Goal: Task Accomplishment & Management: Manage account settings

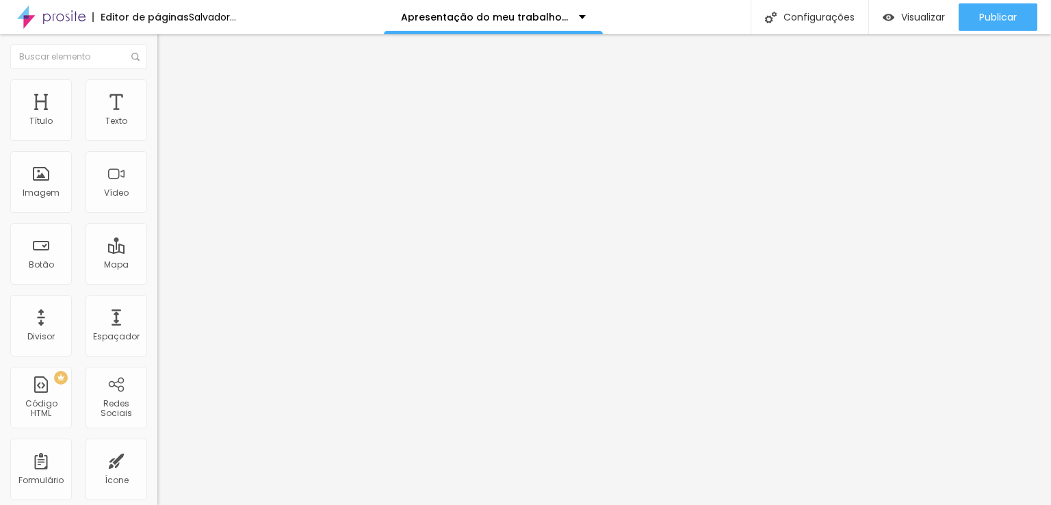
click at [166, 118] on font "Trocar imagem" at bounding box center [199, 112] width 66 height 12
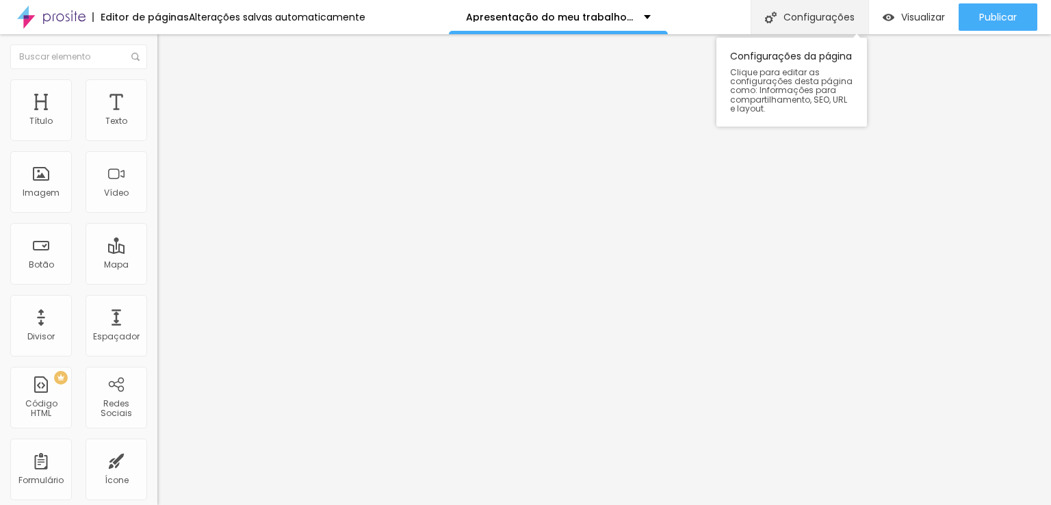
click at [838, 14] on font "Configurações" at bounding box center [819, 17] width 71 height 14
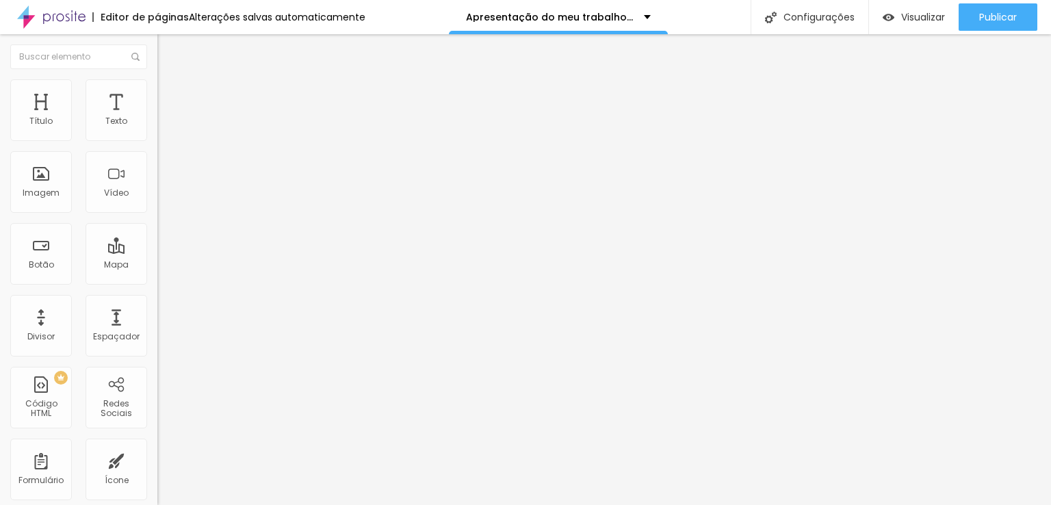
click at [170, 94] on font "Estilo" at bounding box center [180, 89] width 21 height 12
click at [157, 93] on li "Avançado" at bounding box center [235, 100] width 157 height 14
click at [645, 21] on div "Apresentação do meu trabalho no Instagram" at bounding box center [558, 17] width 219 height 34
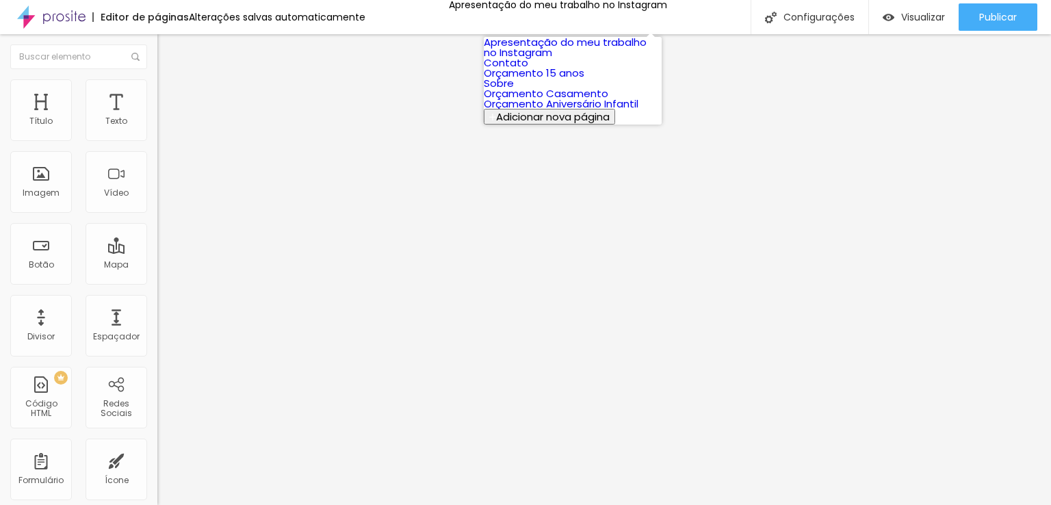
click at [584, 60] on font "Apresentação do meu trabalho no Instagram" at bounding box center [565, 47] width 163 height 25
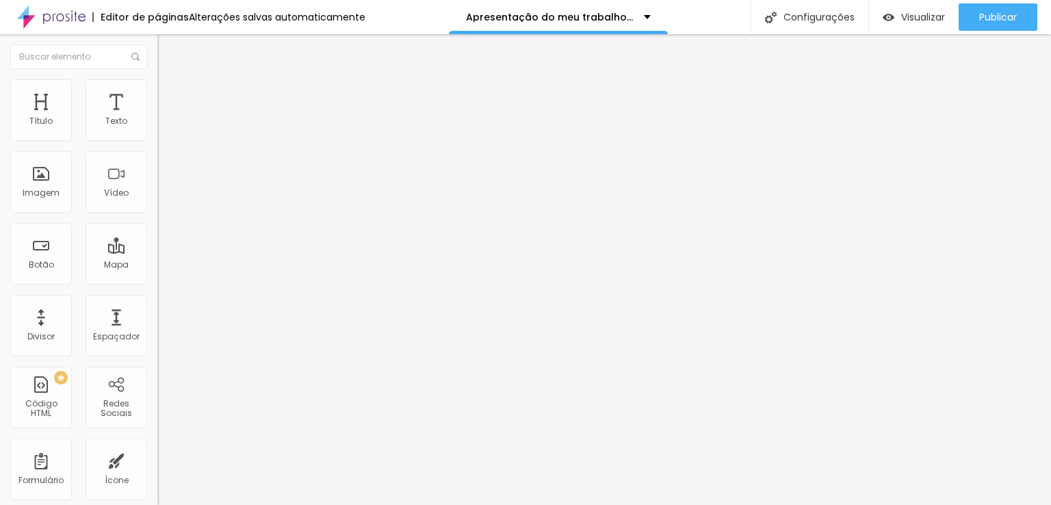
click at [298, 18] on font "Alterações salvas automaticamente" at bounding box center [277, 17] width 177 height 14
click at [277, 17] on font "Alterações salvas automaticamente" at bounding box center [277, 17] width 177 height 14
click at [871, 504] on div "Histórico de Versões" at bounding box center [525, 515] width 1051 height 21
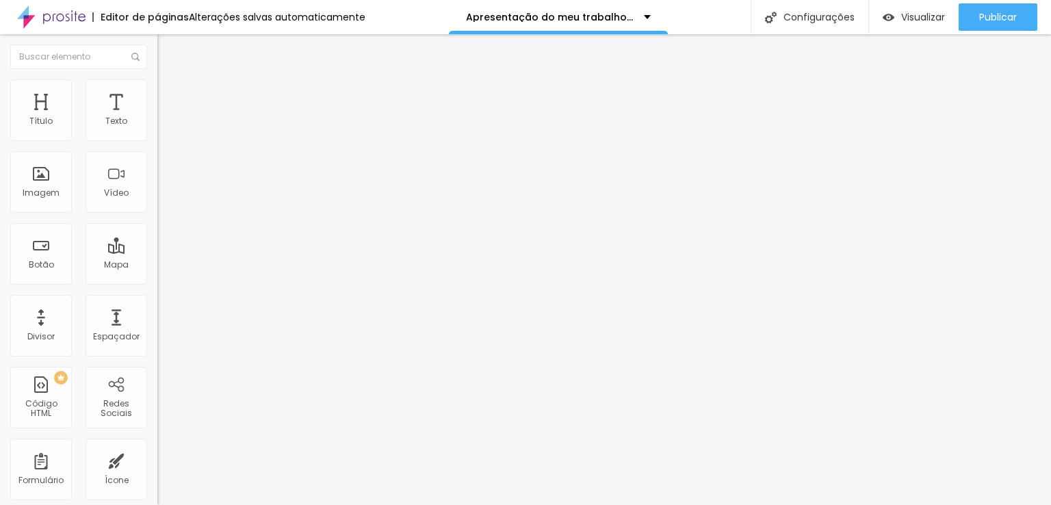
click at [157, 214] on font "Original" at bounding box center [173, 209] width 33 height 12
click at [157, 239] on font "Quadrado" at bounding box center [179, 233] width 44 height 12
click at [157, 252] on font "Original" at bounding box center [173, 246] width 33 height 12
click at [157, 239] on span "Quadrado" at bounding box center [179, 233] width 44 height 12
click at [157, 231] on span "Padrão" at bounding box center [172, 225] width 31 height 12
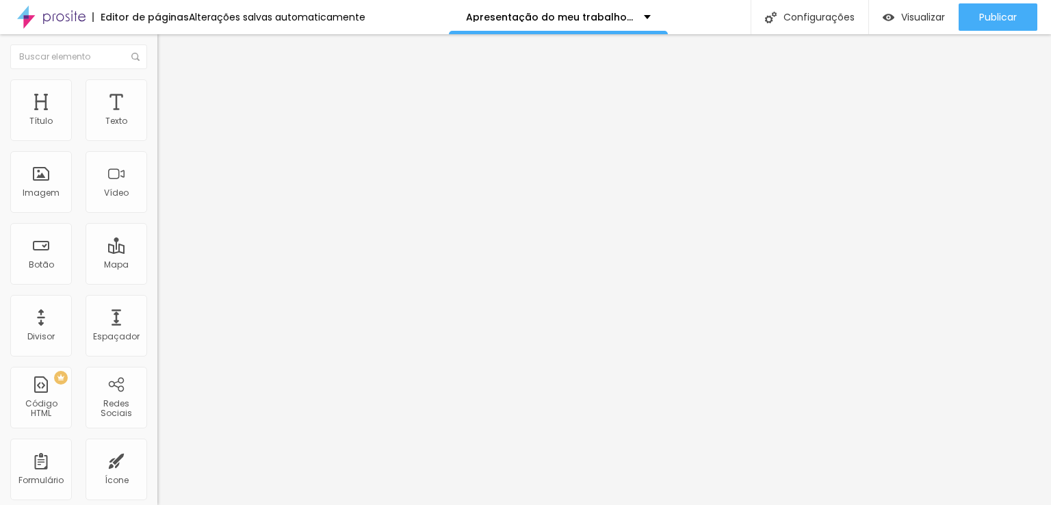
click at [157, 222] on span "Cinema" at bounding box center [174, 217] width 34 height 12
click at [157, 244] on font "Quadrado" at bounding box center [179, 238] width 44 height 12
drag, startPoint x: 83, startPoint y: 151, endPoint x: 79, endPoint y: 161, distance: 11.3
click at [157, 116] on div "Trocar imagem" at bounding box center [235, 112] width 157 height 10
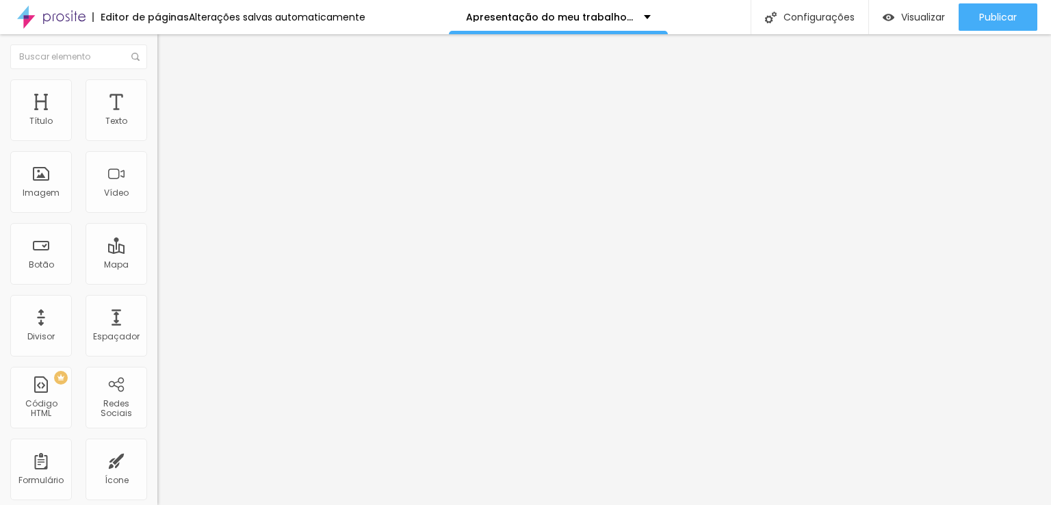
click at [170, 96] on font "Avançado" at bounding box center [192, 102] width 45 height 12
click at [170, 92] on font "Estilo" at bounding box center [180, 89] width 21 height 12
drag, startPoint x: 46, startPoint y: 151, endPoint x: 49, endPoint y: 144, distance: 7.7
click at [157, 142] on div at bounding box center [235, 135] width 157 height 12
drag, startPoint x: 52, startPoint y: 143, endPoint x: 62, endPoint y: 142, distance: 10.4
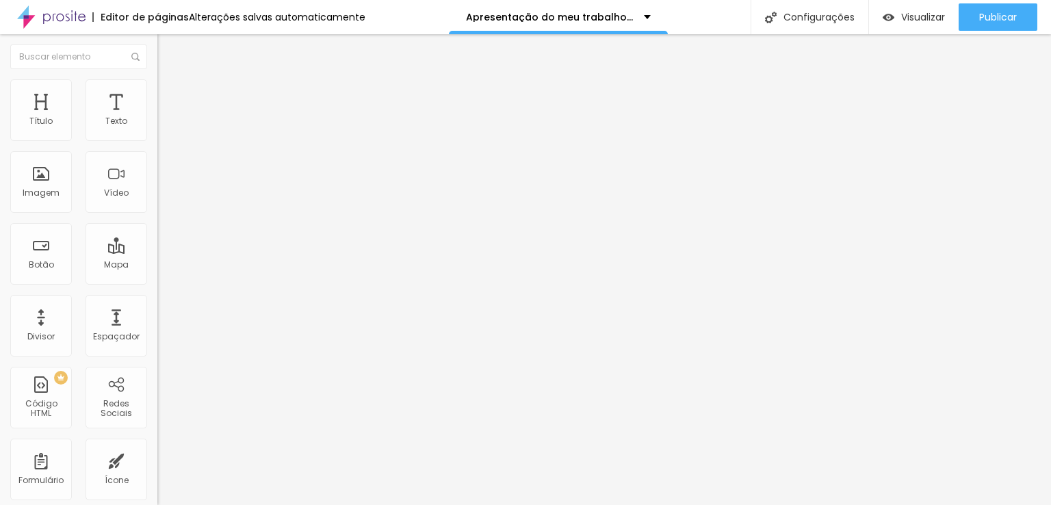
click at [157, 142] on div at bounding box center [235, 135] width 157 height 12
type input "350"
type input "360"
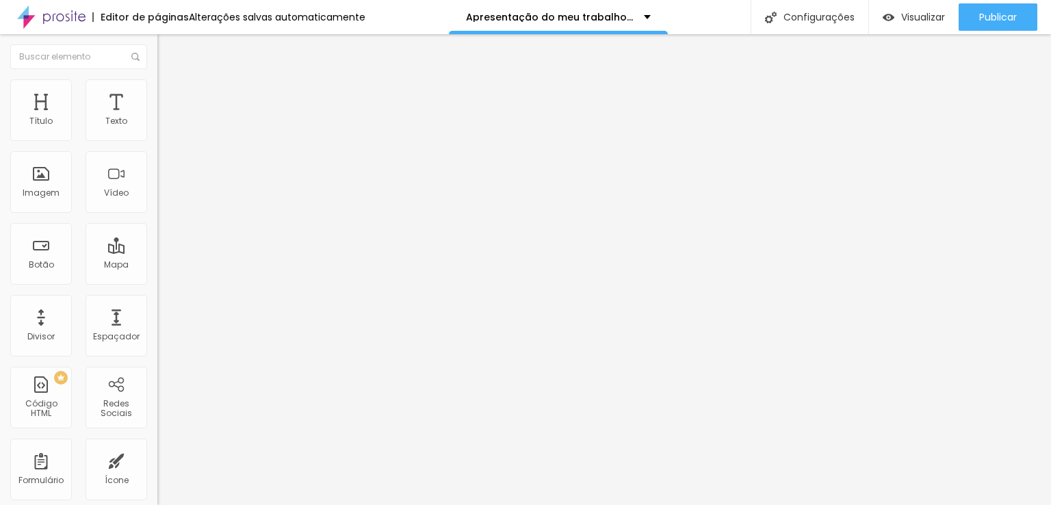
type input "500"
type input "490"
type input "470"
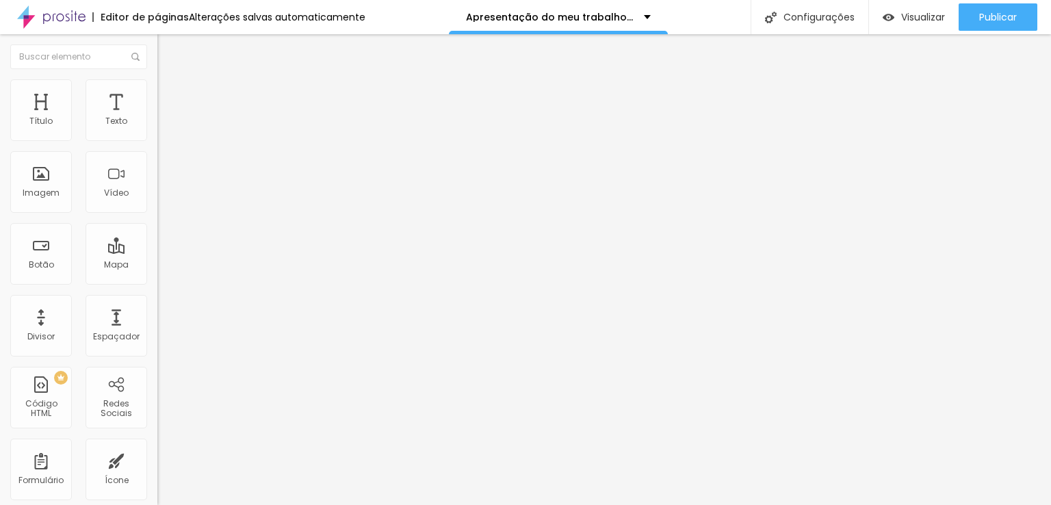
type input "470"
type input "450"
type input "430"
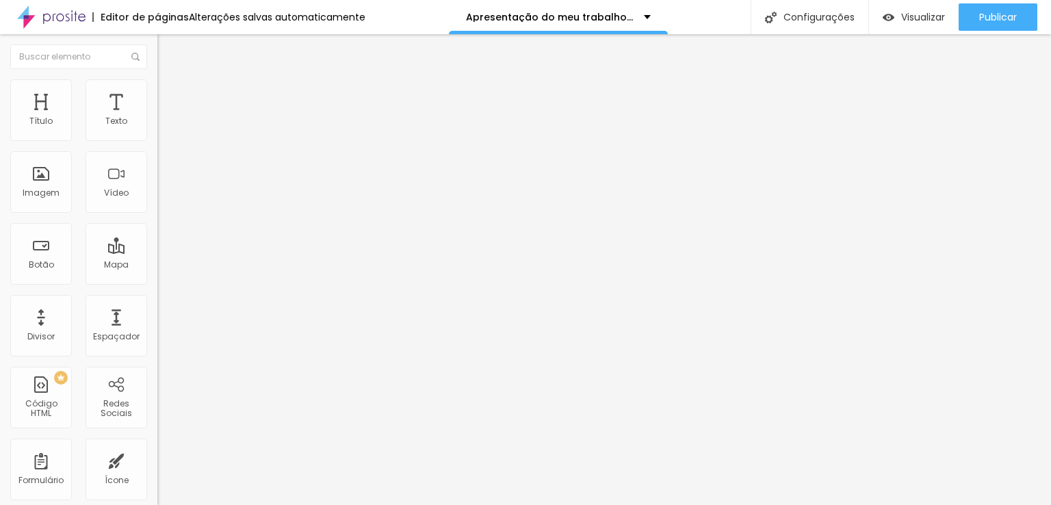
type input "410"
type input "400"
type input "390"
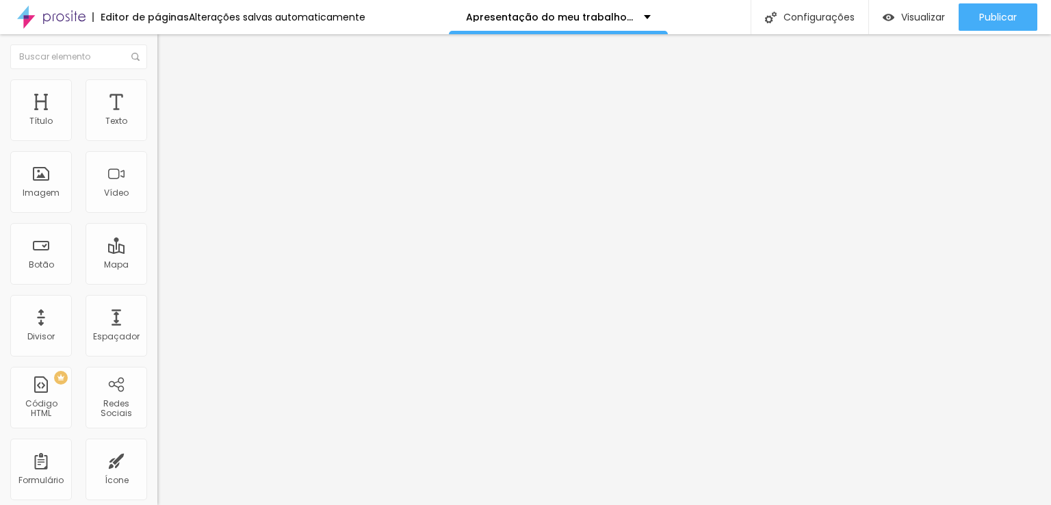
type input "390"
type input "370"
type input "360"
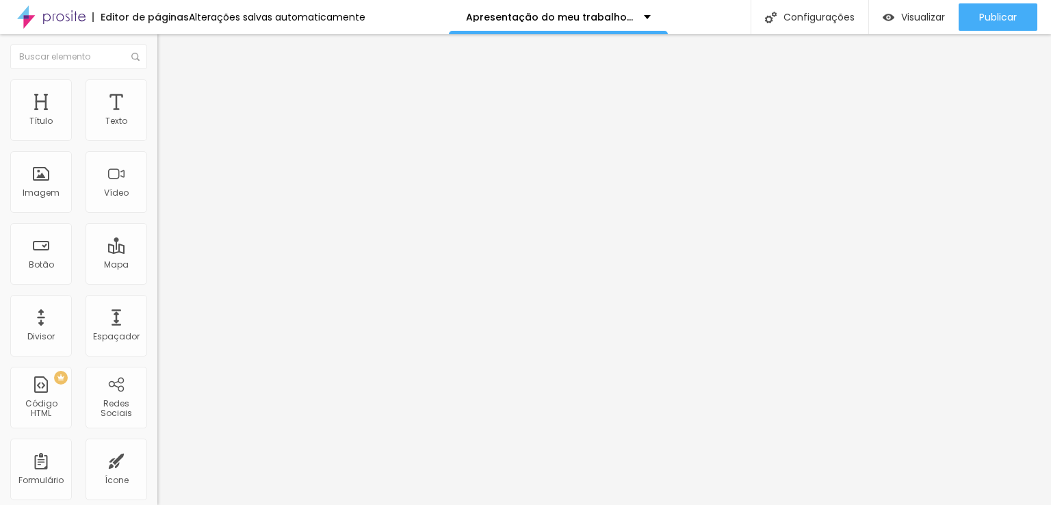
type input "350"
type input "340"
type input "330"
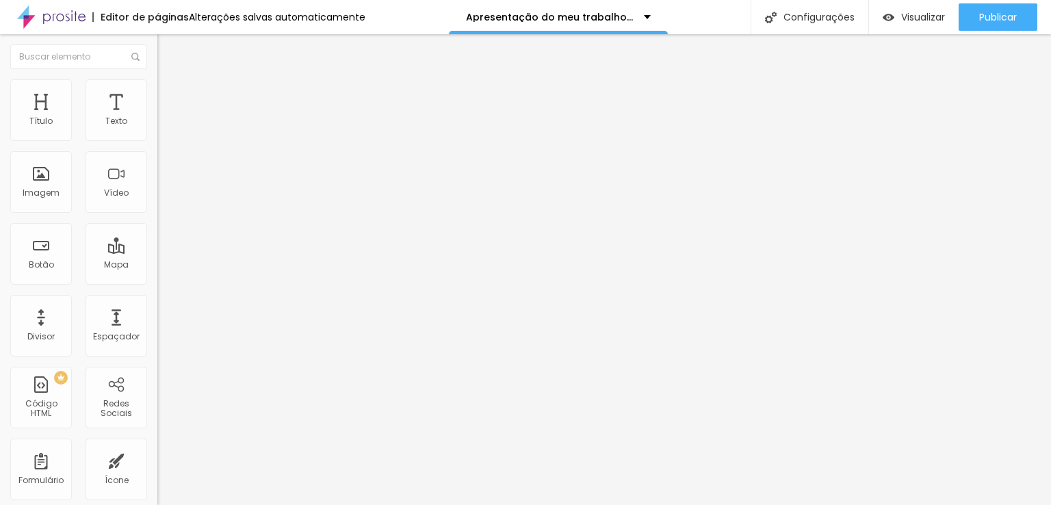
type input "330"
type input "310"
type input "290"
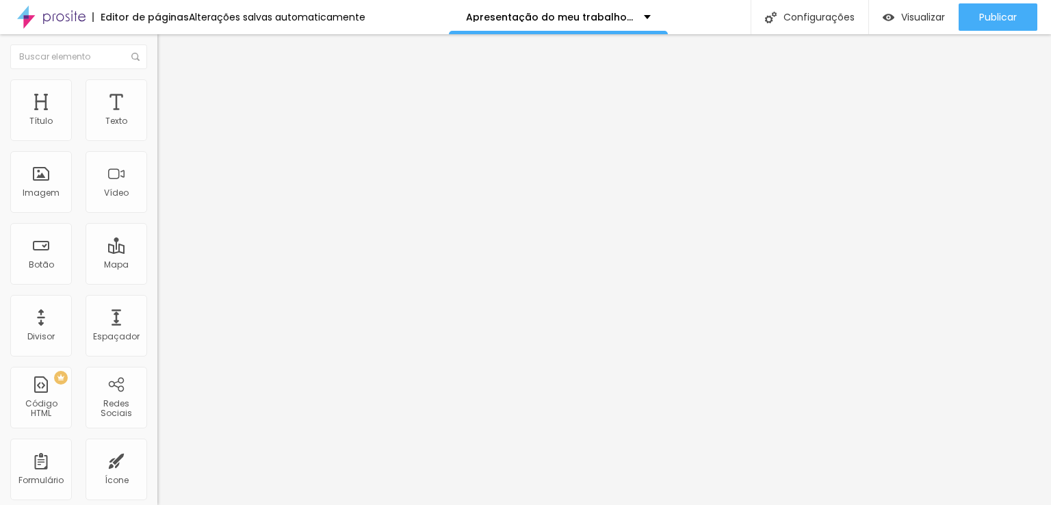
type input "280"
type input "290"
type input "300"
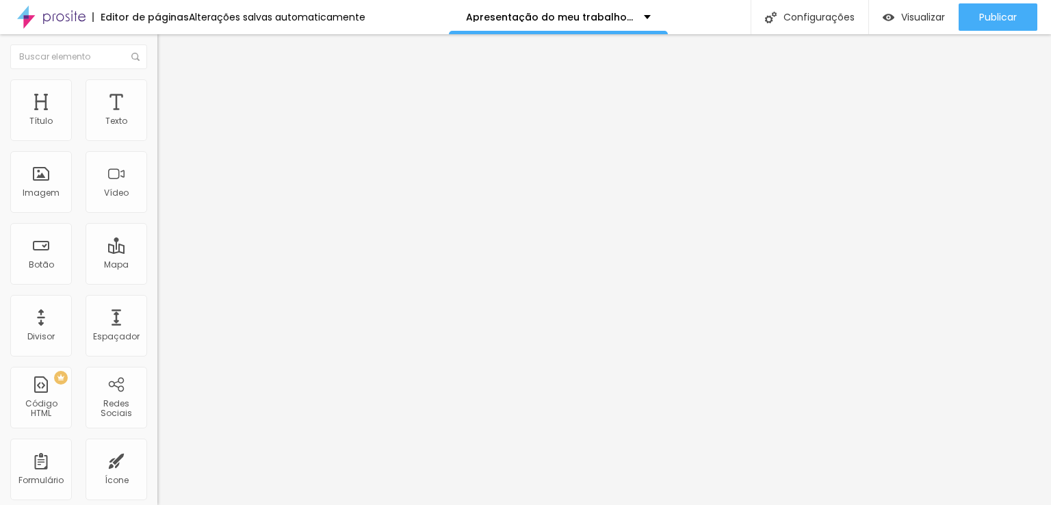
type input "300"
type input "290"
type input "280"
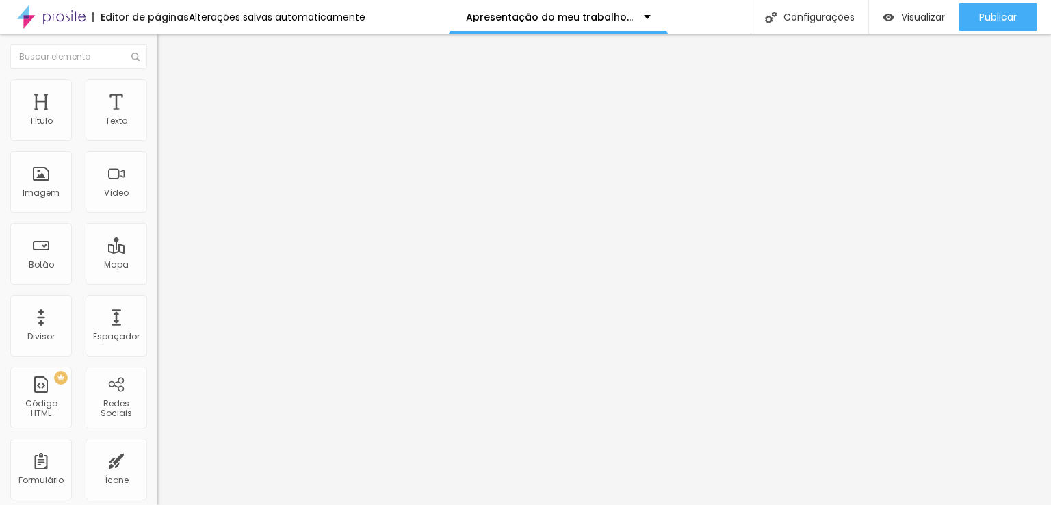
type input "270"
type input "250"
type input "260"
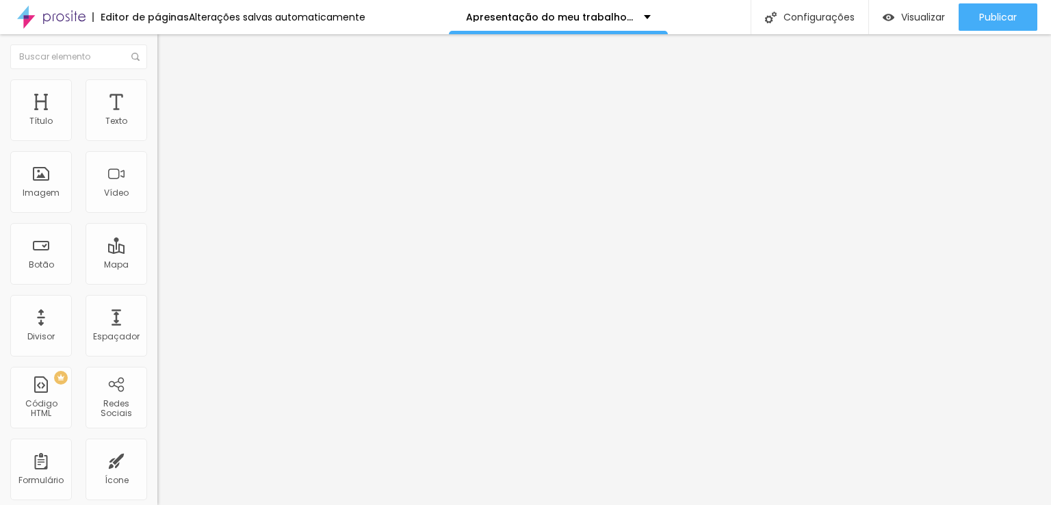
drag, startPoint x: 42, startPoint y: 146, endPoint x: 35, endPoint y: 144, distance: 7.7
type input "260"
click at [157, 140] on input "range" at bounding box center [201, 134] width 88 height 11
click at [170, 96] on font "Avançado" at bounding box center [192, 102] width 45 height 12
type input "37"
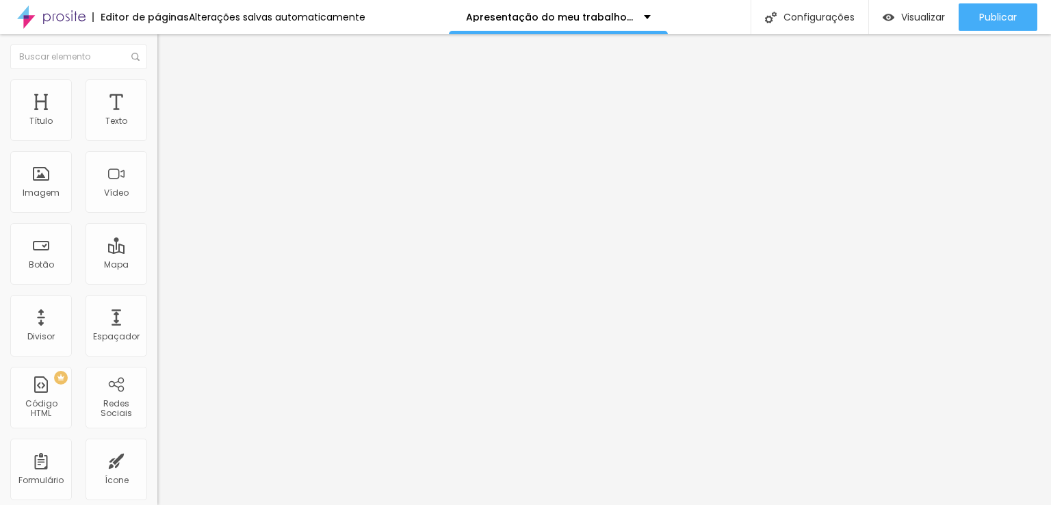
type input "37"
type input "40"
type input "42"
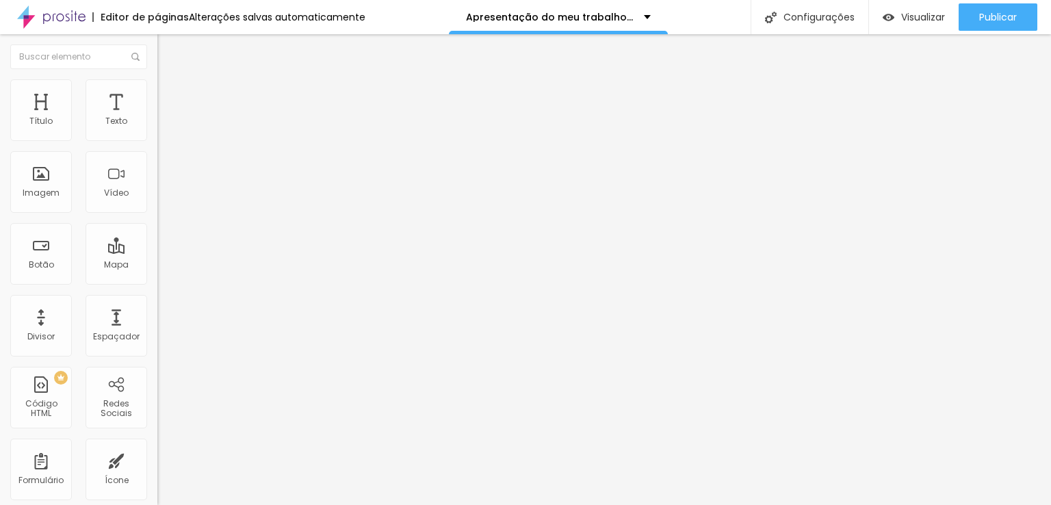
type input "45"
type input "46"
type input "47"
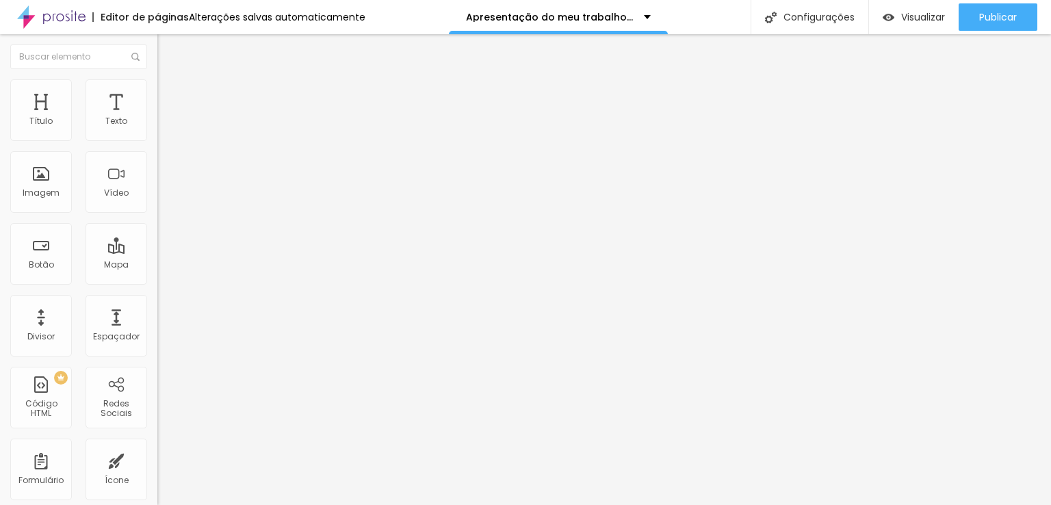
type input "47"
type input "48"
type input "47"
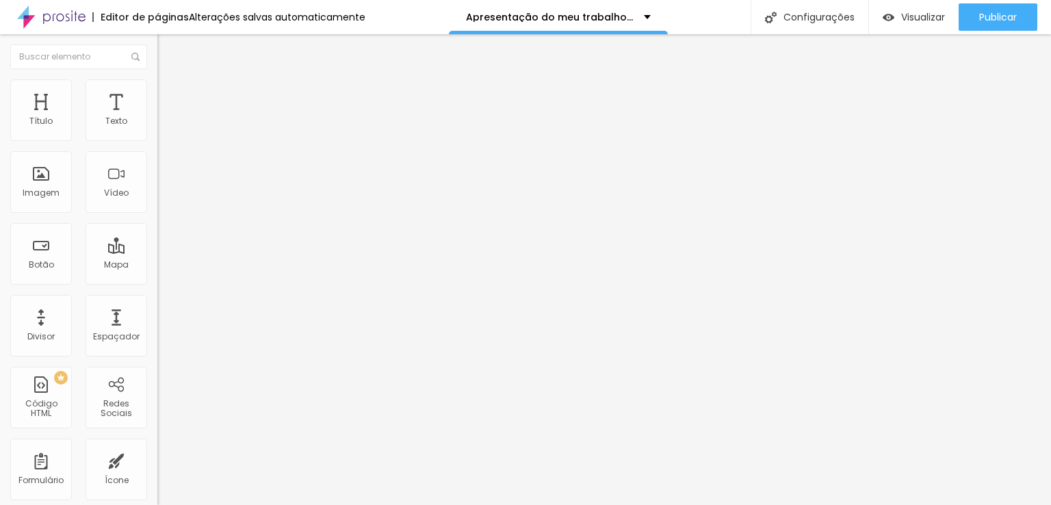
type input "46"
type input "45"
type input "43"
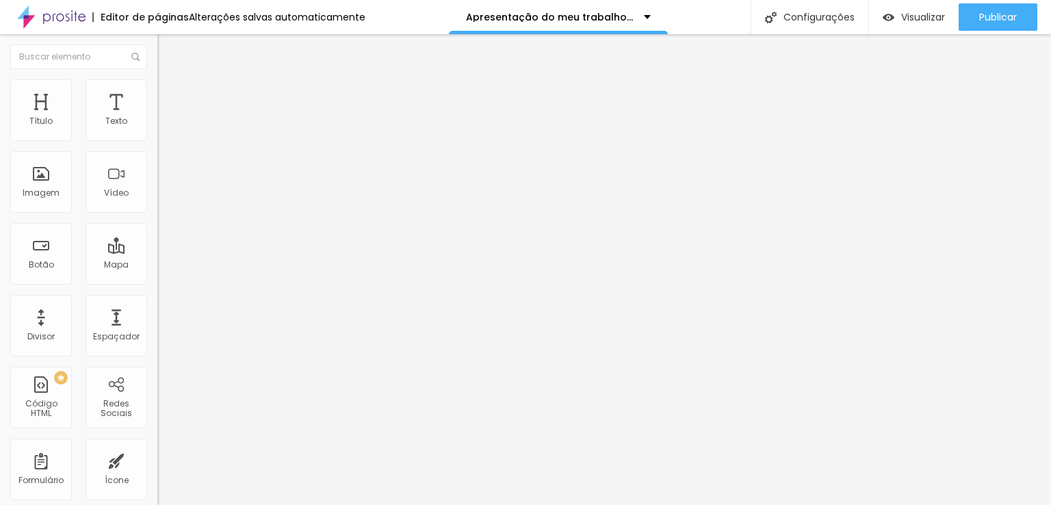
type input "43"
type input "40"
type input "38"
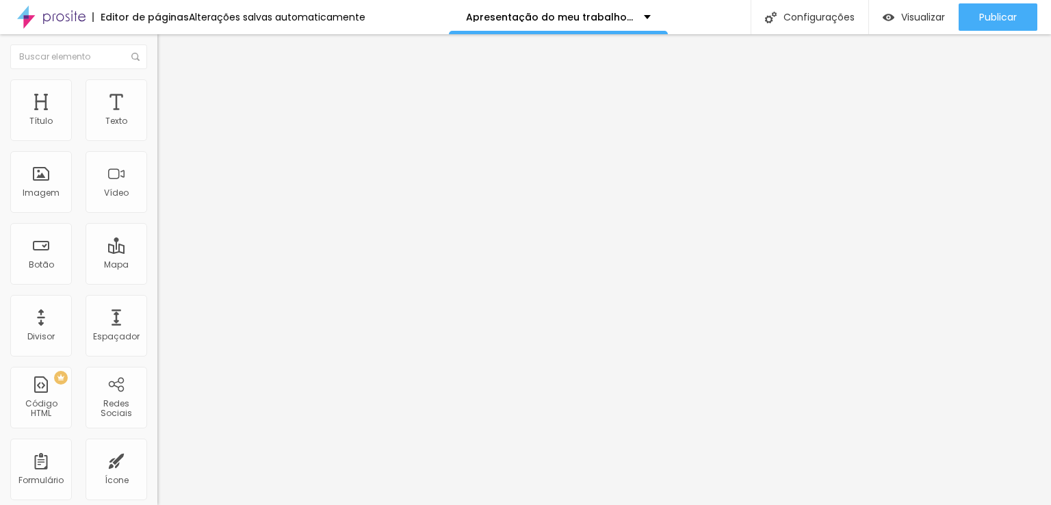
type input "35"
type input "34"
type input "32"
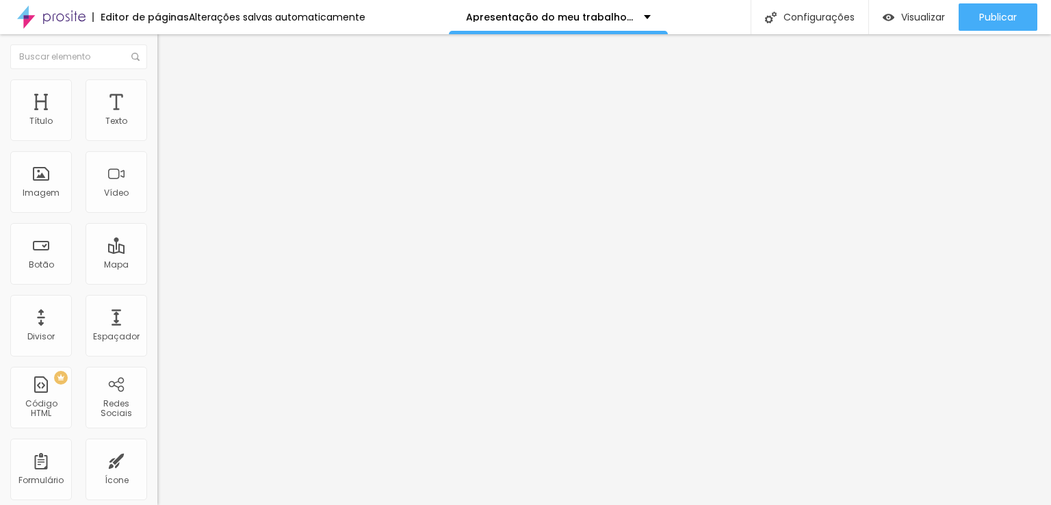
type input "32"
type input "31"
type input "30"
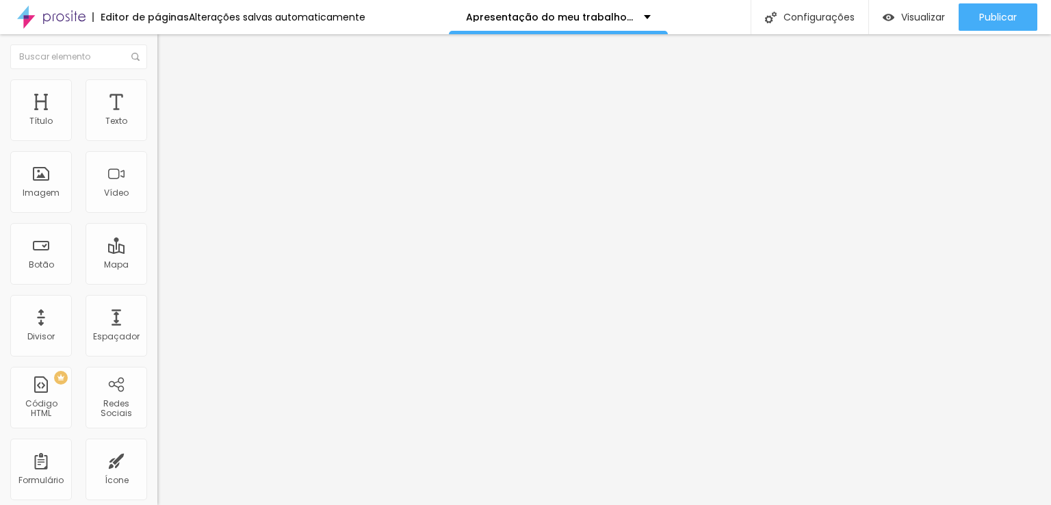
type input "29"
type input "28"
type input "27"
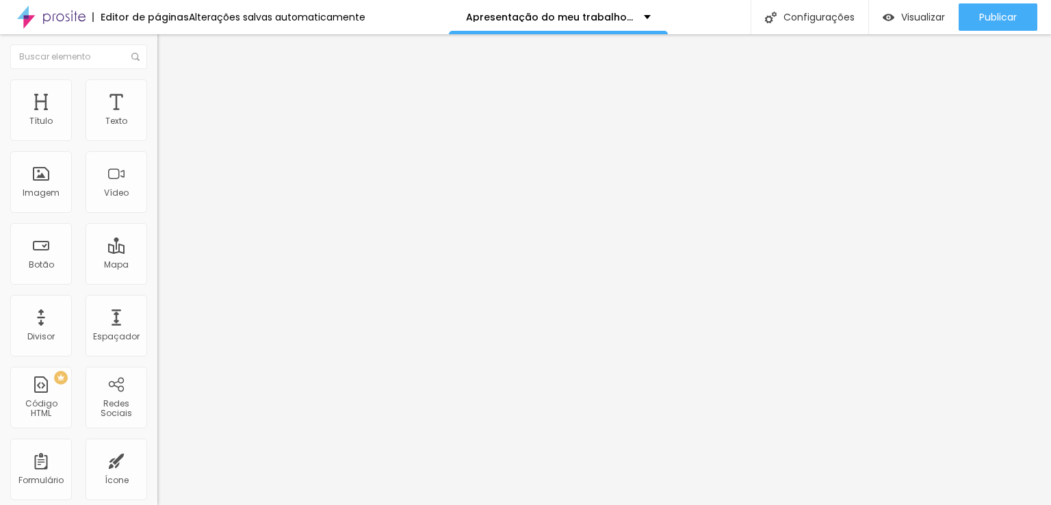
type input "27"
type input "26"
type input "25"
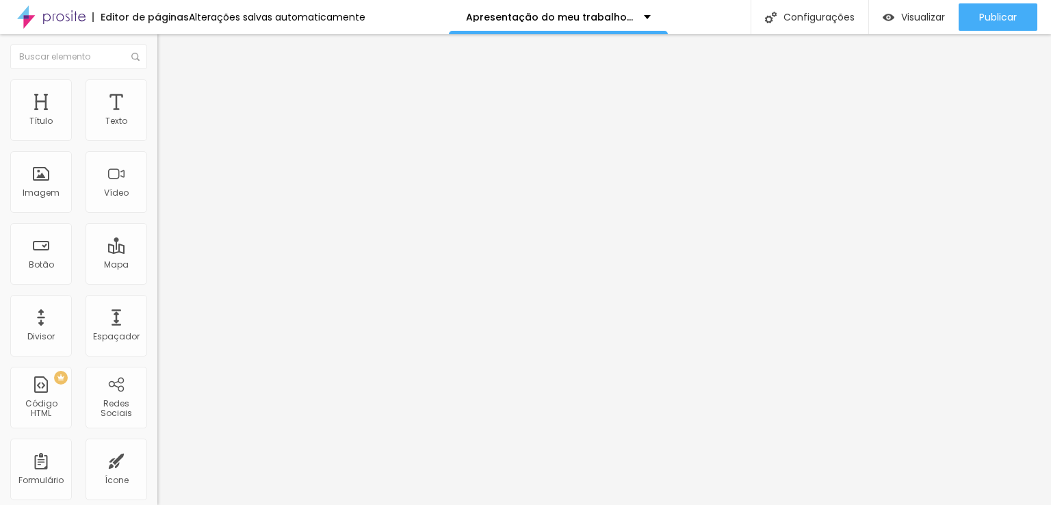
type input "24"
type input "23"
type input "22"
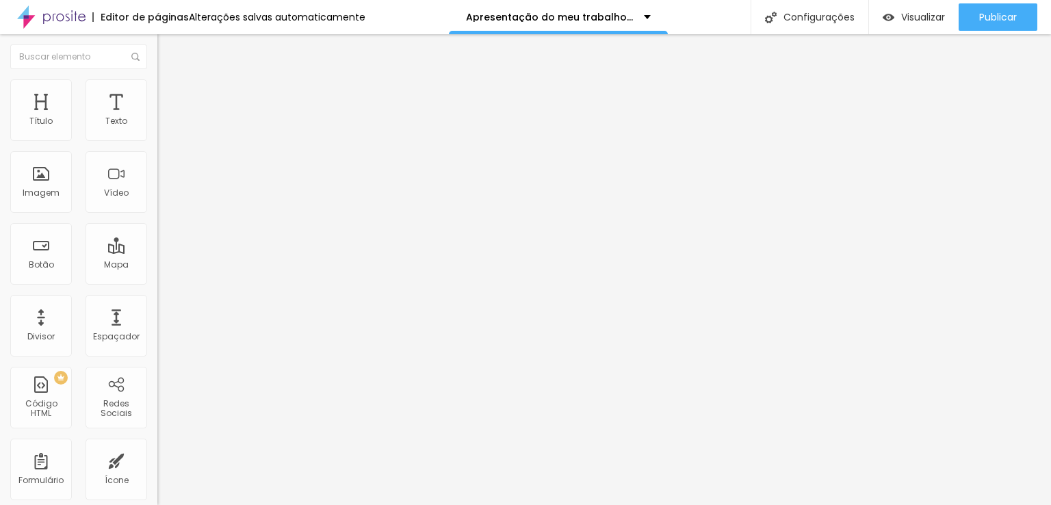
type input "22"
type input "21"
type input "20"
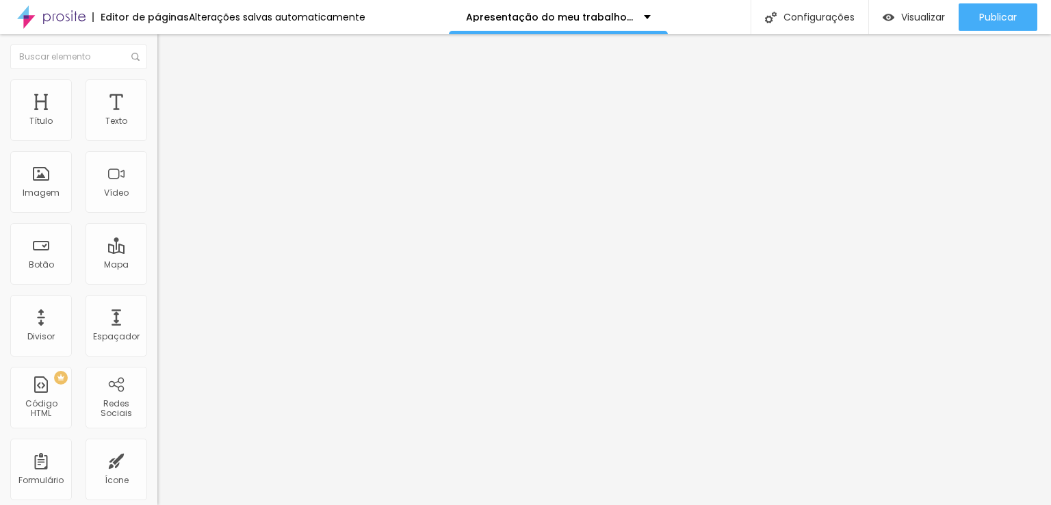
type input "19"
type input "18"
type input "17"
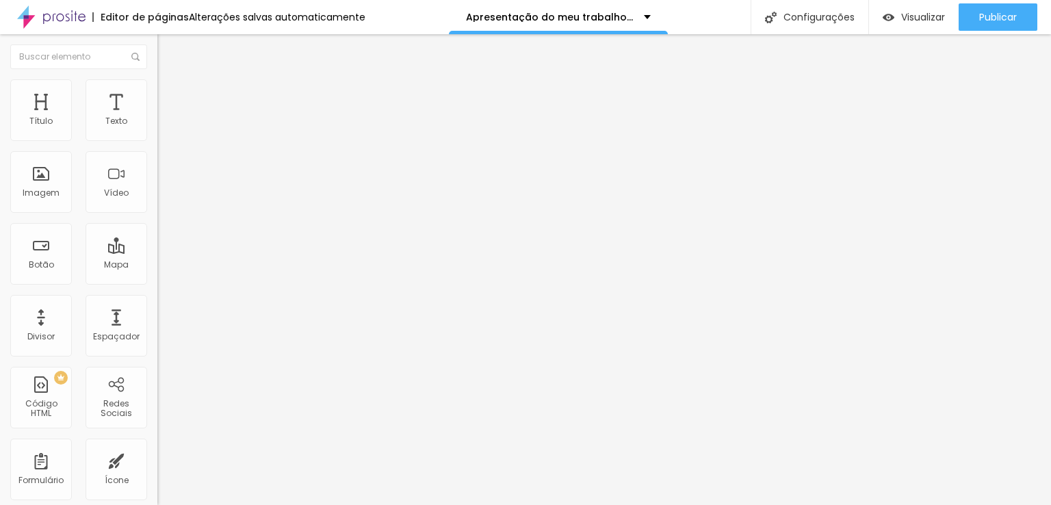
type input "17"
type input "16"
drag, startPoint x: 57, startPoint y: 133, endPoint x: 44, endPoint y: 129, distance: 14.5
type input "16"
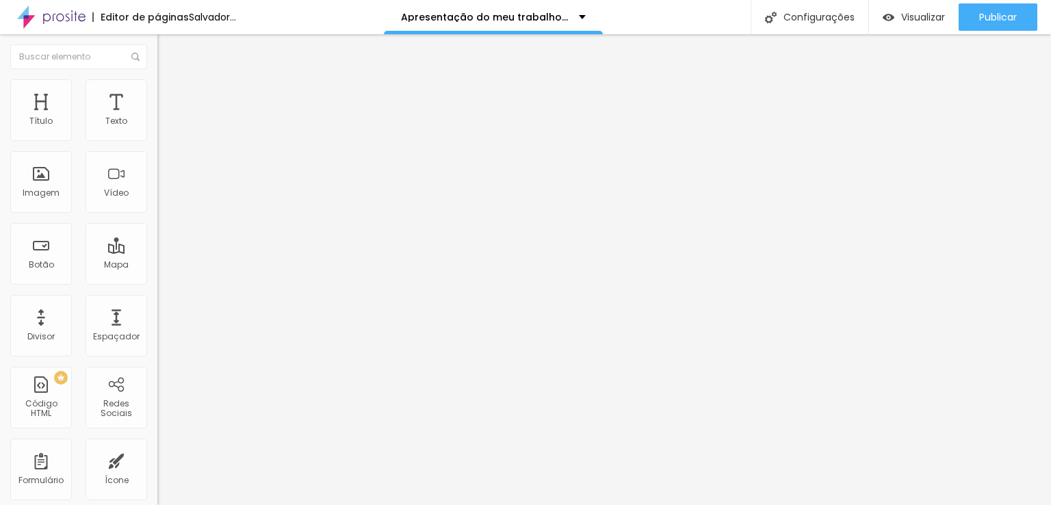
click at [157, 266] on input "range" at bounding box center [201, 271] width 88 height 11
click at [170, 81] on font "Conteúdo" at bounding box center [191, 75] width 42 height 12
click at [170, 94] on font "Avançado" at bounding box center [192, 89] width 45 height 12
click at [170, 81] on font "Estilo" at bounding box center [180, 75] width 21 height 12
click at [170, 94] on font "Avançado" at bounding box center [192, 89] width 45 height 12
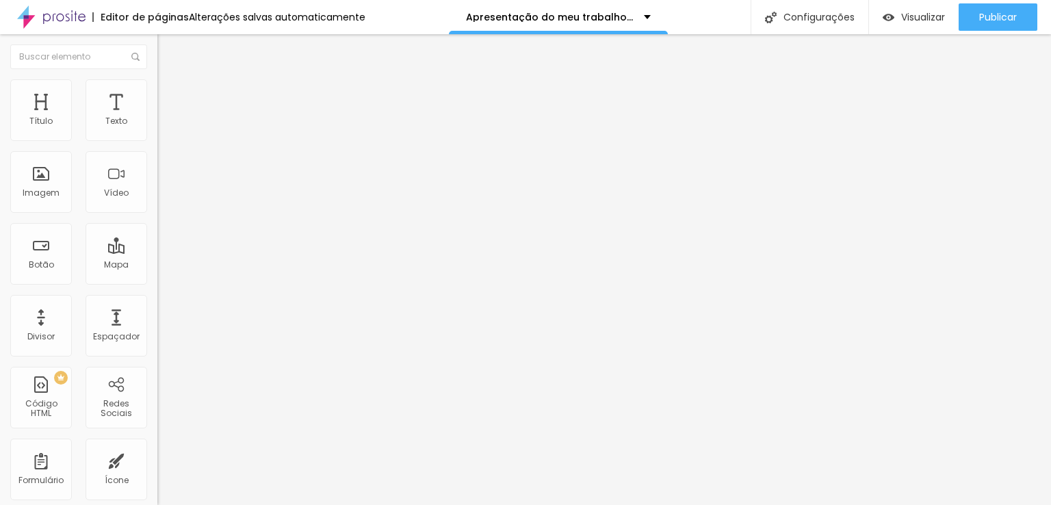
click at [157, 78] on img at bounding box center [163, 72] width 12 height 12
click at [157, 279] on input "https://" at bounding box center [239, 275] width 164 height 14
paste input "https://prosite.alboompro.com/content/pages/232277"
type input "https://https://prosite.alboompro.com/content/pages/232277"
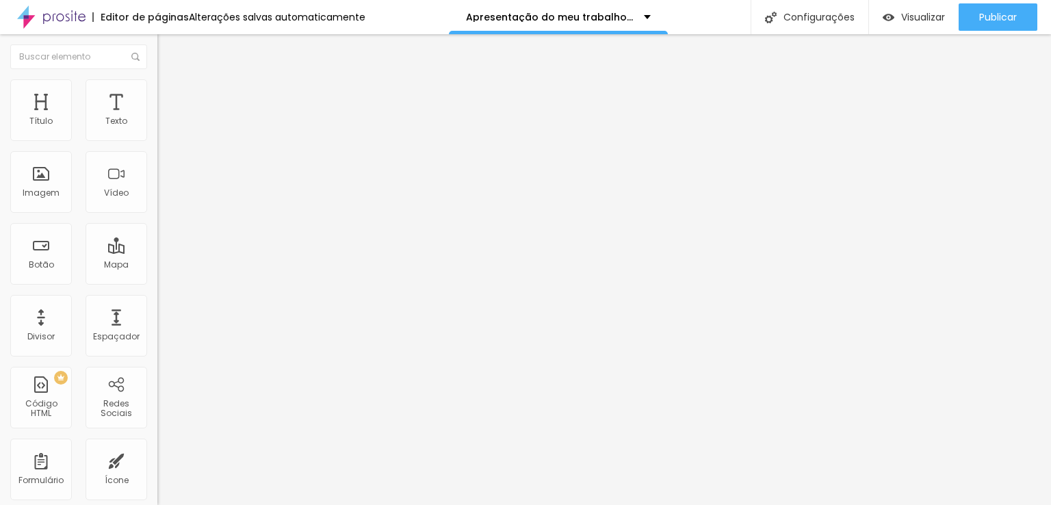
scroll to position [0, 0]
drag, startPoint x: 90, startPoint y: 150, endPoint x: 0, endPoint y: 134, distance: 91.7
click at [157, 134] on div "Texto Canal no Youtube Alinhamento Tamanho Grande Pequeno Normal Grande Link UR…" at bounding box center [235, 206] width 157 height 199
click at [157, 129] on input "Casamento" at bounding box center [239, 122] width 164 height 14
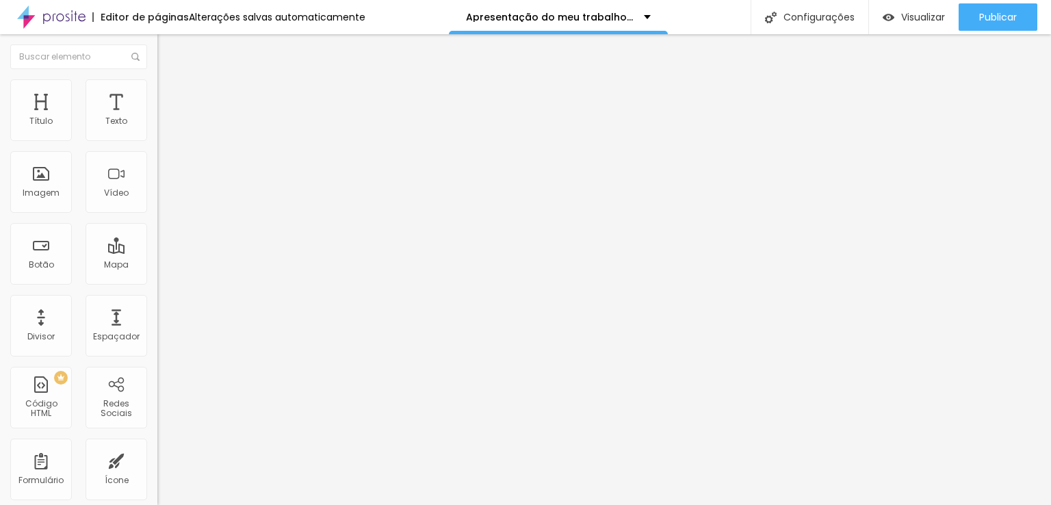
type input "Pre wedding | Casamento"
drag, startPoint x: 87, startPoint y: 155, endPoint x: 0, endPoint y: 146, distance: 87.4
click at [157, 142] on div "Texto últimos trabalhos Alinhamento Tamanho Grande Pequeno Normal Grande Link U…" at bounding box center [235, 206] width 157 height 199
drag, startPoint x: 126, startPoint y: 153, endPoint x: 0, endPoint y: 168, distance: 126.8
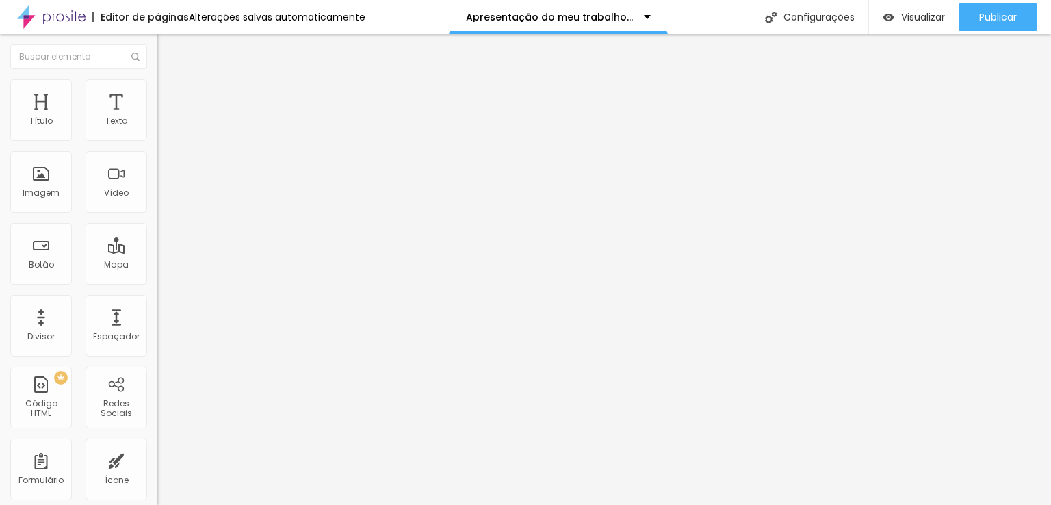
click at [157, 168] on div "Texto 15 anos Alinhamento Tamanho Grande Pequeno Normal Grande Link URL https:/…" at bounding box center [235, 206] width 157 height 199
type input "G"
type input "ENSAIO GESTANTE"
click at [157, 129] on input "Linkedin" at bounding box center [239, 122] width 164 height 14
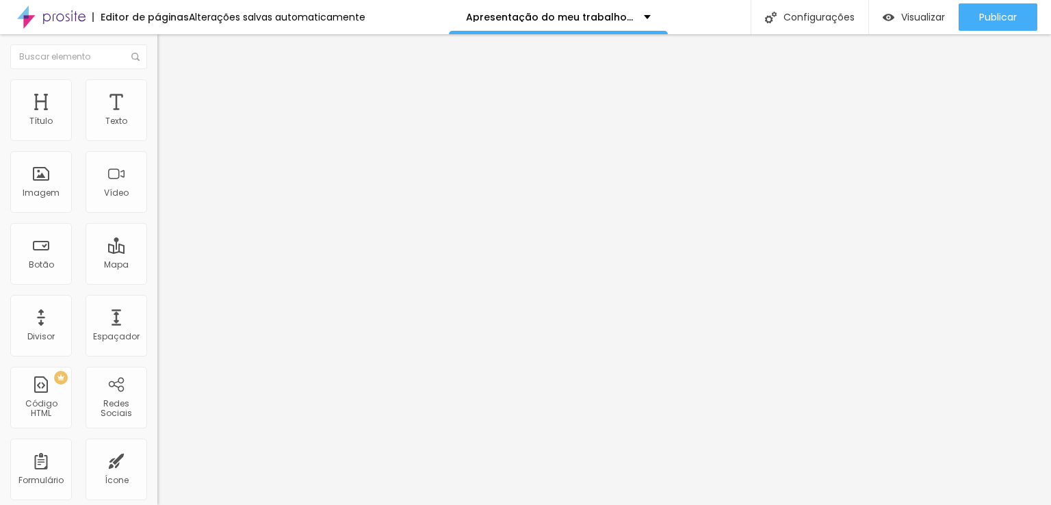
click at [157, 154] on div "Texto Linkedin Alinhamento Tamanho Grande Pequeno Normal Grande Link URL https:…" at bounding box center [235, 206] width 157 height 199
click at [157, 132] on div "Texto Linkedin Alinhamento Tamanho Grande Pequeno Normal Grande Link URL https:…" at bounding box center [235, 206] width 157 height 199
type input "Aniversário infantil | Ensaio infantil"
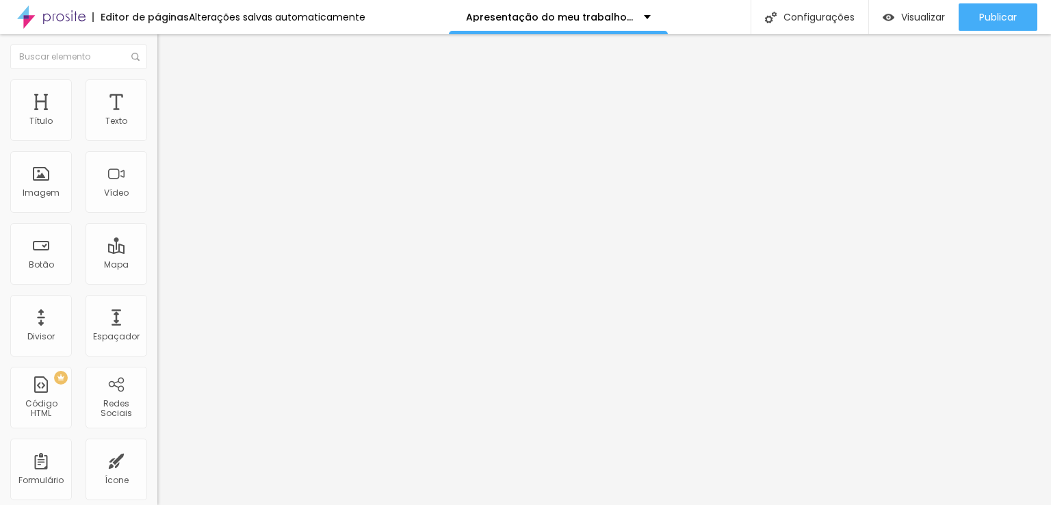
drag, startPoint x: 107, startPoint y: 151, endPoint x: 0, endPoint y: 146, distance: 107.6
click at [157, 147] on div "Texto Curso de Lightroom Alinhamento Tamanho Grande Pequeno Normal Grande Link …" at bounding box center [235, 206] width 157 height 199
type input "1"
type input "15 anos | ensaio teen"
drag, startPoint x: 105, startPoint y: 151, endPoint x: 0, endPoint y: 144, distance: 105.6
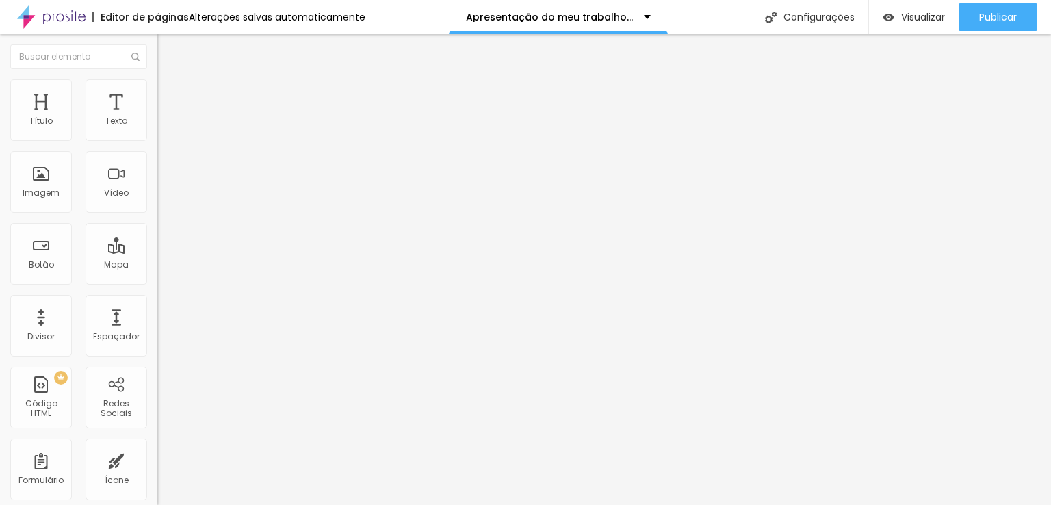
click at [157, 144] on div "Texto Curso de Lightroom Alinhamento Tamanho Grande Pequeno Normal Grande Link …" at bounding box center [235, 206] width 157 height 199
type input "aniversarios"
click at [157, 129] on input "Pre wedding | Casamento" at bounding box center [239, 122] width 164 height 14
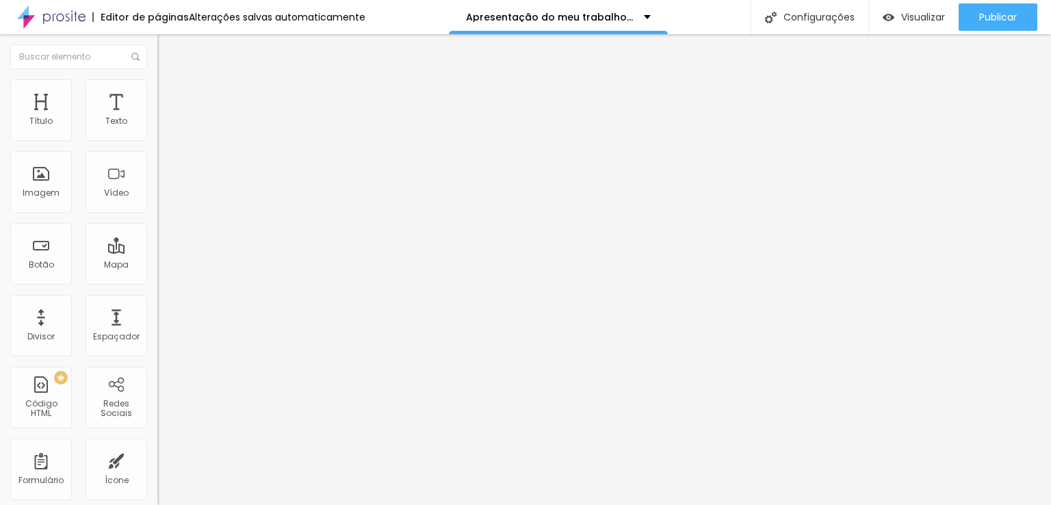
type input "Pre wedding | Casamento | bodas"
drag, startPoint x: 87, startPoint y: 154, endPoint x: 0, endPoint y: 152, distance: 86.9
click at [157, 152] on div "Texto aniversarios Alinhamento Tamanho Grande Pequeno Normal Grande Link URL ht…" at bounding box center [235, 206] width 157 height 199
type input "Whatsapp"
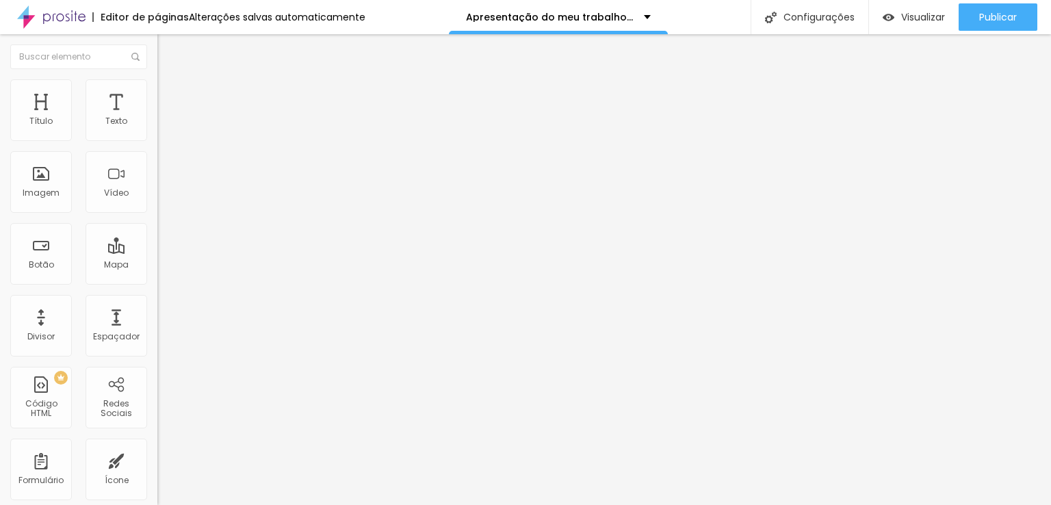
click at [157, 129] on input "Contato" at bounding box center [239, 122] width 164 height 14
drag, startPoint x: 68, startPoint y: 153, endPoint x: 0, endPoint y: 153, distance: 68.4
click at [157, 153] on div "Texto Contato Alinhamento Tamanho Grande Pequeno Normal Grande Link URL https:/…" at bounding box center [235, 206] width 157 height 199
type input "site"
click at [157, 282] on input "https://https://prosite.alboompro.com/content/pages/232277" at bounding box center [239, 275] width 164 height 14
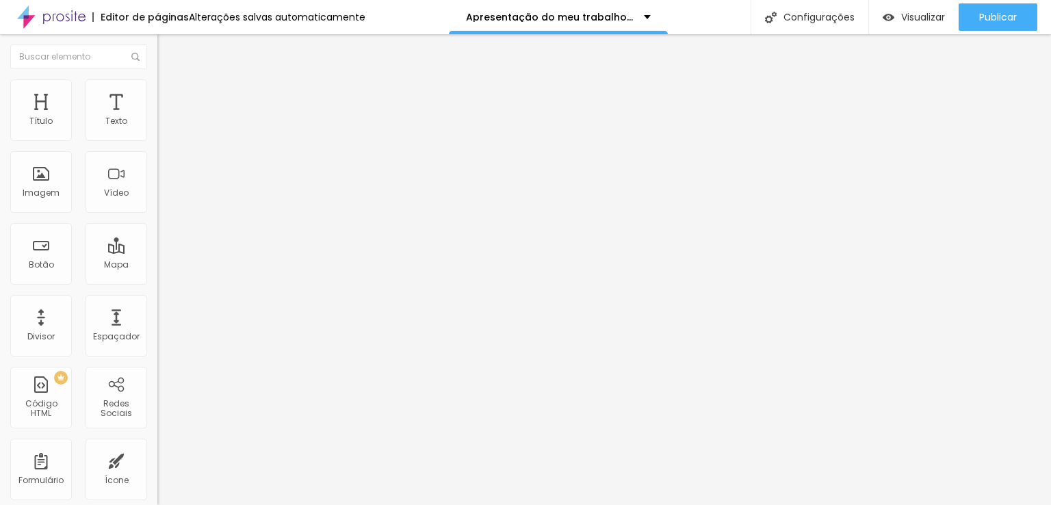
click at [157, 282] on input "https://https://prosite.alboompro.com/content/pages/232277" at bounding box center [239, 275] width 164 height 14
paste input "www.deboracarolinefotografia.com.br/"
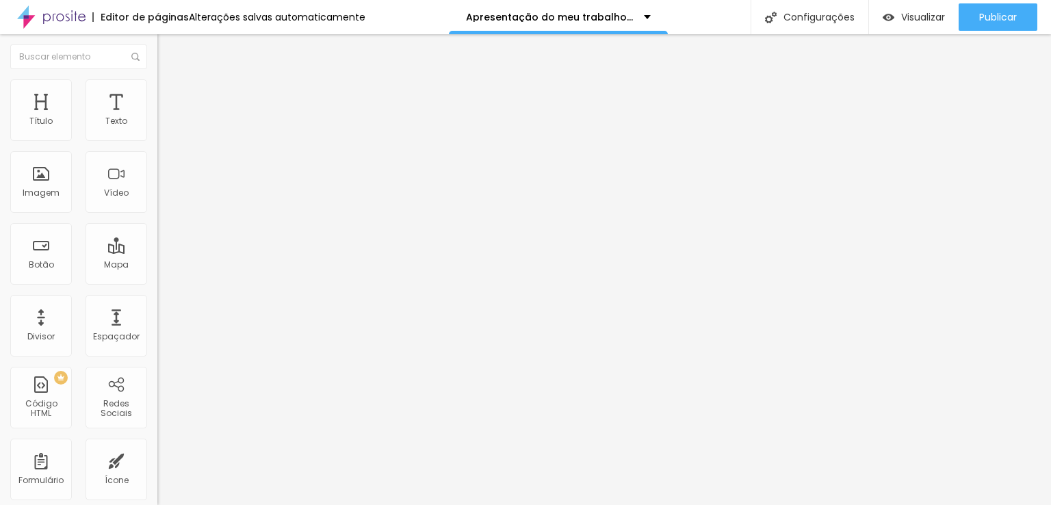
drag, startPoint x: 129, startPoint y: 283, endPoint x: 0, endPoint y: 284, distance: 128.7
click at [157, 284] on div "Texto site Alinhamento Tamanho Grande Pequeno Normal Grande Link URL https://ht…" at bounding box center [235, 206] width 157 height 199
click at [157, 282] on input "https://https://www.deboracarolinefotografia.com.br/" at bounding box center [239, 275] width 164 height 14
type input "https://https://www.deboracarolinefotografia.com.br"
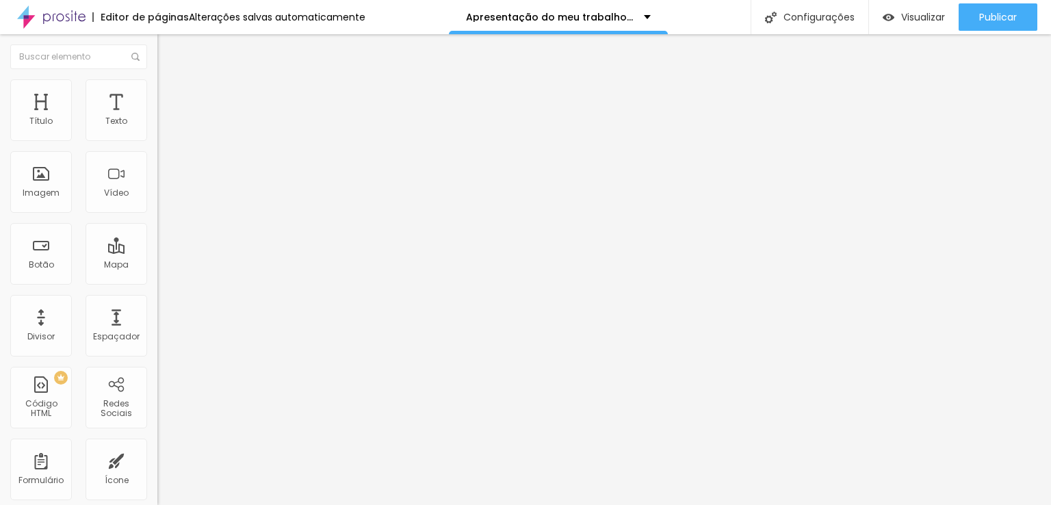
scroll to position [0, 0]
click at [157, 279] on input "https://" at bounding box center [239, 275] width 164 height 14
paste input "https://wa.me/message/F2PYJJSYPM3KI1"
click at [157, 285] on div "Texto Whatsapp Alinhamento Tamanho Grande Pequeno Normal Grande Link URL https:…" at bounding box center [235, 206] width 157 height 199
click at [157, 282] on input "https://https://wa.me/message/F2PYJJSYPM3KI1" at bounding box center [239, 275] width 164 height 14
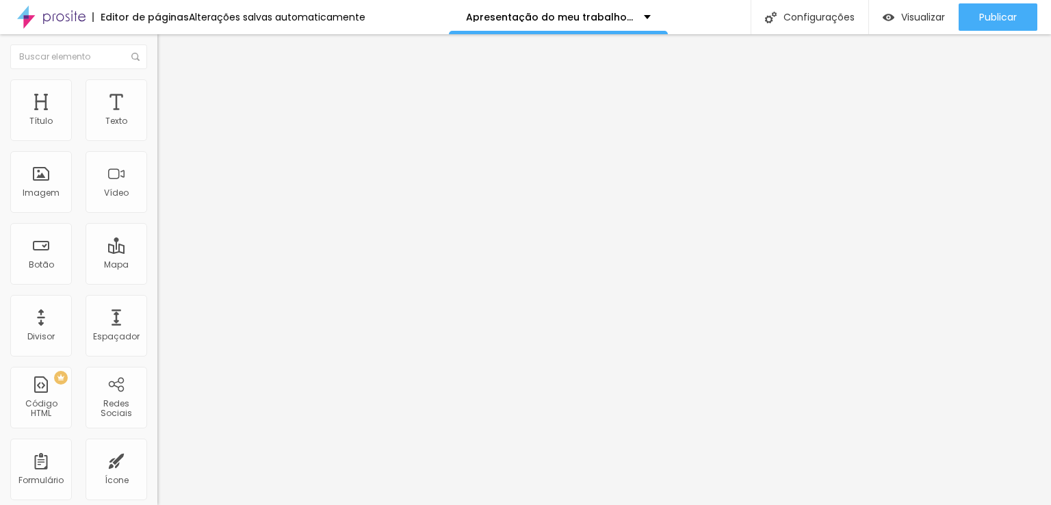
click at [157, 282] on input "https://https://wa.me/message/F2PYJJSYPM3KI1" at bounding box center [239, 275] width 164 height 14
drag, startPoint x: 46, startPoint y: 282, endPoint x: 79, endPoint y: 285, distance: 33.0
click at [157, 282] on input "https://https://wa.me/message/F2PYJJSYPM3KI1" at bounding box center [239, 275] width 164 height 14
type input "https://wa.me/message/F2PYJJSYPM3KI1"
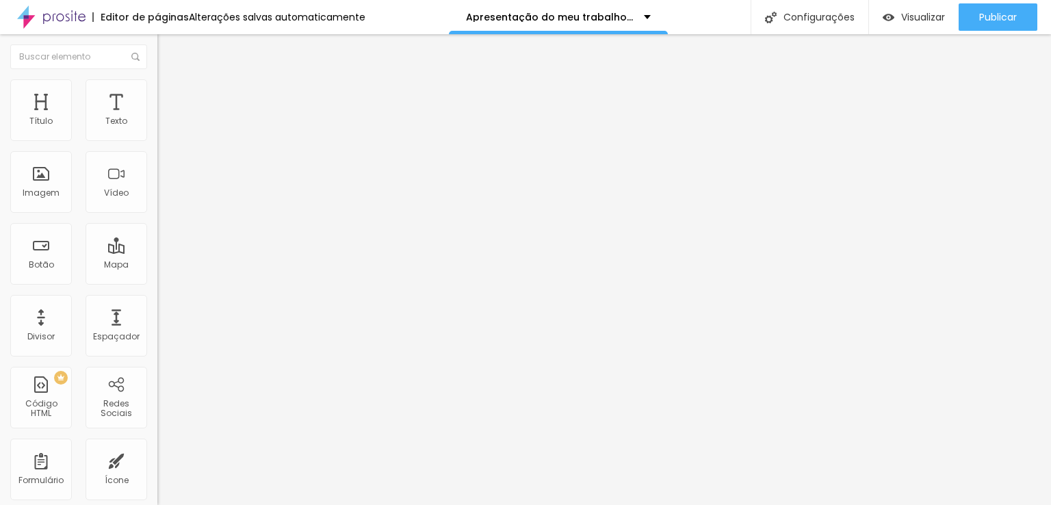
click at [157, 282] on input "https://" at bounding box center [239, 275] width 164 height 14
paste input "https://www.deboracarolinefotografia.com.br/portfolio/gestante"
drag, startPoint x: 82, startPoint y: 288, endPoint x: 0, endPoint y: 288, distance: 82.1
click at [157, 288] on div "Texto ENSAIO GESTANTE Alinhamento Tamanho Grande Pequeno Normal Grande Link URL…" at bounding box center [235, 206] width 157 height 199
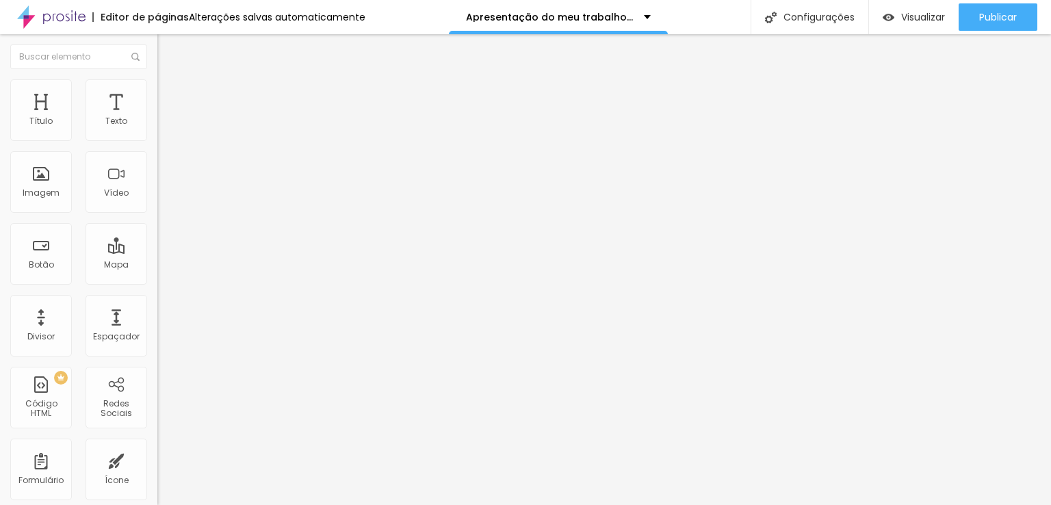
scroll to position [0, 0]
click at [157, 280] on input "https:// https://www.deboracarolinefotografia.com.br/portfolio/gestante" at bounding box center [239, 275] width 164 height 14
type input "https://www.deboracarolinefotografia.com.br/portfolio/gestante"
click at [157, 274] on input "https://" at bounding box center [239, 275] width 164 height 14
paste input "https://www.deboracarolinefotografia.com.br/portfolio/casamento"
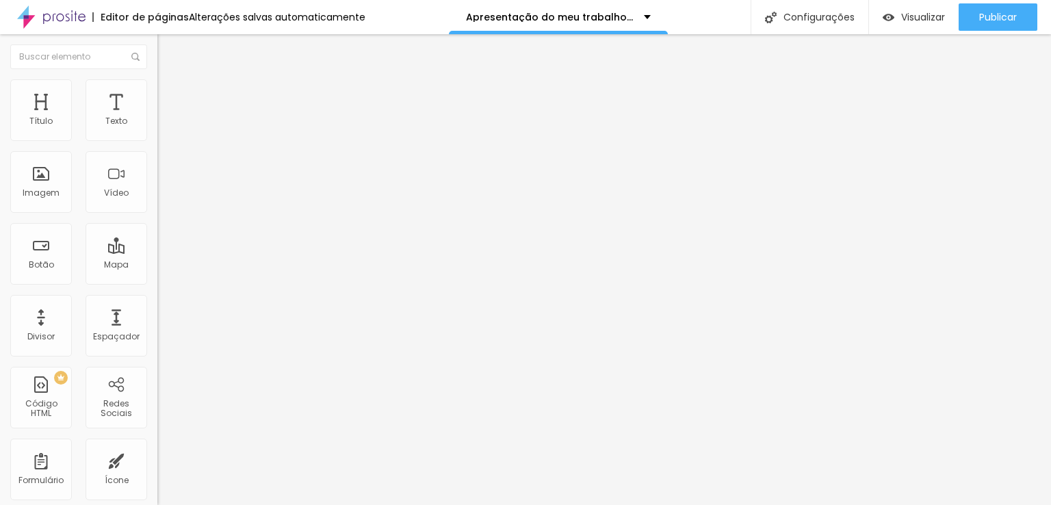
drag, startPoint x: 136, startPoint y: 283, endPoint x: 18, endPoint y: 286, distance: 117.7
click at [157, 282] on input "https://https://www.deboracarolinefotografia.com.br/portfolio/casamento" at bounding box center [239, 275] width 164 height 14
drag, startPoint x: 78, startPoint y: 281, endPoint x: 47, endPoint y: 284, distance: 31.6
click at [157, 282] on input "https://https://www.deboracarolinefotografia.com.br/portfolio/casamento" at bounding box center [239, 275] width 164 height 14
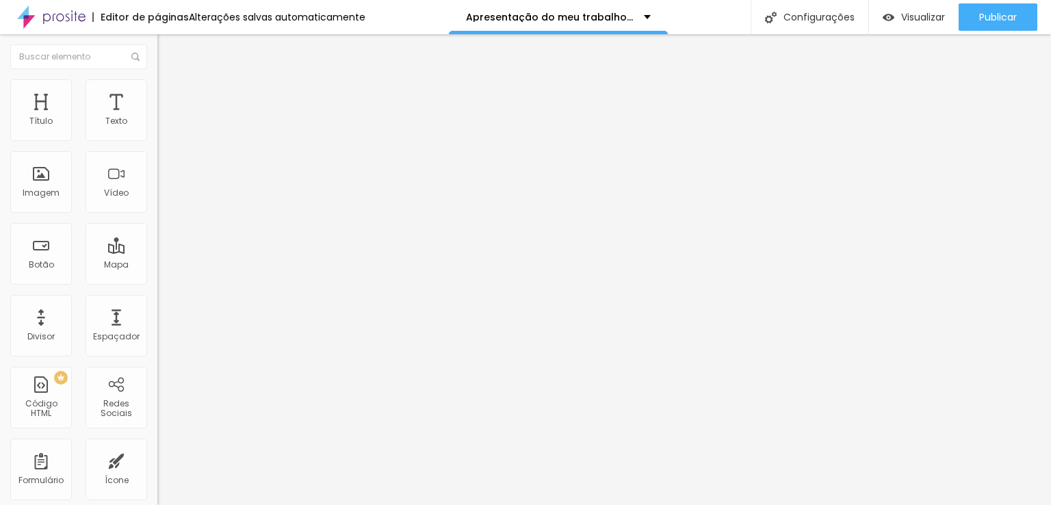
type input "https://www.deboracarolinefotografia.com.br/portfolio/casamento"
click at [157, 281] on input "https://" at bounding box center [239, 275] width 164 height 14
paste input "https://www.deboracarolinefotografia.com.br/portfolio/aniversario-infantil"
drag, startPoint x: 101, startPoint y: 285, endPoint x: 0, endPoint y: 298, distance: 102.0
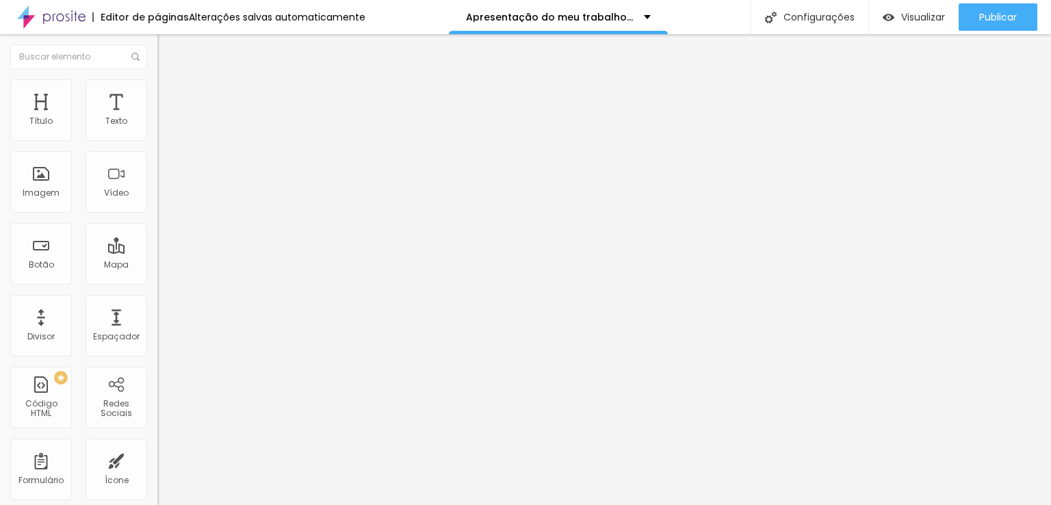
click at [157, 298] on div "Texto Aniversário infantil | Ensaio infantil Alinhamento Tamanho Grande Pequeno…" at bounding box center [235, 206] width 157 height 199
click at [157, 282] on input "https://https://www.deboracarolinefotografia.com.br/portfolio/aniversario-infan…" at bounding box center [239, 275] width 164 height 14
drag, startPoint x: 79, startPoint y: 285, endPoint x: 44, endPoint y: 286, distance: 34.9
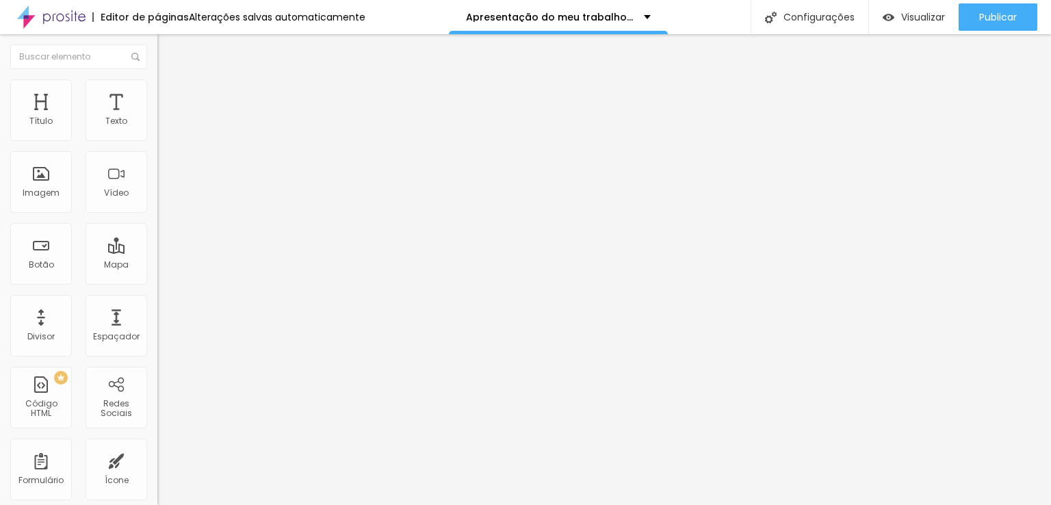
click at [157, 282] on input "https://https://www.deboracarolinefotografia.com.br/portfolio/aniversario-infan…" at bounding box center [239, 275] width 164 height 14
type input "https://www.deboracarolinefotografia.com.br/portfolio/aniversario-infantil"
click at [157, 282] on input "https://" at bounding box center [239, 275] width 164 height 14
paste input "https://www.deboracarolinefotografia.com.br/portfolio/15-anos"
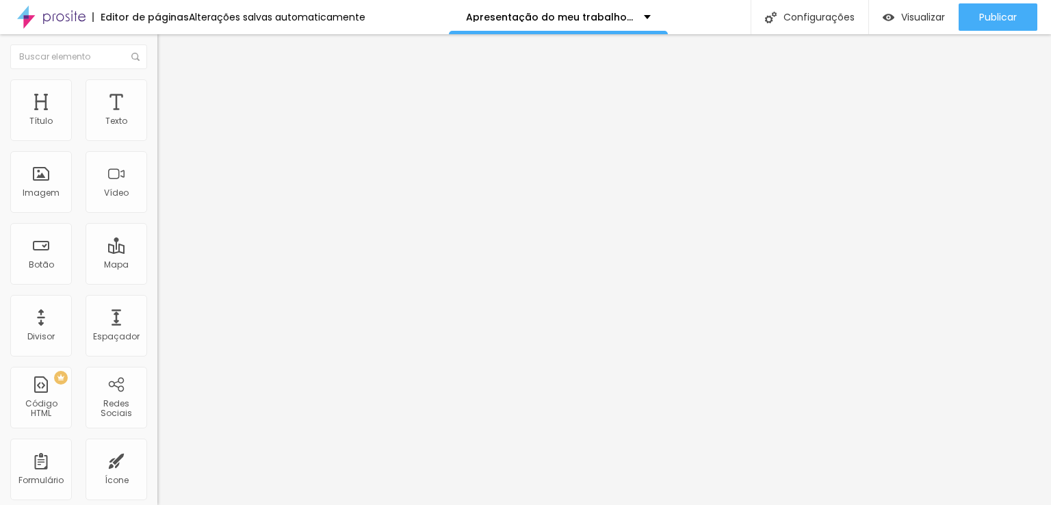
drag, startPoint x: 71, startPoint y: 279, endPoint x: 0, endPoint y: 279, distance: 71.2
click at [157, 279] on div "Texto 15 anos | ensaio teen Alinhamento Tamanho Grande Pequeno Normal Grande Li…" at bounding box center [235, 206] width 157 height 199
click at [157, 282] on input "https://https://www.deboracarolinefotografia.com.br/portfolio/15-anos" at bounding box center [239, 275] width 164 height 14
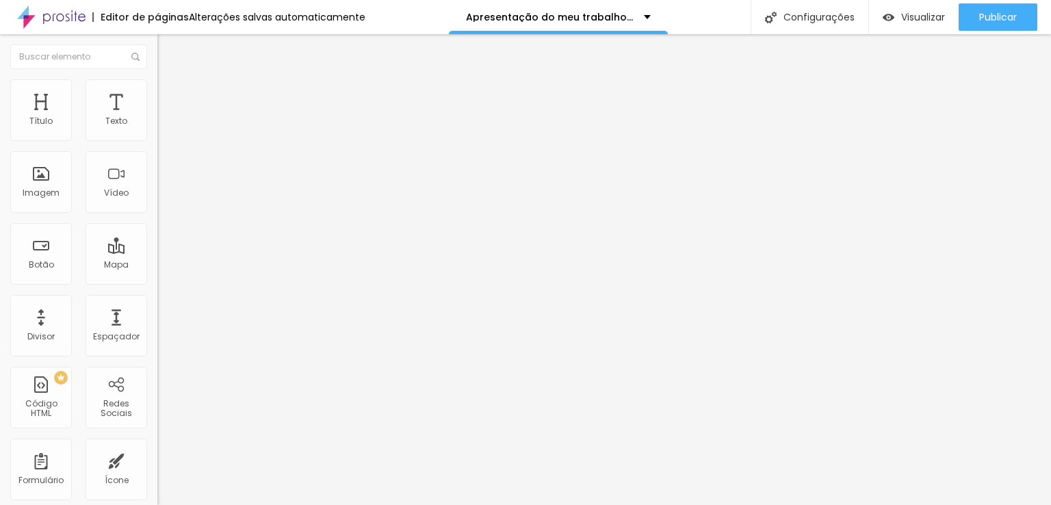
type input "https://www.deboracarolinefotografia.com.br/portfolio/15-anos"
click at [47, 196] on font "Imagem" at bounding box center [41, 193] width 37 height 12
click at [168, 49] on img "button" at bounding box center [173, 49] width 11 height 11
click at [49, 190] on font "Imagem" at bounding box center [41, 193] width 37 height 12
click at [157, 93] on li "Avançado" at bounding box center [235, 100] width 157 height 14
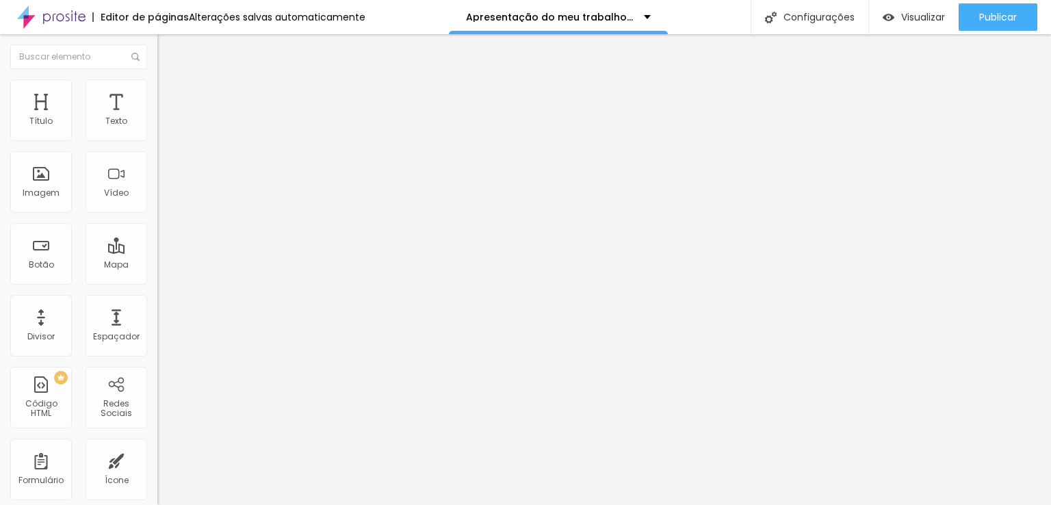
click at [157, 88] on li "Estilo" at bounding box center [235, 86] width 157 height 14
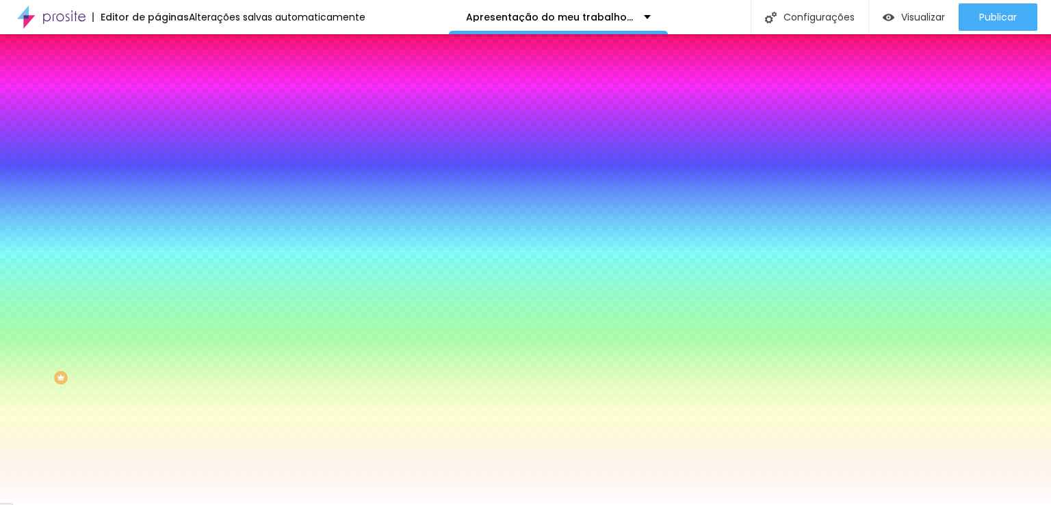
click at [157, 131] on div at bounding box center [235, 131] width 157 height 0
click at [118, 236] on div at bounding box center [525, 252] width 1051 height 505
click at [118, 203] on div at bounding box center [525, 252] width 1051 height 505
click at [81, 192] on div at bounding box center [525, 252] width 1051 height 505
click at [35, 158] on div at bounding box center [525, 252] width 1051 height 505
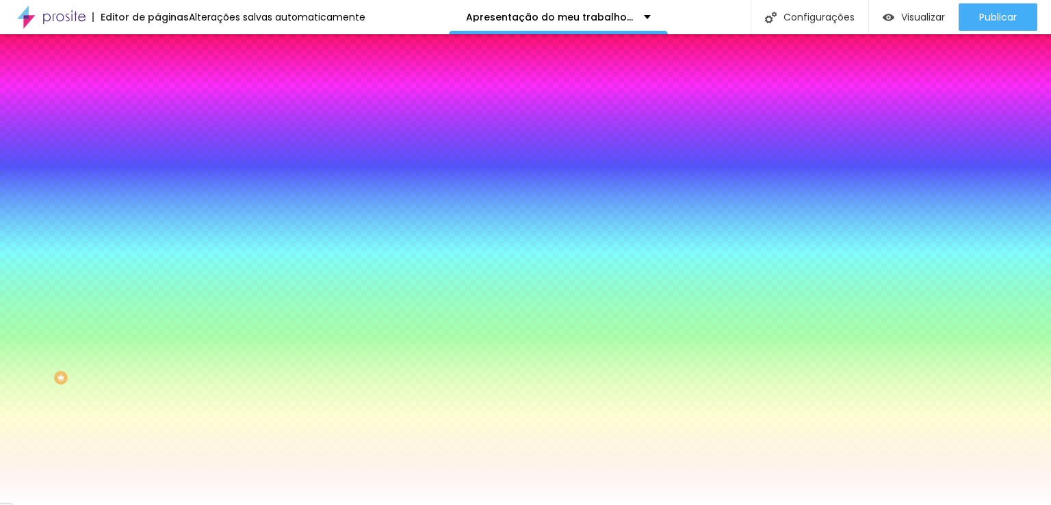
click at [120, 192] on div at bounding box center [525, 252] width 1051 height 505
type input "#D0EAF6"
click at [121, 201] on div at bounding box center [525, 252] width 1051 height 505
click at [157, 133] on input "#D0EAF6" at bounding box center [239, 138] width 164 height 14
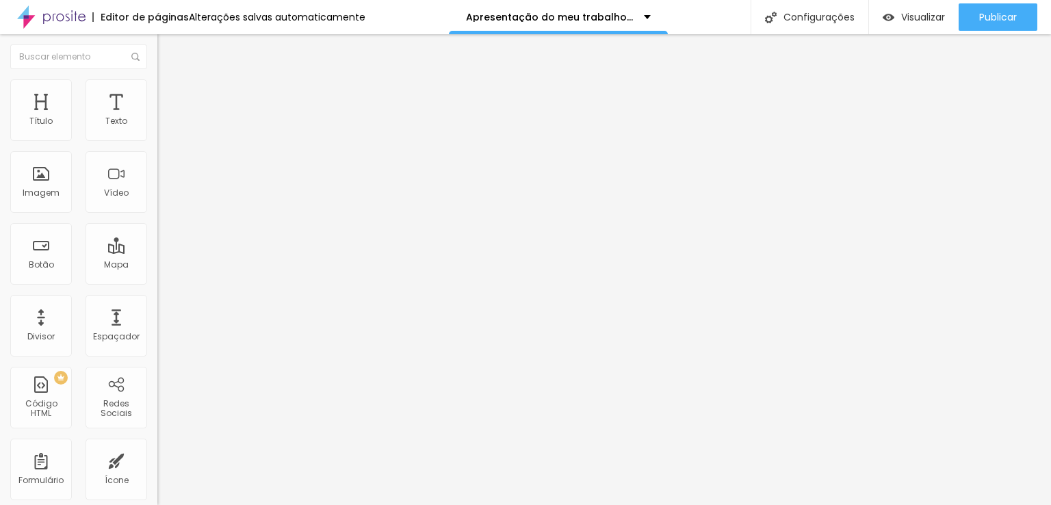
click at [157, 81] on li "Estilo" at bounding box center [235, 86] width 157 height 14
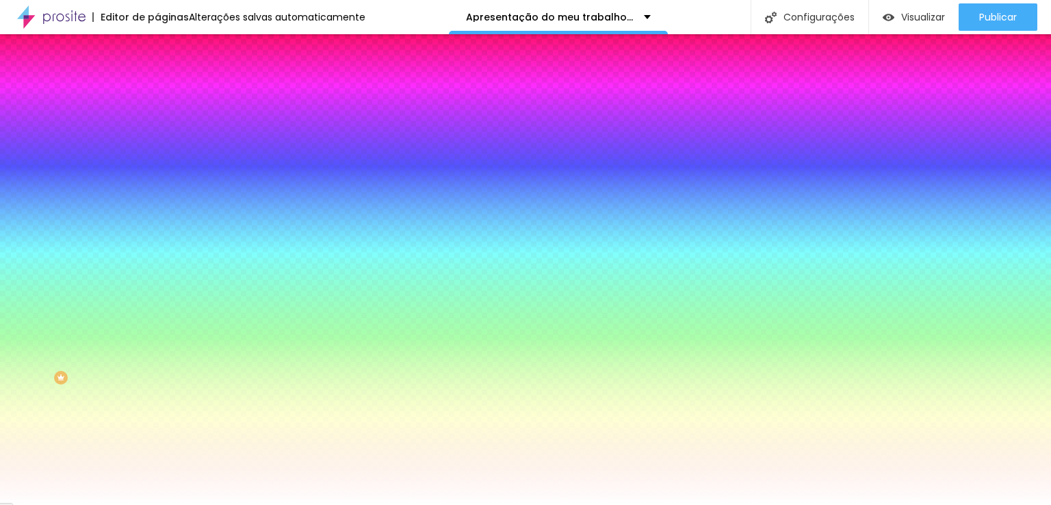
click at [157, 132] on input "#FFFFFF" at bounding box center [239, 138] width 164 height 14
paste input "D0EAF6"
type input "#D0EAF6"
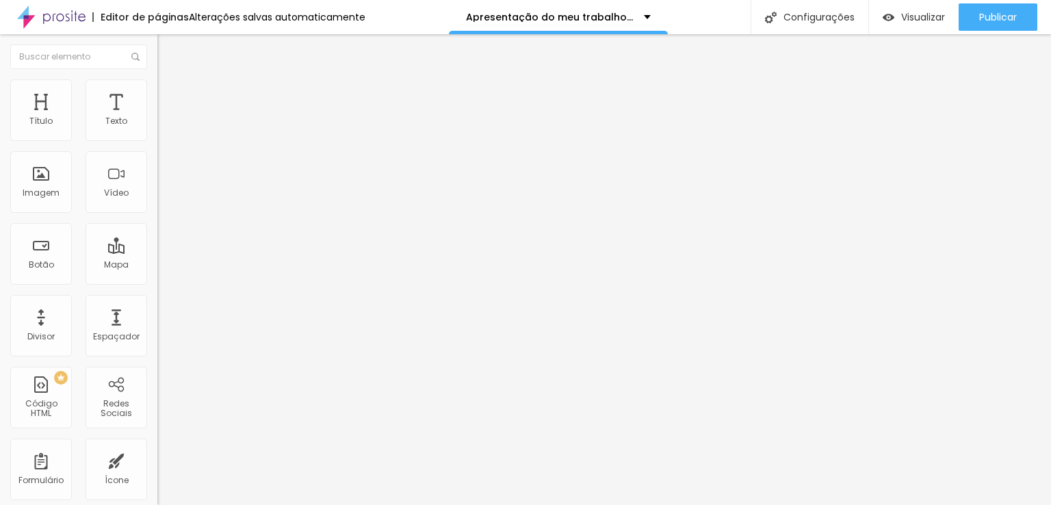
click at [157, 90] on ul "Conteúdo Estilo Avançado" at bounding box center [235, 86] width 157 height 41
click at [157, 89] on li "Estilo" at bounding box center [235, 86] width 157 height 14
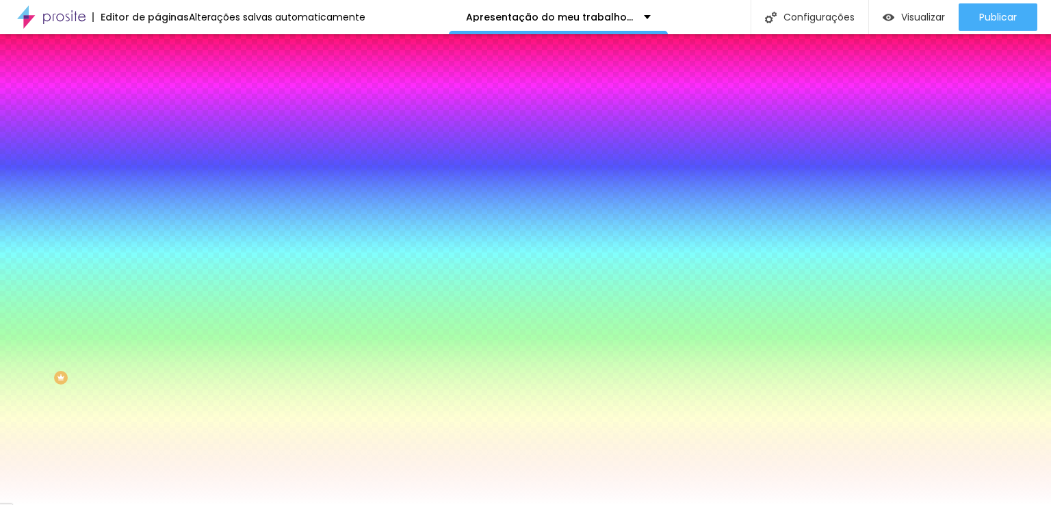
click at [157, 142] on input "#FFFFFF" at bounding box center [239, 138] width 164 height 14
paste input "D0EAF6"
type input "#D0EAF6"
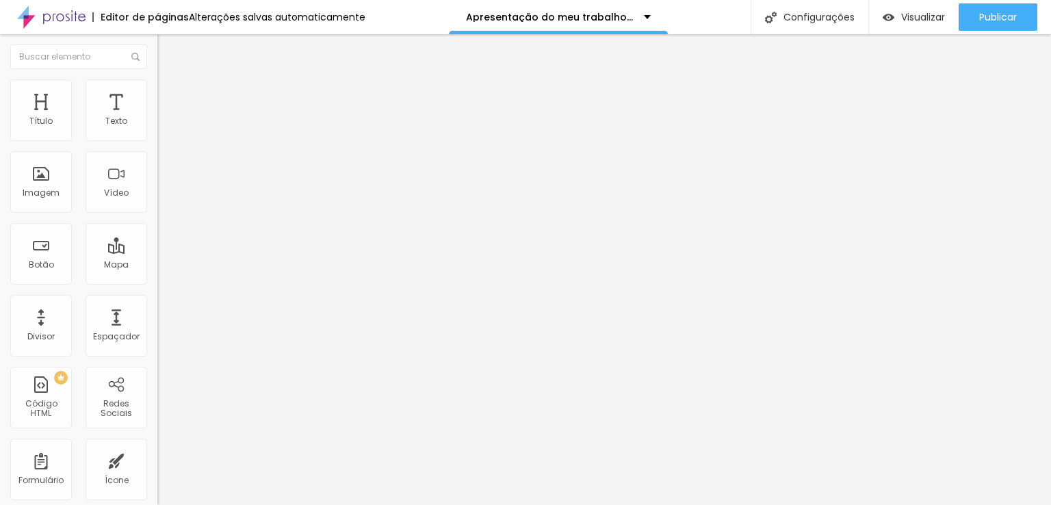
click at [157, 88] on img at bounding box center [163, 85] width 12 height 12
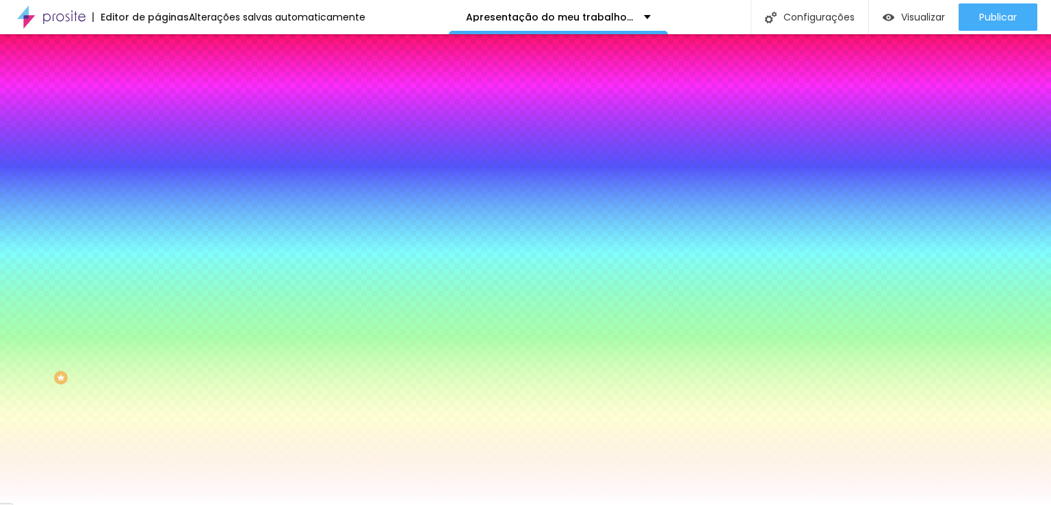
drag, startPoint x: 120, startPoint y: 136, endPoint x: 131, endPoint y: 142, distance: 12.6
click at [157, 136] on input "#FFFFFF" at bounding box center [239, 138] width 164 height 14
paste input "D0EAF6"
type input "#D0EAF6"
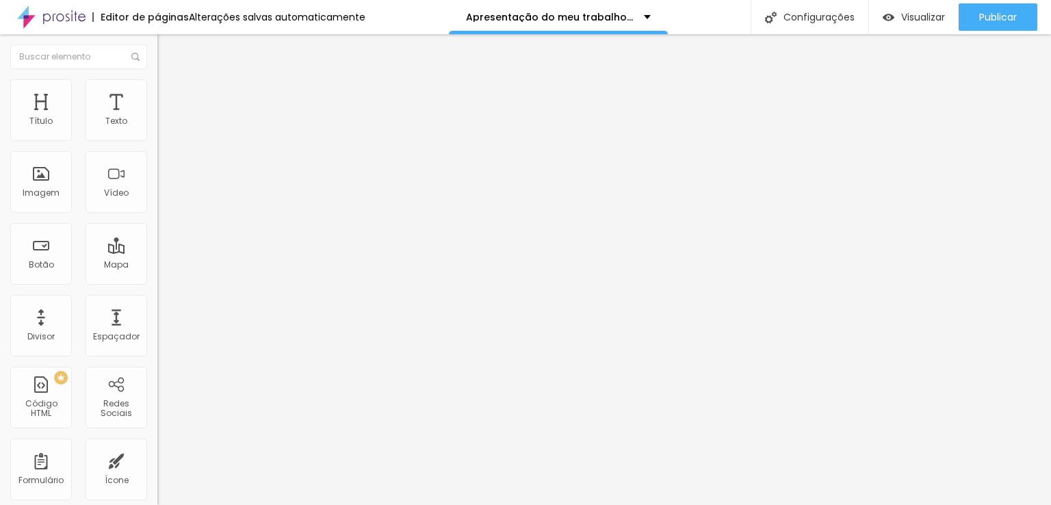
click at [170, 94] on font "Estilo" at bounding box center [180, 89] width 21 height 12
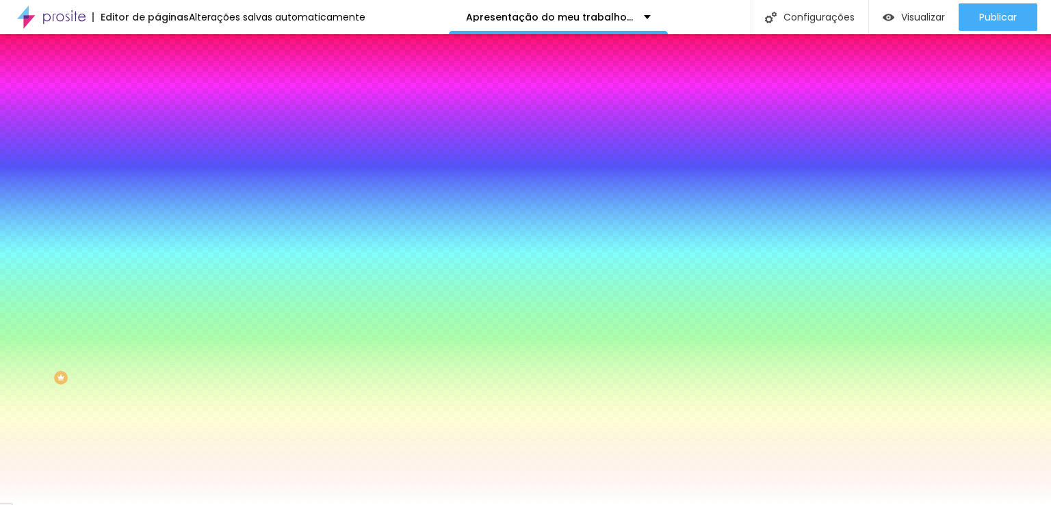
click at [157, 142] on input "#FFFFFF" at bounding box center [239, 138] width 164 height 14
paste input "D0EAF6"
type input "#D0EAF6"
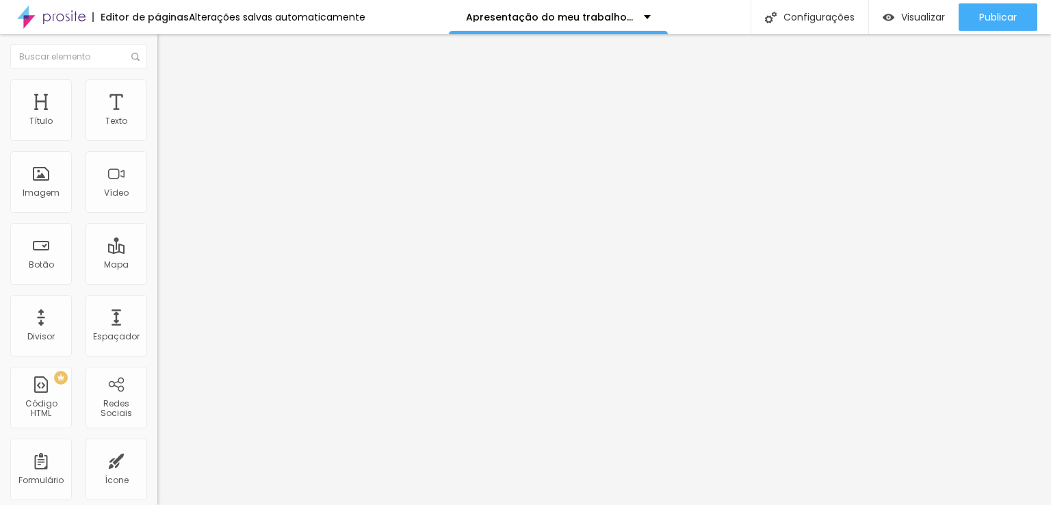
click at [157, 93] on li "Estilo" at bounding box center [235, 86] width 157 height 14
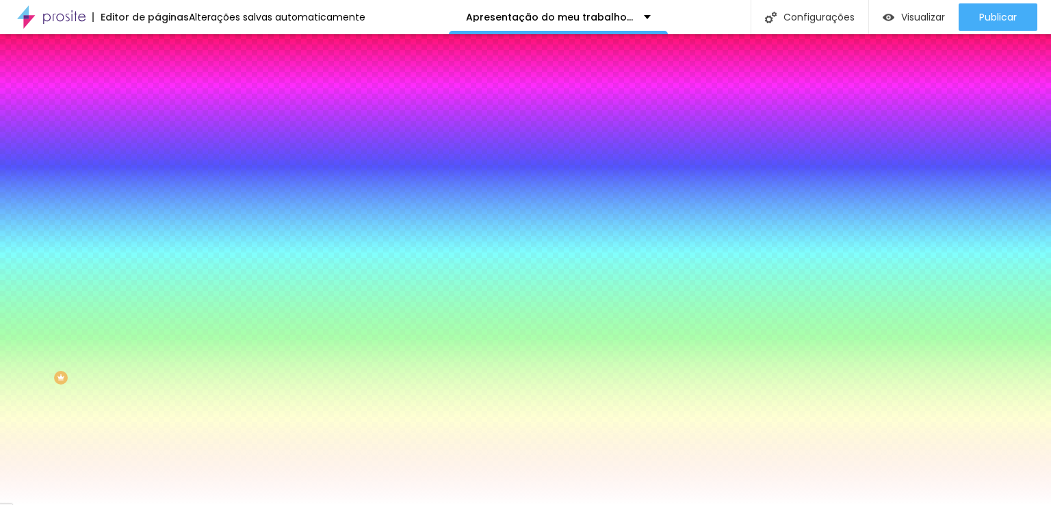
click at [157, 136] on input "#FFFFFF" at bounding box center [239, 138] width 164 height 14
paste input "D0EAF6"
type input "#D0EAF6"
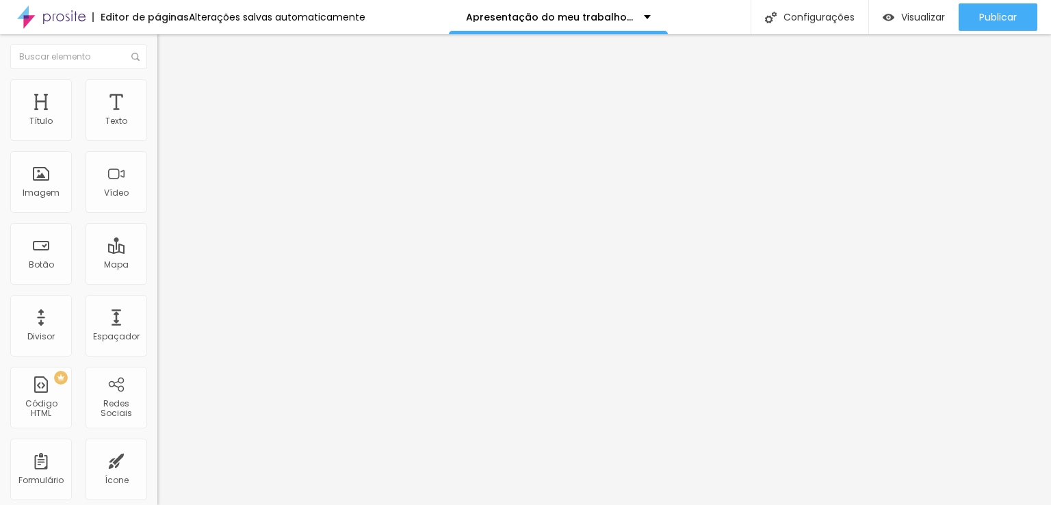
click at [157, 93] on li "Estilo" at bounding box center [235, 86] width 157 height 14
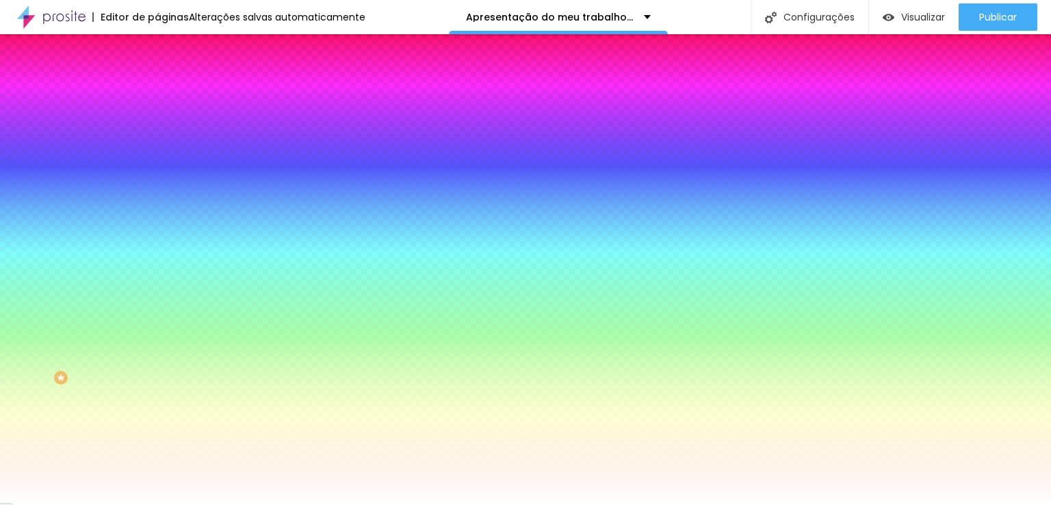
click at [157, 140] on input "#FFFFFF" at bounding box center [239, 138] width 164 height 14
paste input "D0EAF6"
type input "#D0EAF6"
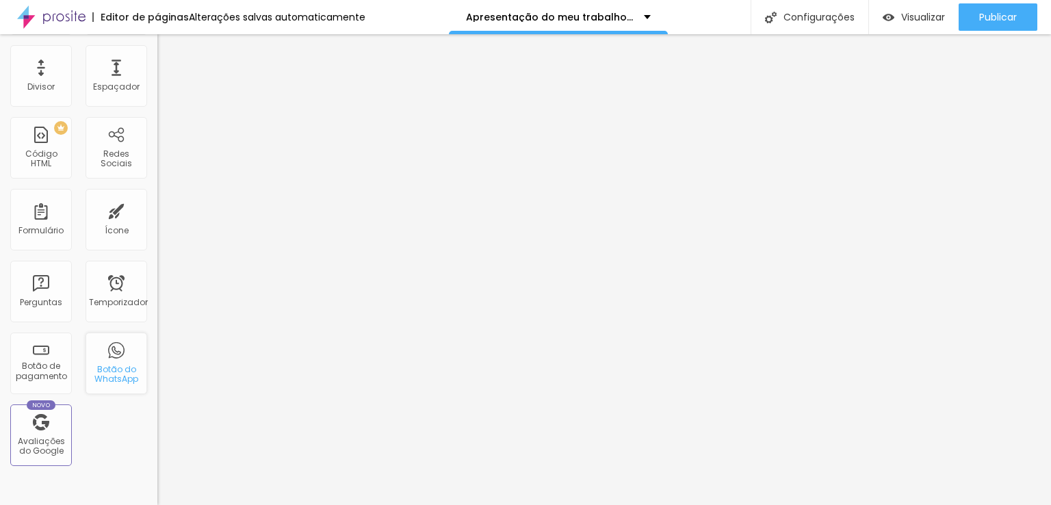
scroll to position [274, 0]
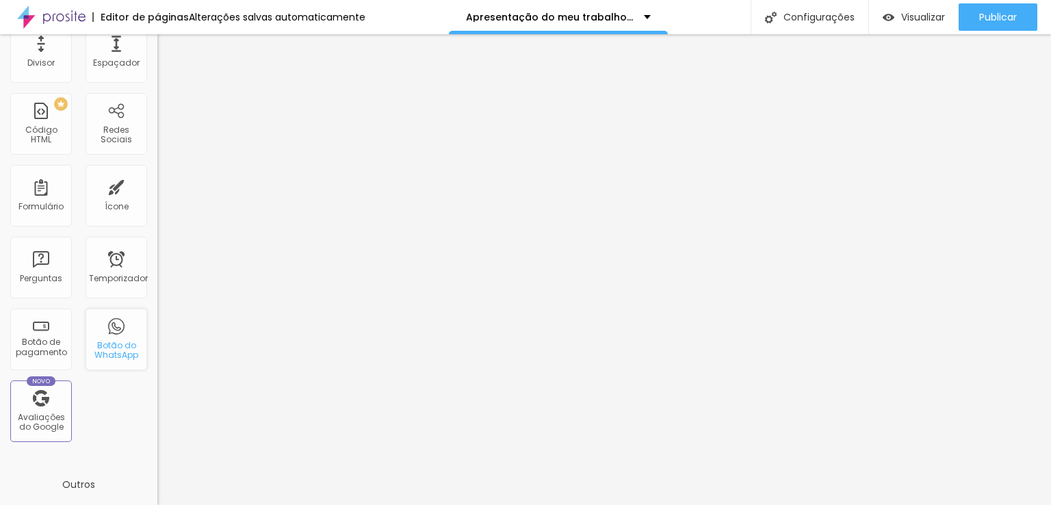
click at [108, 341] on font "Botão do WhatsApp" at bounding box center [116, 349] width 44 height 21
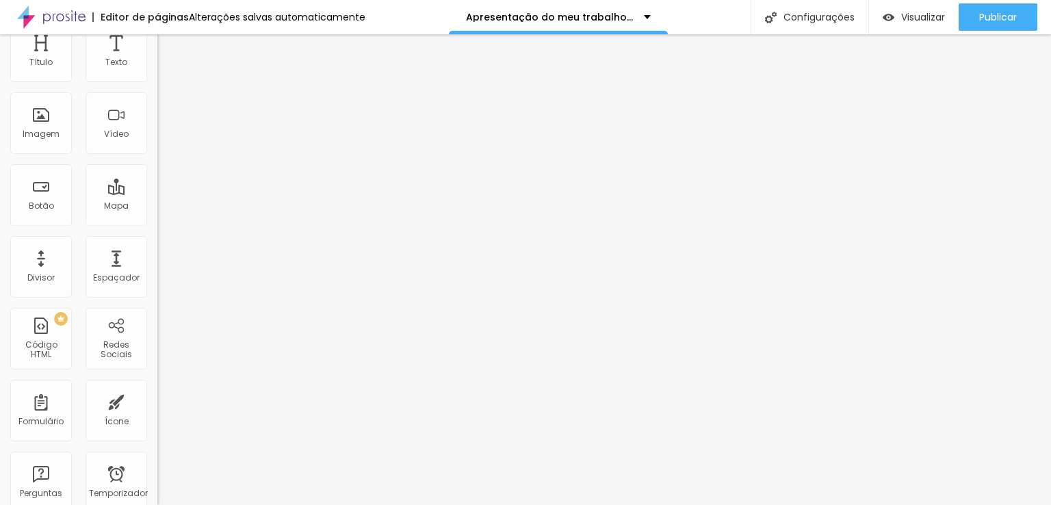
scroll to position [0, 0]
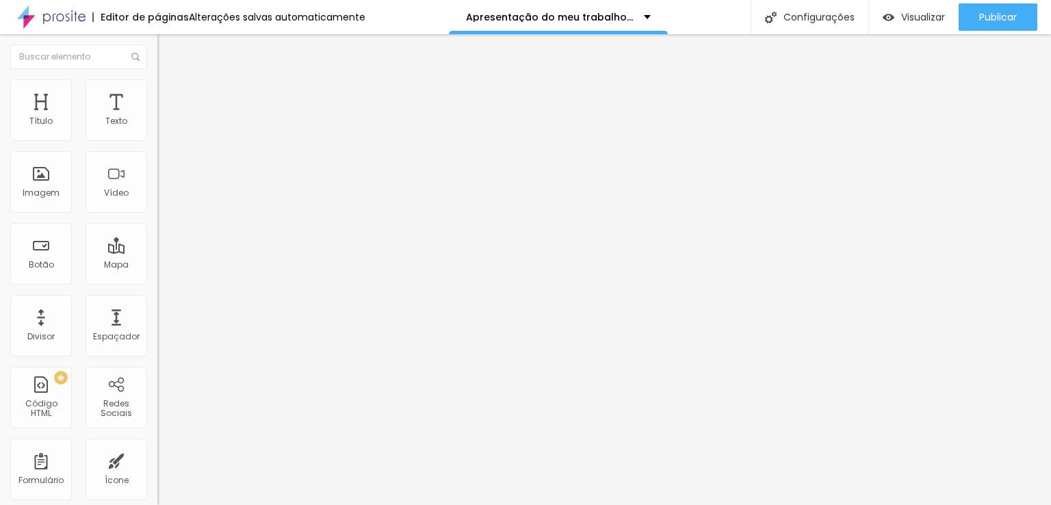
click at [168, 51] on img "button" at bounding box center [173, 49] width 11 height 11
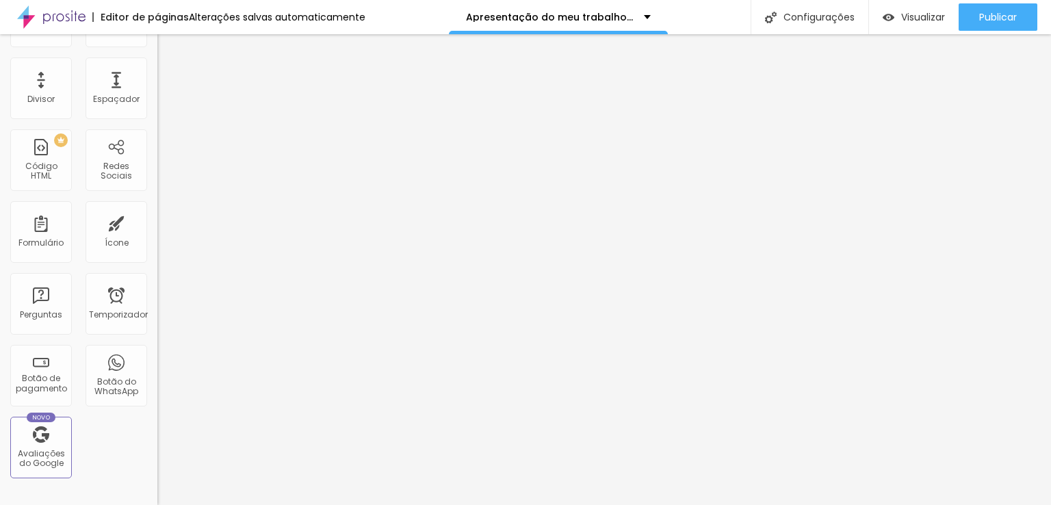
scroll to position [411, 0]
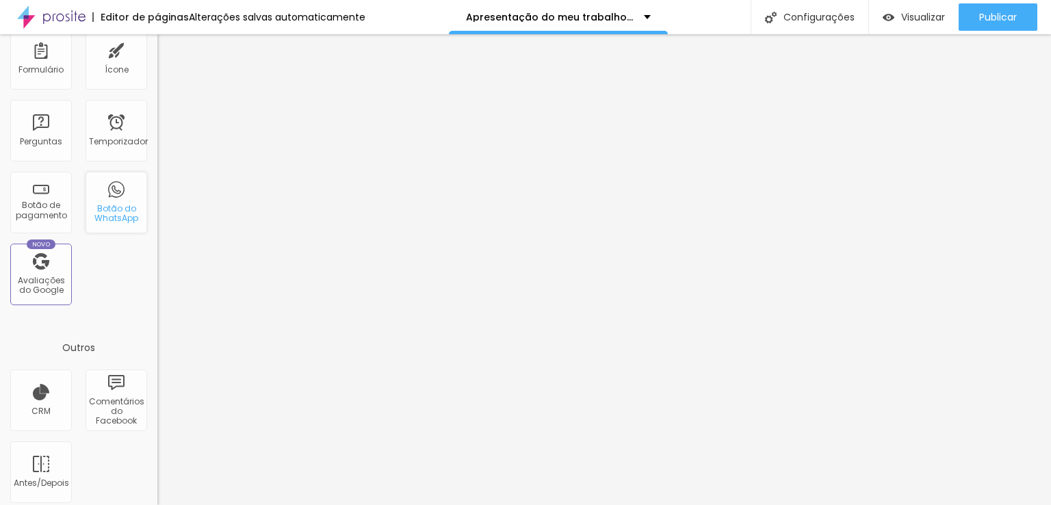
click at [105, 206] on font "Botão do WhatsApp" at bounding box center [116, 213] width 44 height 21
click at [103, 217] on font "Botão do WhatsApp" at bounding box center [116, 213] width 44 height 21
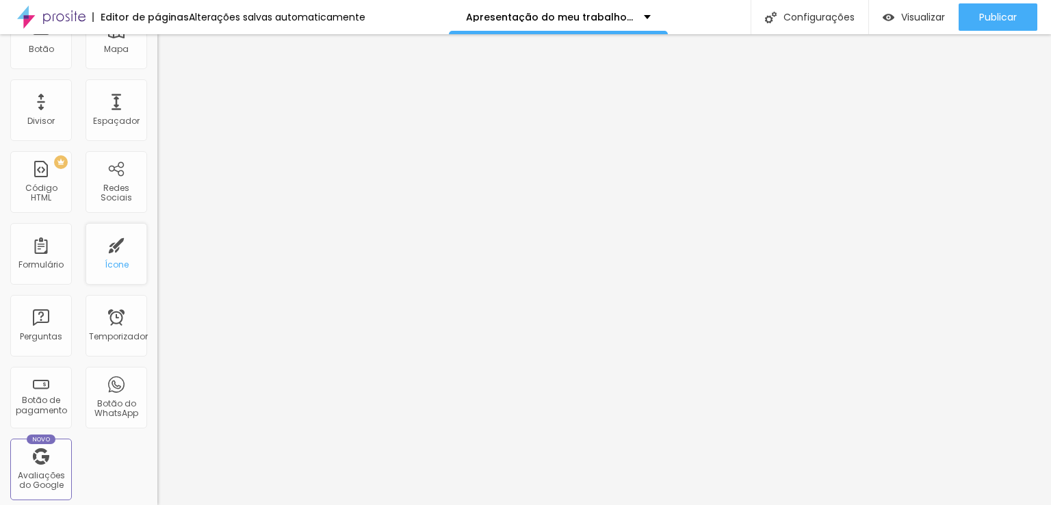
scroll to position [205, 0]
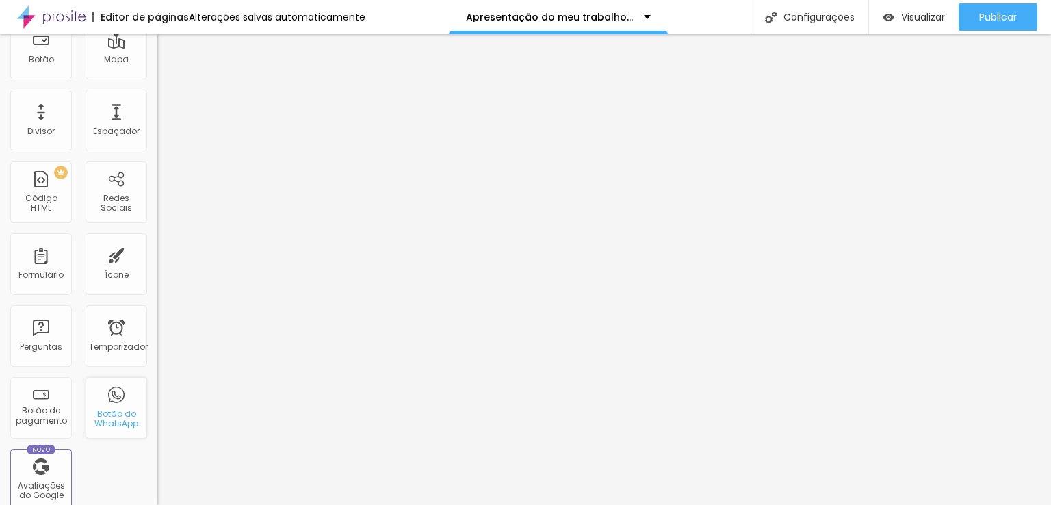
click at [104, 400] on div "Botão do WhatsApp" at bounding box center [117, 408] width 62 height 62
click at [118, 414] on font "Botão do WhatsApp" at bounding box center [116, 418] width 44 height 21
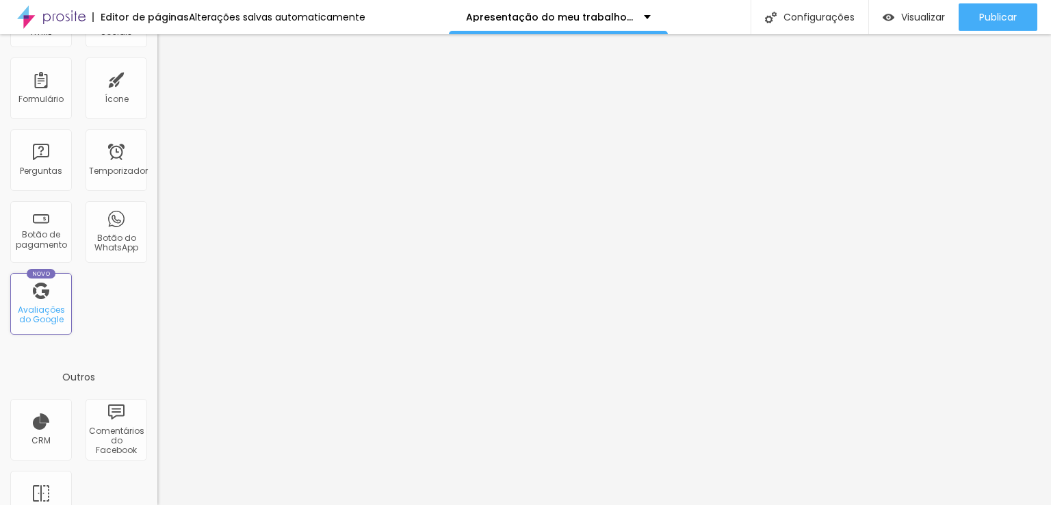
scroll to position [418, 0]
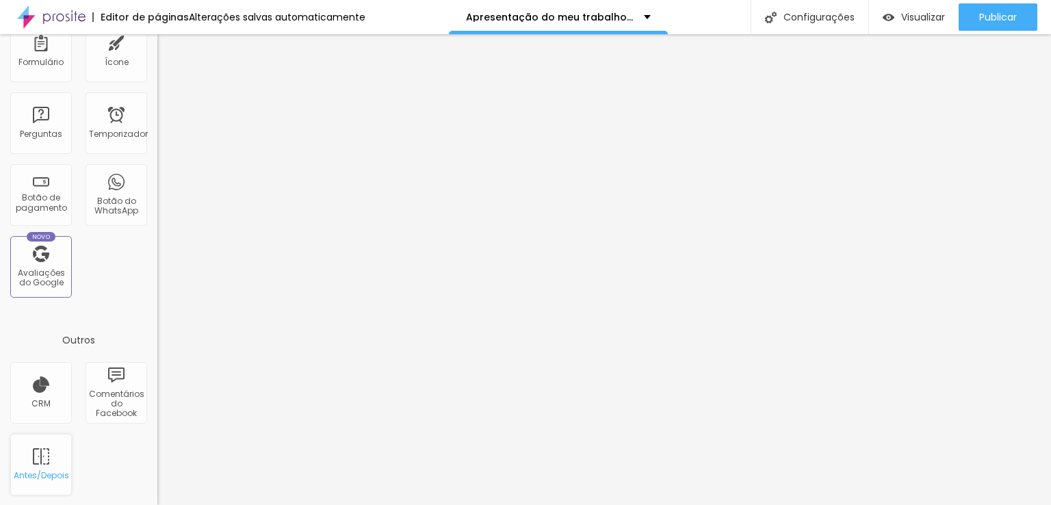
click at [39, 469] on font "Antes/Depois" at bounding box center [41, 475] width 55 height 12
click at [36, 466] on div "Antes/Depois" at bounding box center [41, 465] width 62 height 62
click at [51, 460] on div "Antes/Depois" at bounding box center [41, 465] width 62 height 62
click at [68, 459] on div "Antes/Depois" at bounding box center [41, 465] width 62 height 62
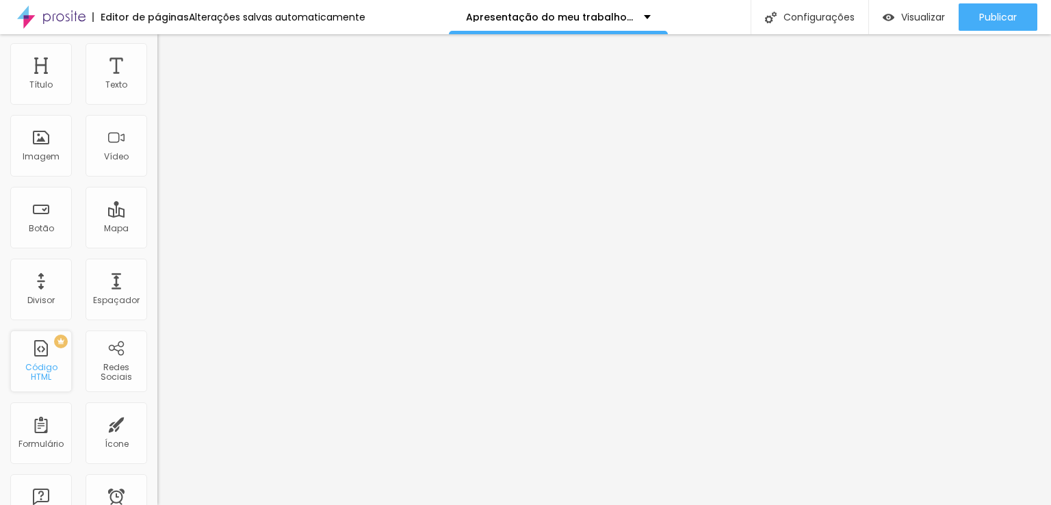
scroll to position [0, 0]
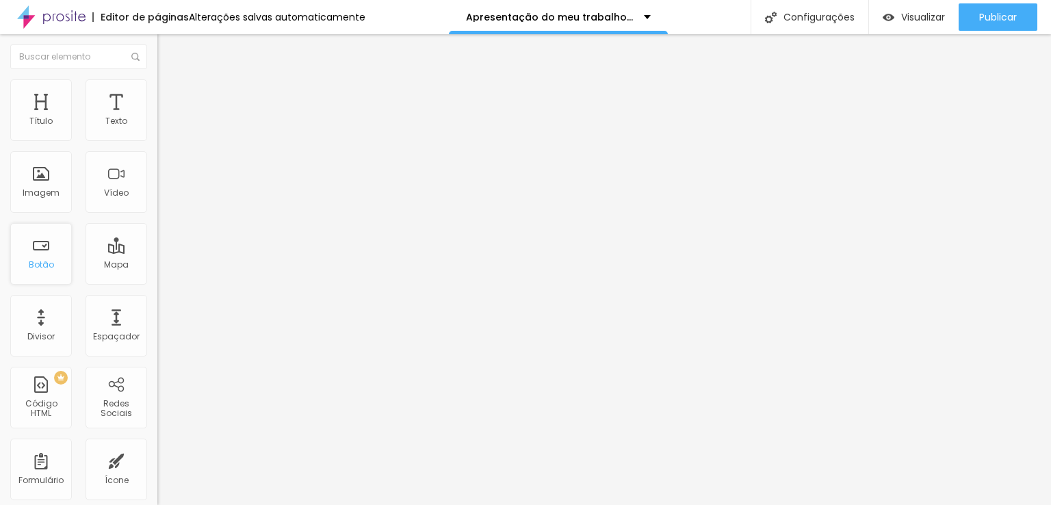
click at [41, 268] on font "Botão" at bounding box center [41, 265] width 25 height 12
click at [54, 195] on font "Imagem" at bounding box center [41, 193] width 37 height 12
click at [168, 49] on img "button" at bounding box center [173, 49] width 11 height 11
click at [157, 83] on li "Estilo" at bounding box center [235, 86] width 157 height 14
click at [170, 96] on font "Avançado" at bounding box center [192, 102] width 45 height 12
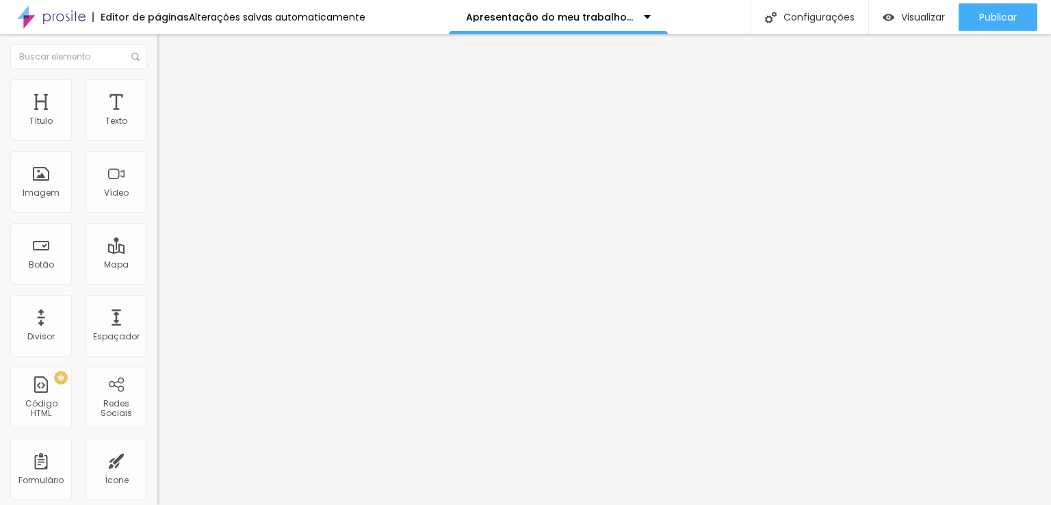
click at [168, 51] on img "button" at bounding box center [173, 49] width 11 height 11
click at [157, 214] on span "Original" at bounding box center [173, 209] width 33 height 12
click at [157, 221] on div "Cinema 16:9" at bounding box center [235, 217] width 157 height 8
click at [157, 235] on font "Padrão" at bounding box center [172, 230] width 31 height 12
click at [157, 244] on font "Quadrado" at bounding box center [179, 238] width 44 height 12
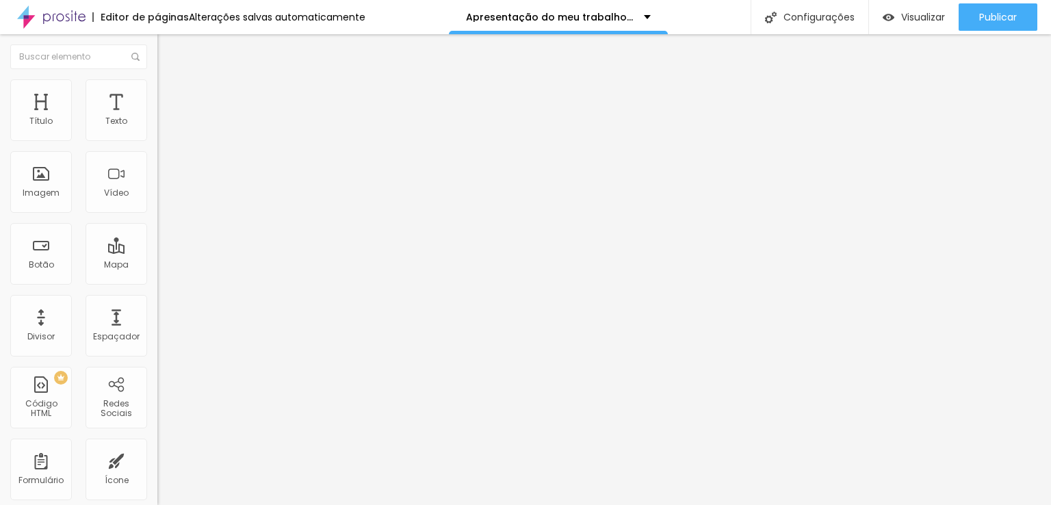
drag, startPoint x: 69, startPoint y: 318, endPoint x: 0, endPoint y: 332, distance: 70.5
click at [157, 222] on font "Cinema" at bounding box center [174, 217] width 34 height 12
click at [157, 214] on span "Original" at bounding box center [173, 209] width 33 height 12
click at [170, 94] on font "Estilo" at bounding box center [180, 89] width 21 height 12
click at [157, 93] on li "Avançado" at bounding box center [235, 100] width 157 height 14
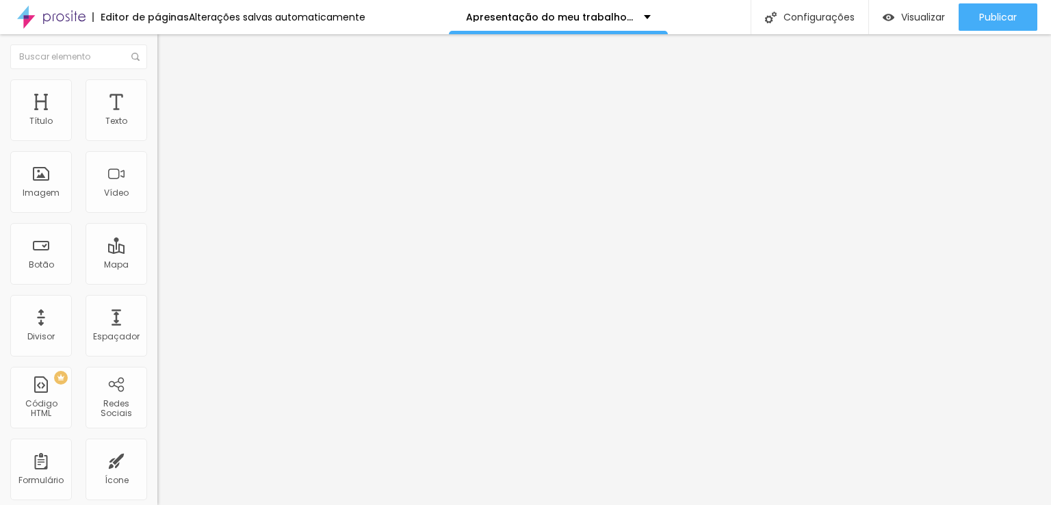
click at [170, 81] on font "Conteúdo" at bounding box center [191, 75] width 42 height 12
drag, startPoint x: 90, startPoint y: 152, endPoint x: 0, endPoint y: 152, distance: 90.3
click at [157, 152] on div "Texto site Alinhamento Tamanho Grande Pequeno Normal Grande Link URL https://ht…" at bounding box center [235, 206] width 157 height 199
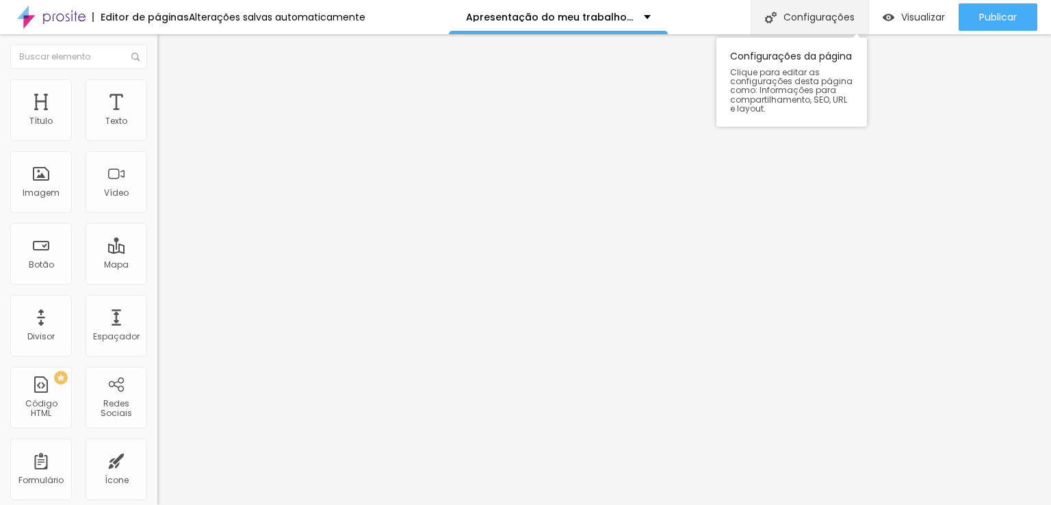
type input "Instagram"
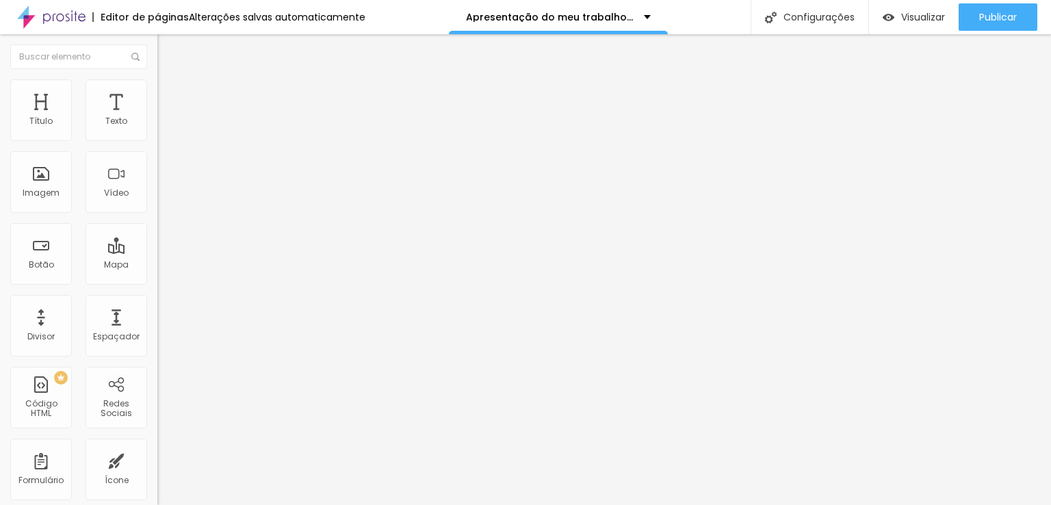
click at [157, 282] on input "https://https://www.deboracarolinefotografia.com.br" at bounding box center [239, 275] width 164 height 14
paste input "https://www.instagram.com/deboracarolinefotografia/"
drag, startPoint x: 124, startPoint y: 283, endPoint x: 0, endPoint y: 288, distance: 124.0
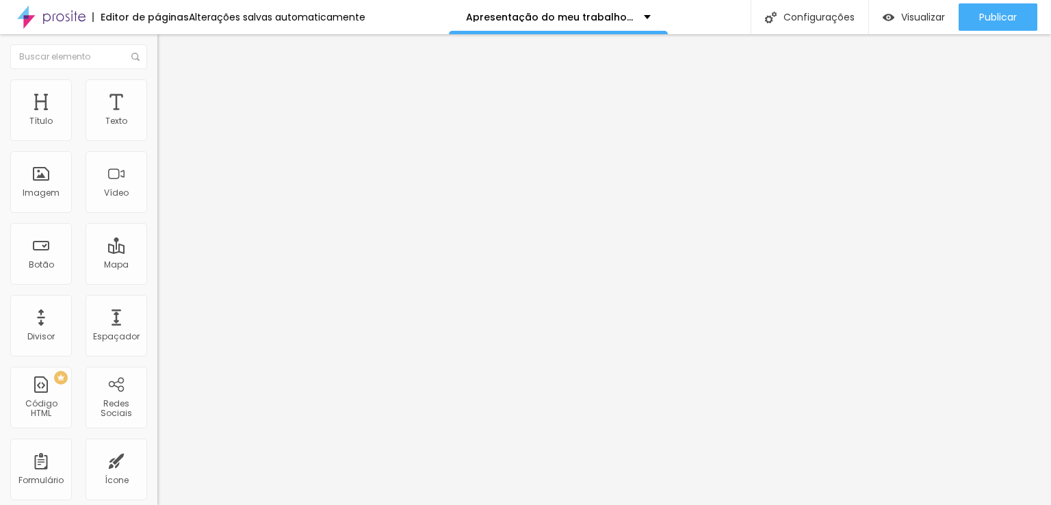
click at [157, 288] on div "Texto Instagram Alinhamento Tamanho Grande Pequeno Normal Grande Link URL https…" at bounding box center [235, 206] width 157 height 199
click at [157, 282] on input "https:https://www.instagram.com/deboracarolinefotografia/" at bounding box center [239, 275] width 164 height 14
drag, startPoint x: 40, startPoint y: 283, endPoint x: 0, endPoint y: 283, distance: 40.4
click at [157, 283] on div "Texto Instagram Alinhamento Tamanho Grande Pequeno Normal Grande Link URL https…" at bounding box center [235, 206] width 157 height 199
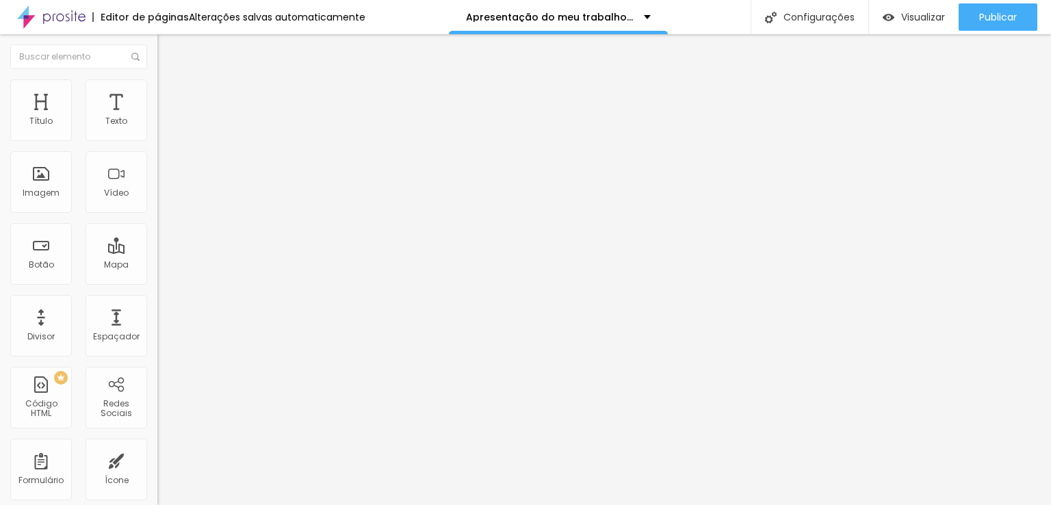
type input "https://www.instagram.com/deboracarolinefotografia/"
click at [168, 52] on img "button" at bounding box center [173, 49] width 11 height 11
click at [157, 274] on input at bounding box center [250, 281] width 186 height 14
click at [157, 274] on input "debora" at bounding box center [250, 281] width 186 height 14
drag, startPoint x: 140, startPoint y: 143, endPoint x: 0, endPoint y: 146, distance: 139.6
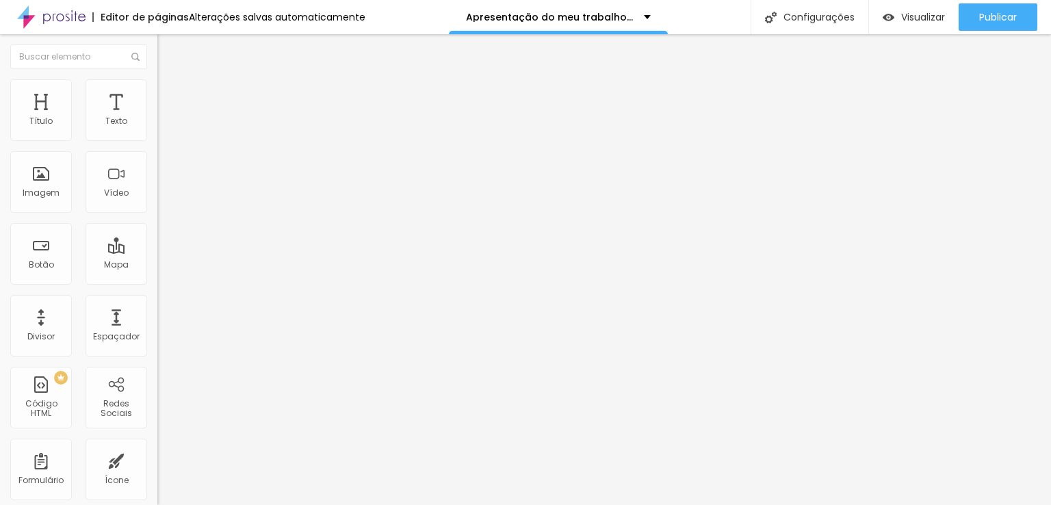
click at [157, 146] on div "Encontre sua empresa debora caroline fotografia Procure o perfil da empresa pel…" at bounding box center [235, 280] width 157 height 346
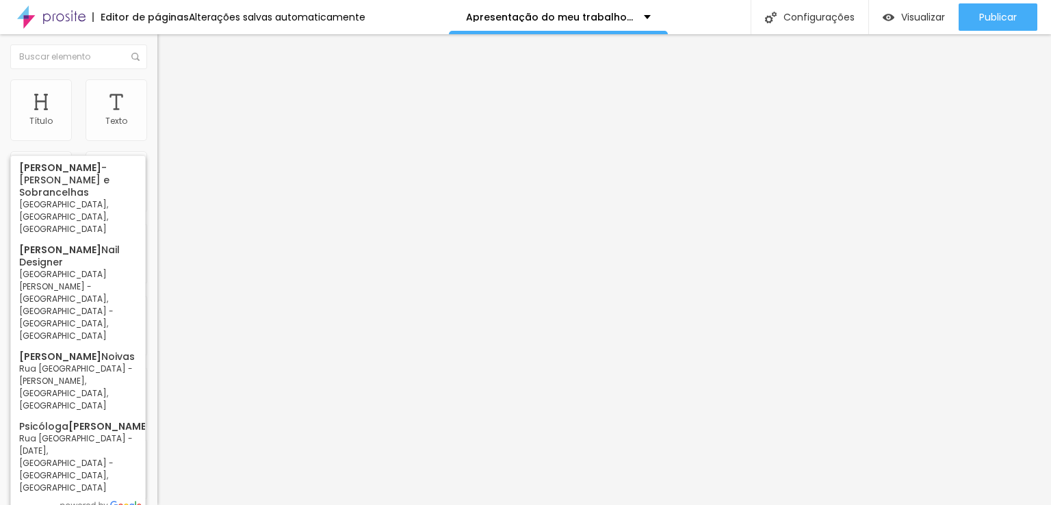
type input "Débora Caroline"
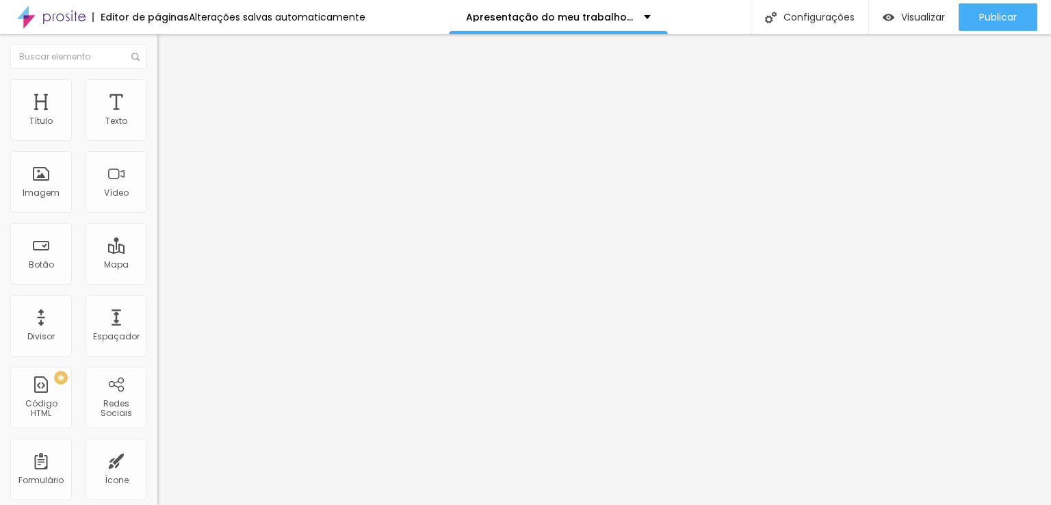
click at [157, 274] on input at bounding box center [250, 281] width 186 height 14
paste input "Débora Caroline Fotografia"
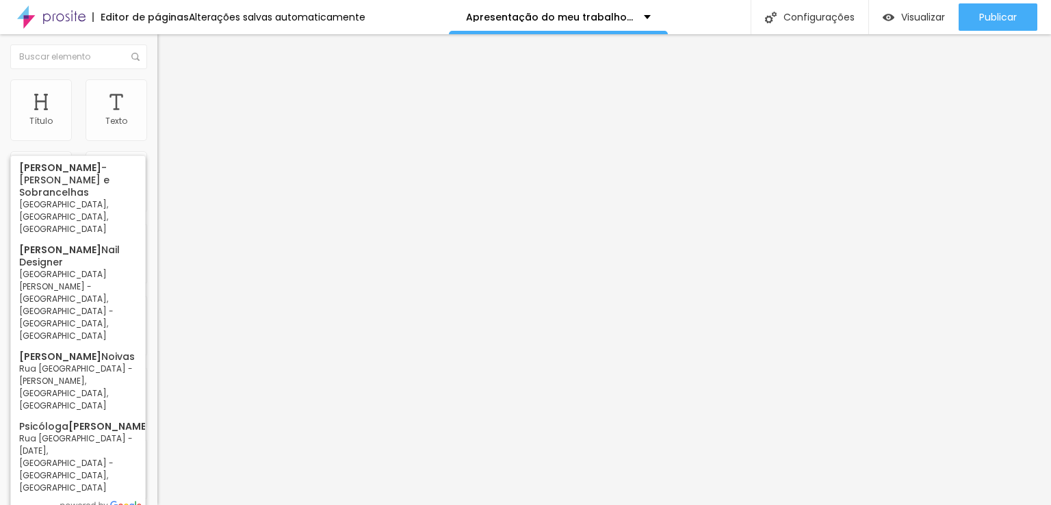
type input "Débora Caroline"
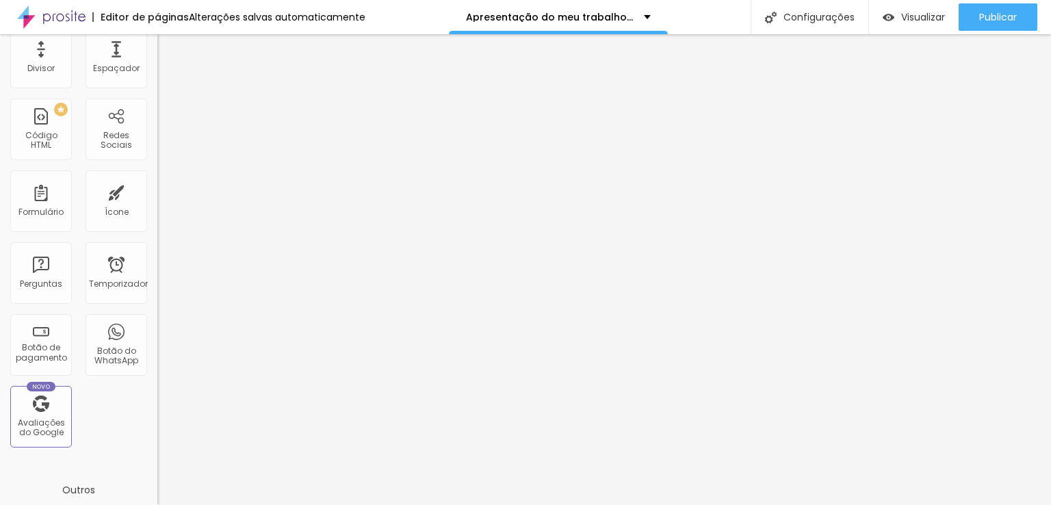
scroll to position [274, 0]
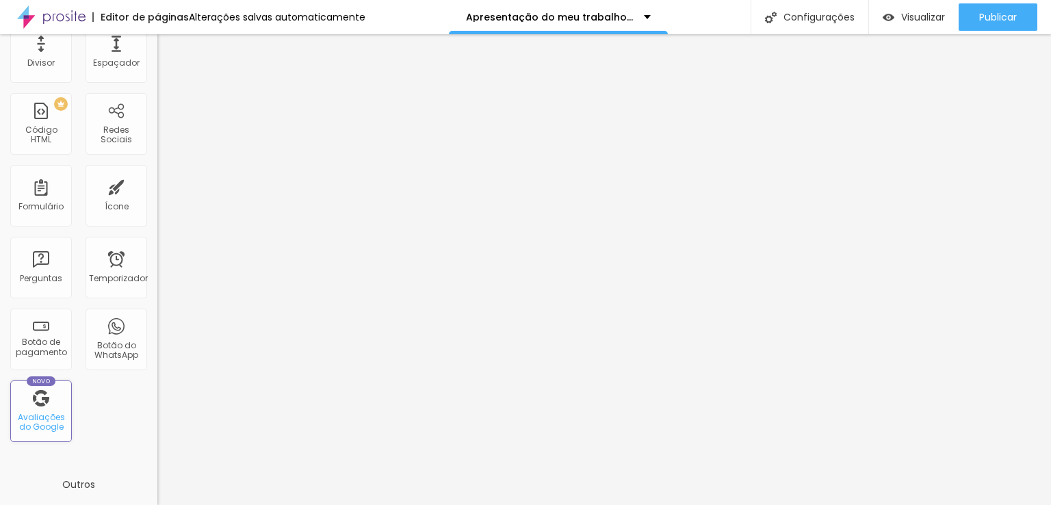
click at [53, 434] on div "Novo Avaliações do Google" at bounding box center [41, 412] width 62 height 62
click at [41, 430] on font "Avaliações do Google" at bounding box center [41, 421] width 47 height 21
click at [49, 420] on font "Avaliações do Google" at bounding box center [41, 421] width 47 height 21
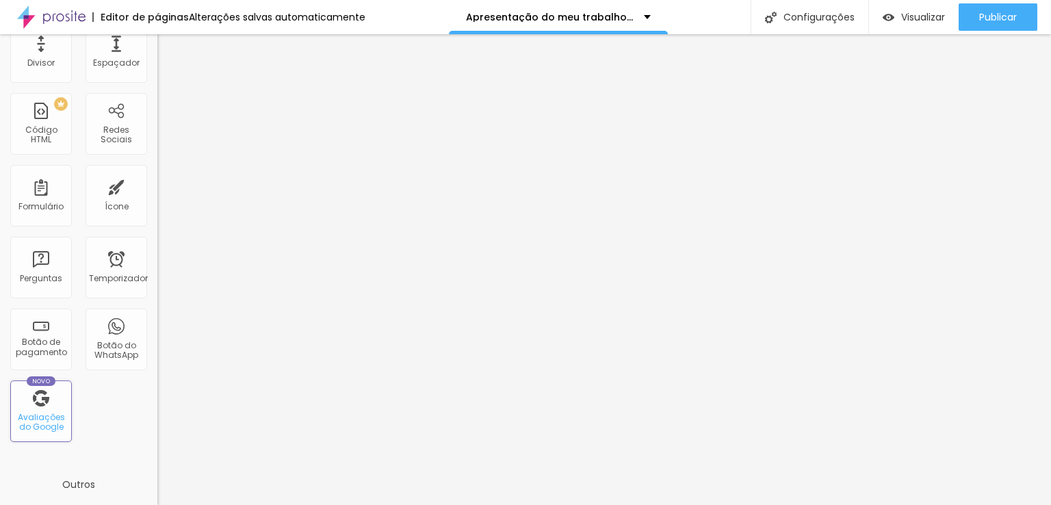
click at [38, 387] on div "Novo Avaliações do Google" at bounding box center [41, 412] width 62 height 62
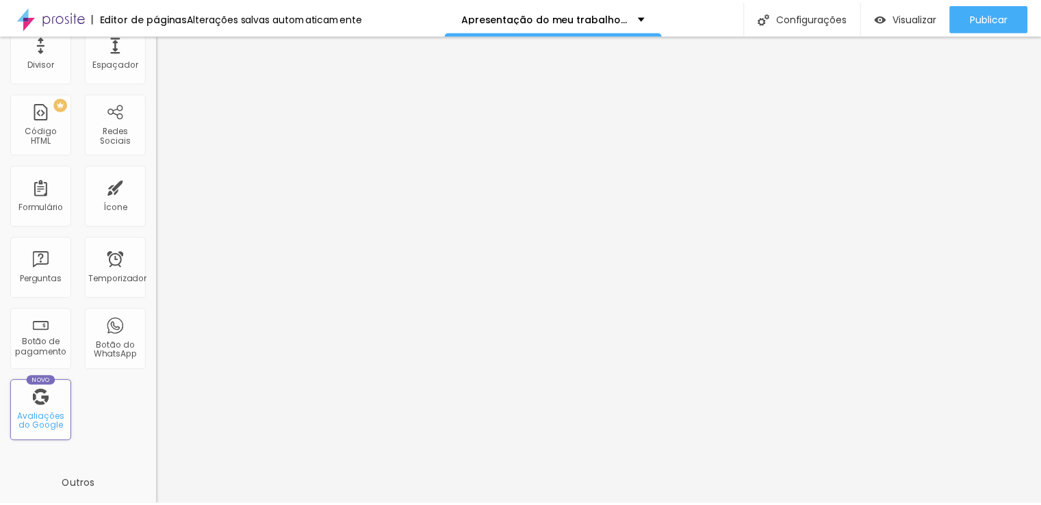
scroll to position [0, 0]
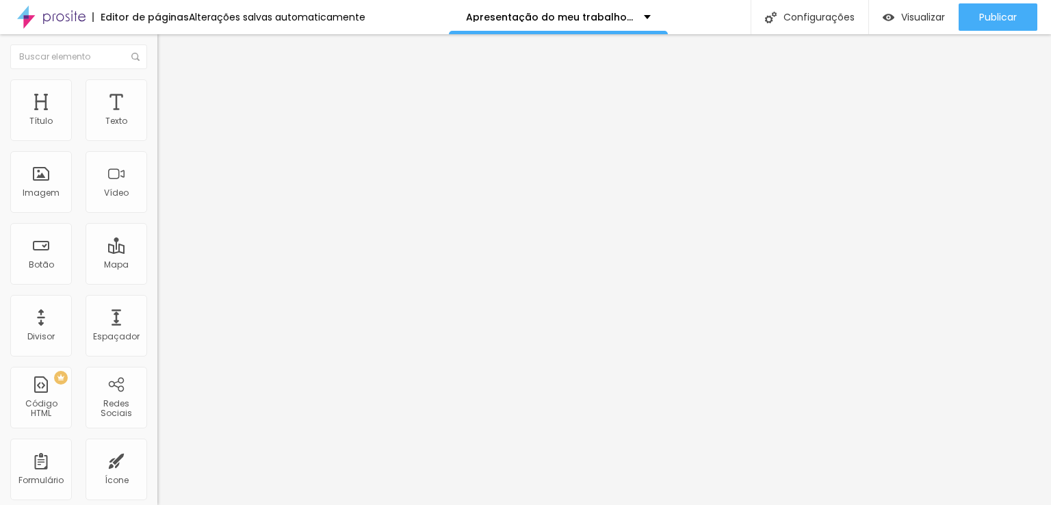
click at [157, 274] on input at bounding box center [250, 281] width 186 height 14
type input "d"
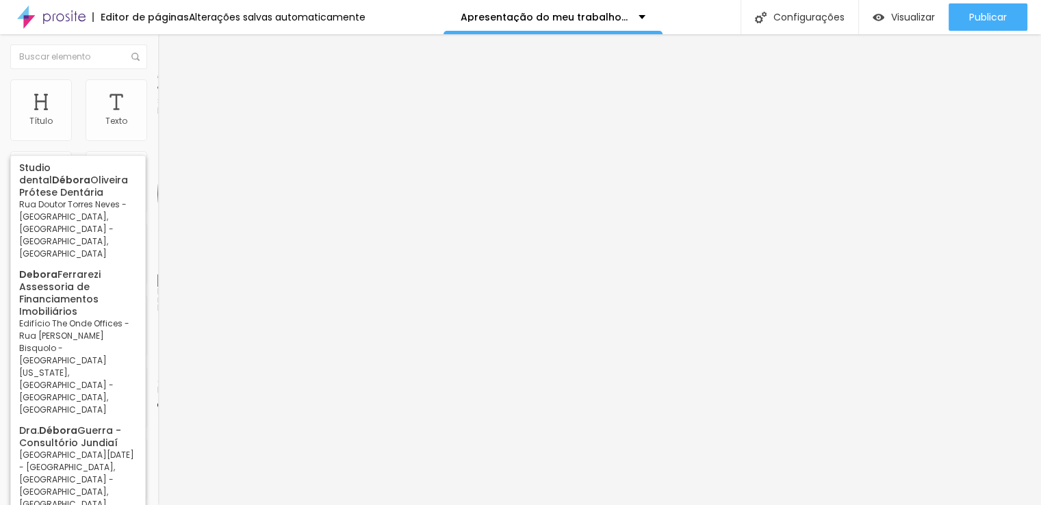
type input "Débora"
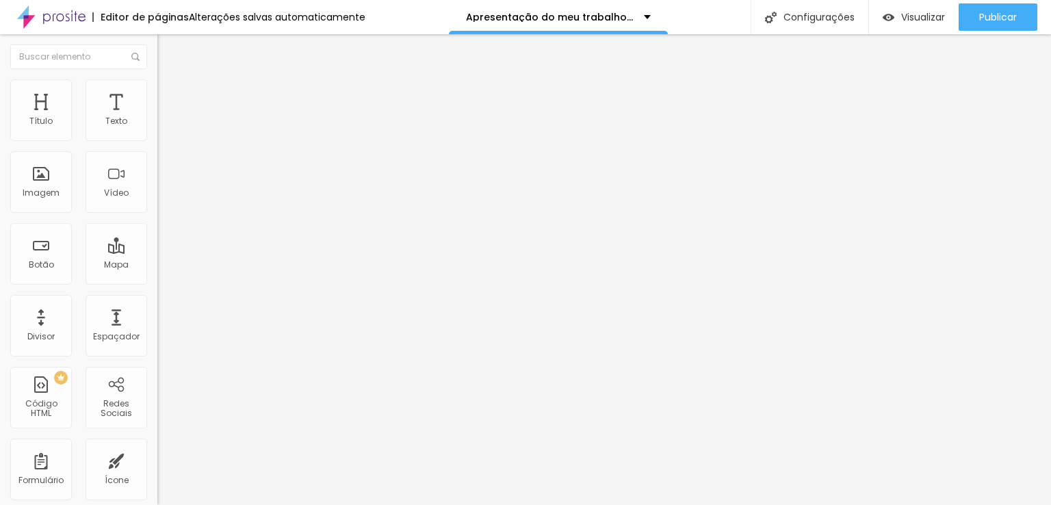
click at [168, 47] on img "button" at bounding box center [173, 49] width 11 height 11
click at [157, 274] on input at bounding box center [250, 281] width 186 height 14
paste input "https://www.google.com/search?q=debora+caroline+fotografia&oq=debora+&gs_lcrp=E…"
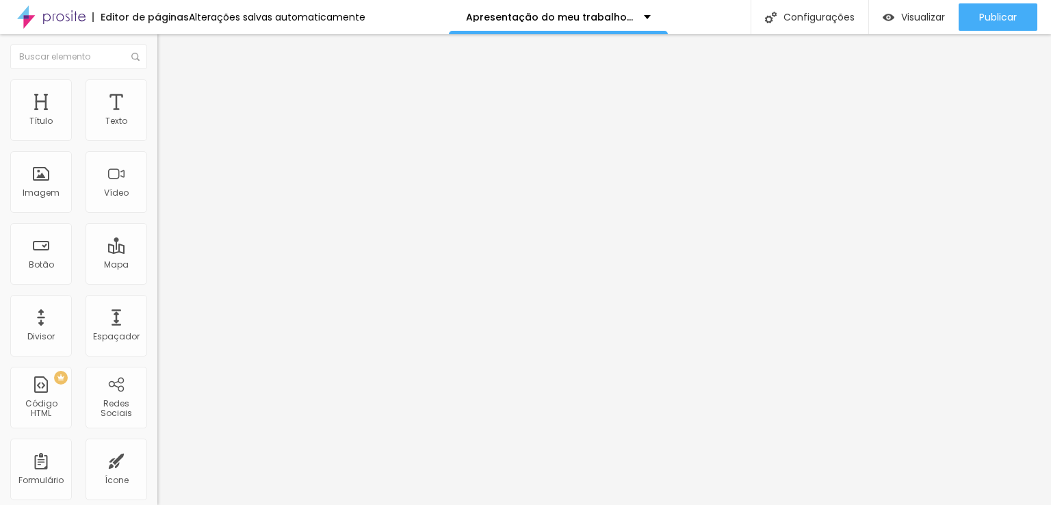
type input "https://www.google.com/search?q=debora+caroline+fotografia&oq=debora+&gs_lcrp=E…"
click at [157, 91] on ul "Conteúdo Estilo Avançado" at bounding box center [235, 86] width 157 height 41
click at [157, 93] on li "Avançado" at bounding box center [235, 100] width 157 height 14
click at [157, 502] on input "text" at bounding box center [239, 509] width 164 height 14
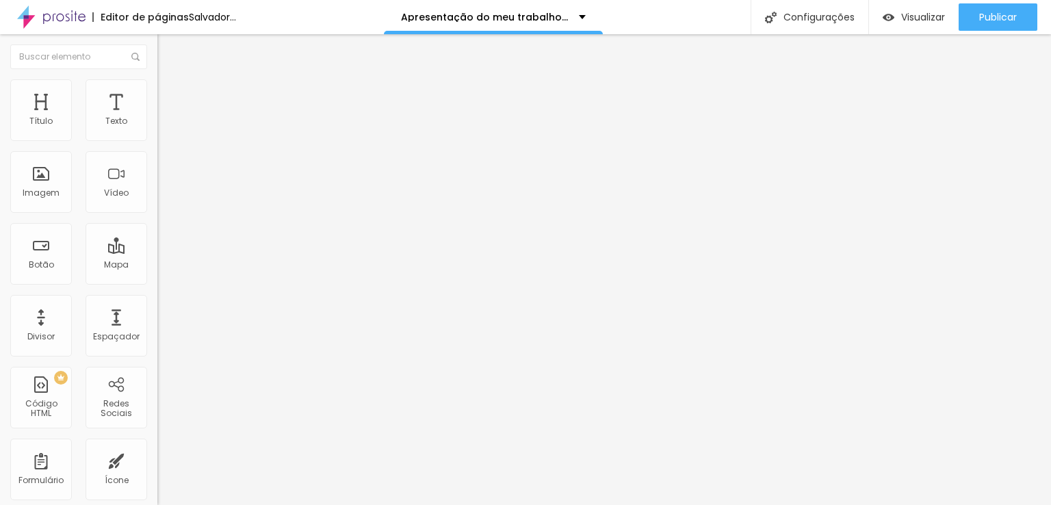
paste input "https://www.google.com/search?q=debora+caroline+fotografia&oq=debora+&gs_lcrp=E…"
type input "https://www.google.com/search?q=debora+caroline+fotografia&oq=debora+&gs_lcrp=E…"
click at [157, 89] on li "Estilo" at bounding box center [235, 86] width 157 height 14
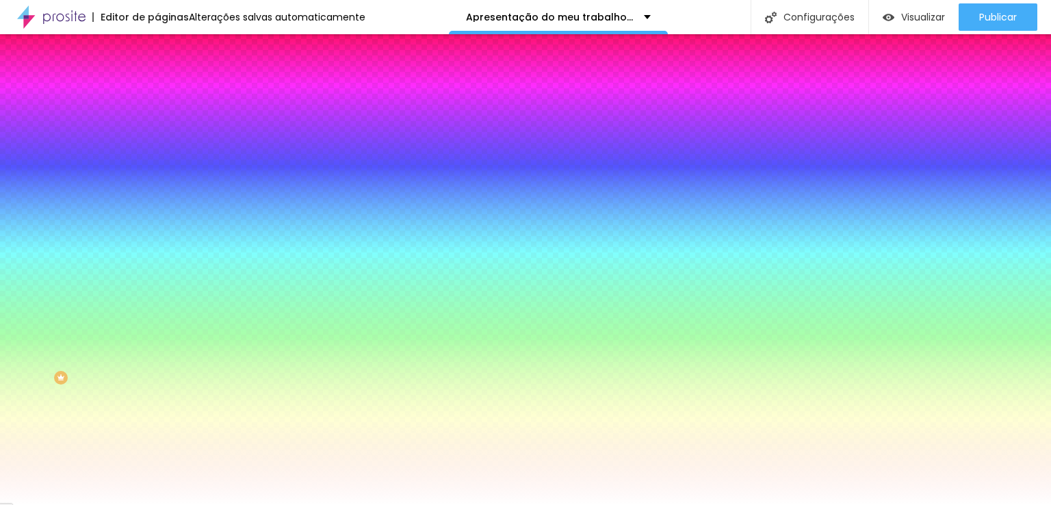
click at [157, 78] on img at bounding box center [163, 72] width 12 height 12
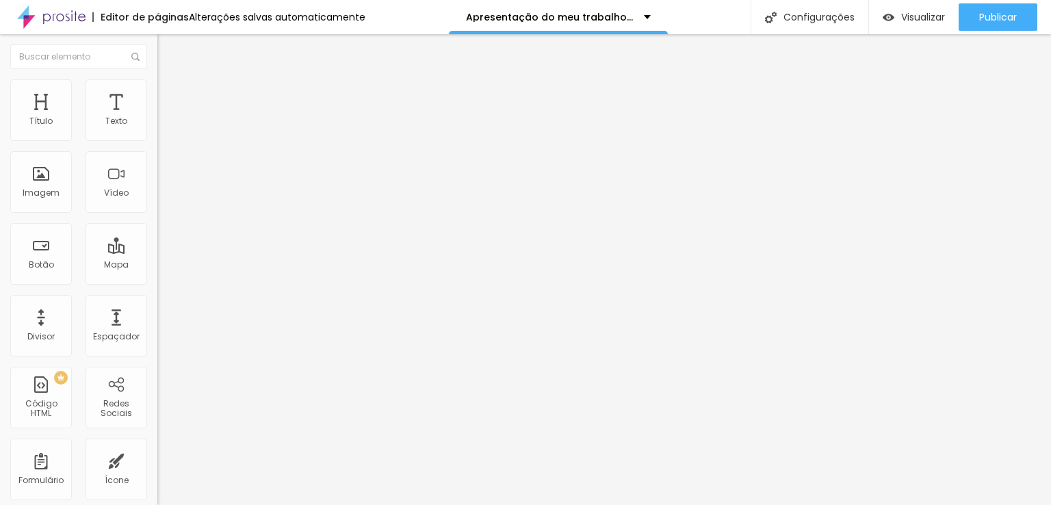
click at [157, 274] on input "https://www.google.com/search?q=debora+caroline+fotografia&oq=debora+&gs_lcrp=E…" at bounding box center [250, 281] width 186 height 14
drag, startPoint x: 64, startPoint y: 143, endPoint x: 0, endPoint y: 143, distance: 64.3
click at [157, 143] on div "Encontre sua empresa https://www.google.com/search?q=debora+caroline+fotografia…" at bounding box center [235, 280] width 157 height 346
type input "www.google.com/search?q=debora+caroline+fotografia&oq=debora+&gs_lcrp=EgZjaHJvb…"
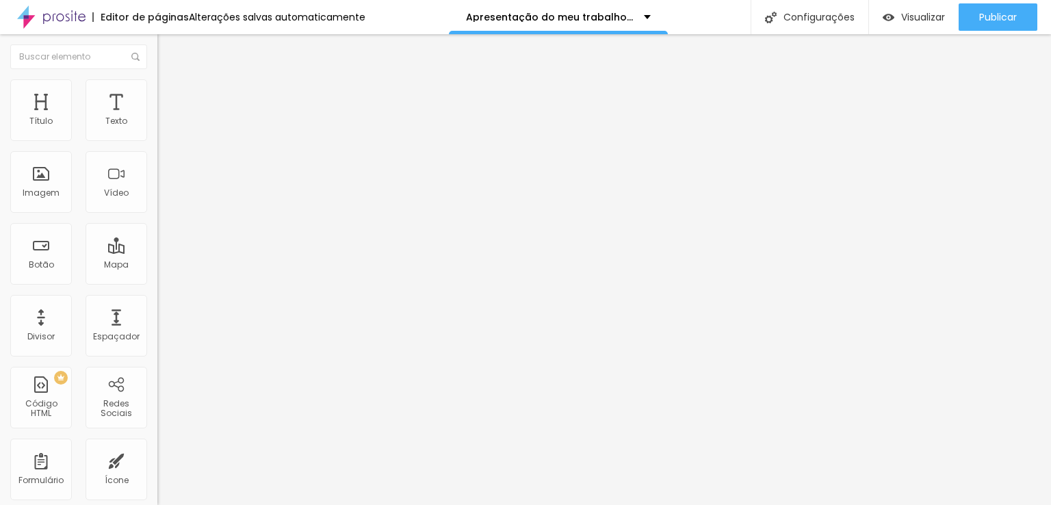
click at [157, 274] on input "www.google.com/search?q=debora+caroline+fotografia&oq=debora+&gs_lcrp=EgZjaHJvb…" at bounding box center [250, 281] width 186 height 14
click at [157, 334] on div at bounding box center [235, 338] width 157 height 8
click at [157, 334] on div at bounding box center [235, 334] width 157 height 0
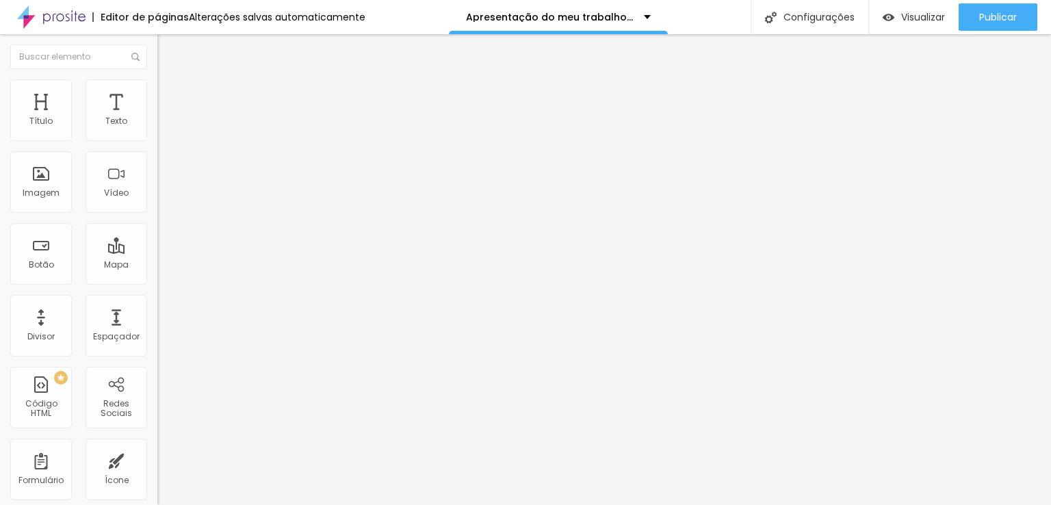
click at [168, 51] on img "button" at bounding box center [173, 49] width 11 height 11
click at [168, 48] on img "button" at bounding box center [173, 49] width 11 height 11
click at [157, 285] on font "Procure o perfil da empresa pelo nome." at bounding box center [224, 295] width 134 height 20
click at [157, 274] on input at bounding box center [250, 281] width 186 height 14
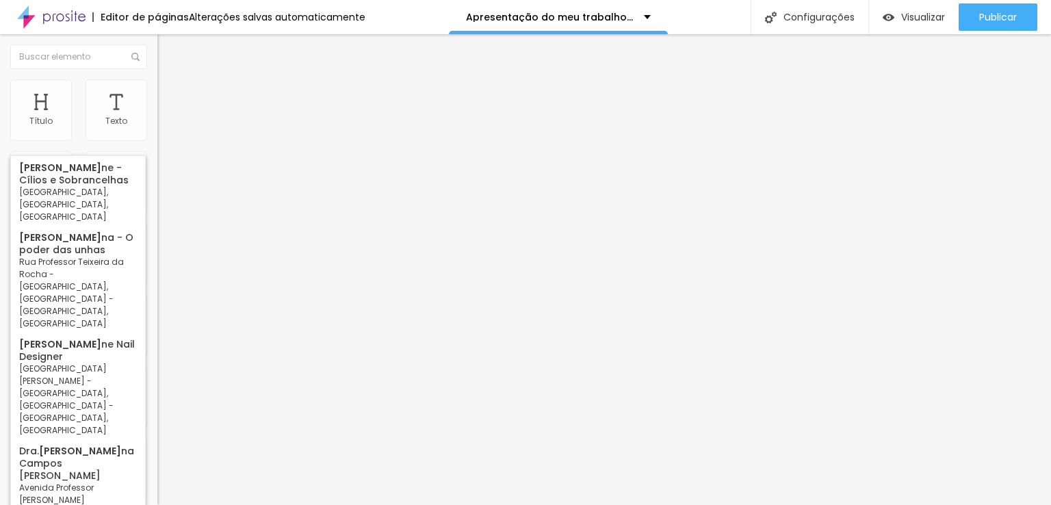
click at [157, 274] on input "debora caroli" at bounding box center [250, 281] width 186 height 14
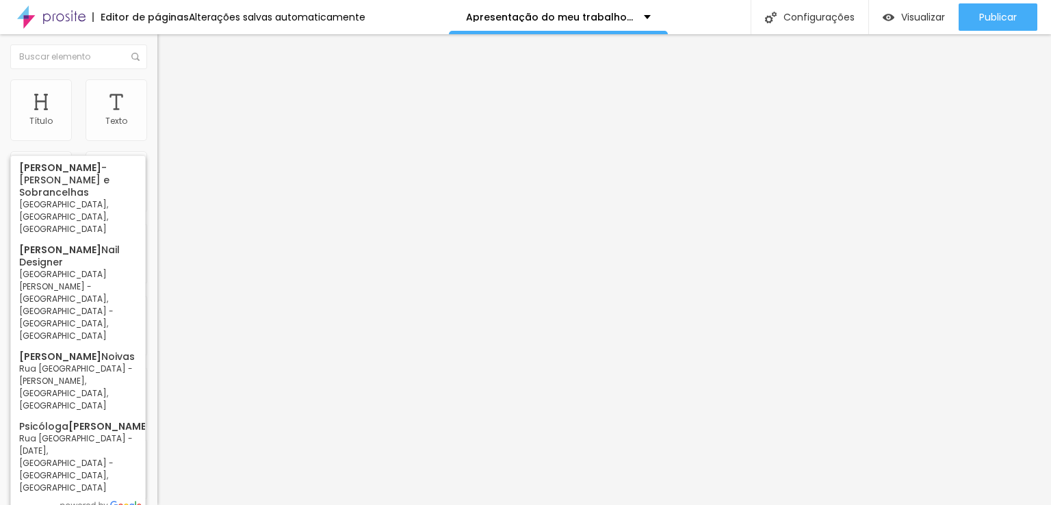
type input "debora caroline"
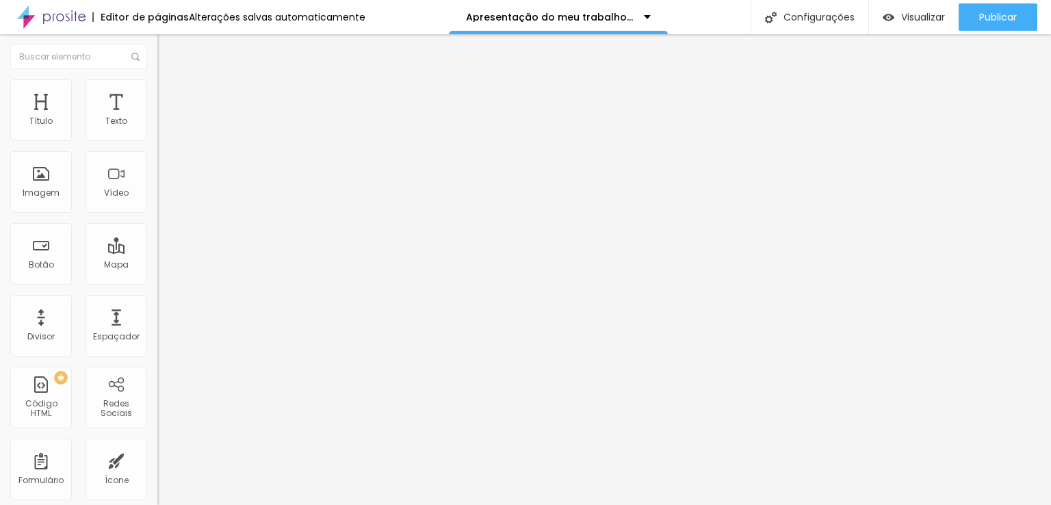
click at [168, 48] on img "button" at bounding box center [173, 49] width 11 height 11
click at [157, 274] on input "www.google.com/search?q=debora+caroline+fotografia&oq=debora+&gs_lcrp=EgZjaHJvb…" at bounding box center [250, 281] width 186 height 14
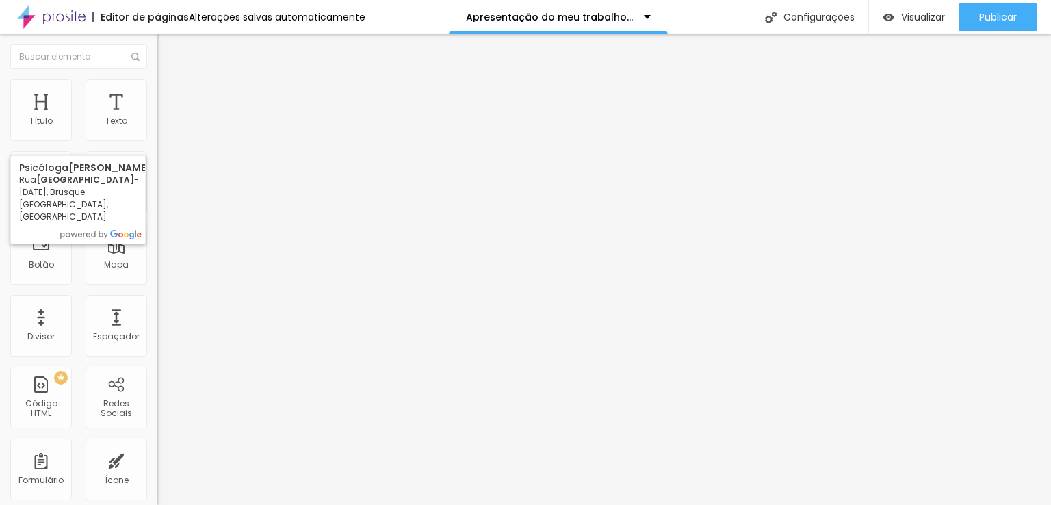
type input "Débora Caroline F"
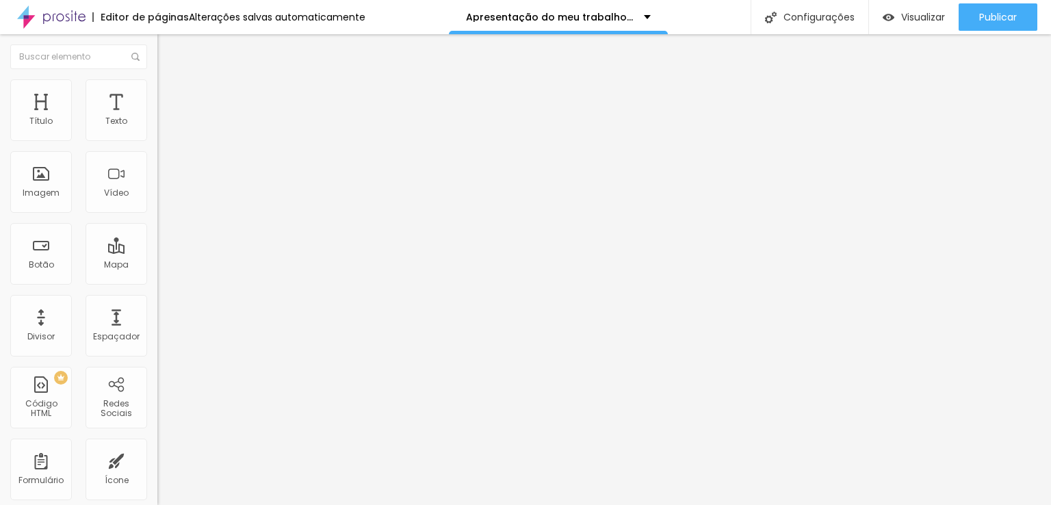
click at [157, 274] on input "www.google.com/search?q=debora+caroline+fotografia&oq=debora+&gs_lcrp=EgZjaHJvb…" at bounding box center [250, 281] width 186 height 14
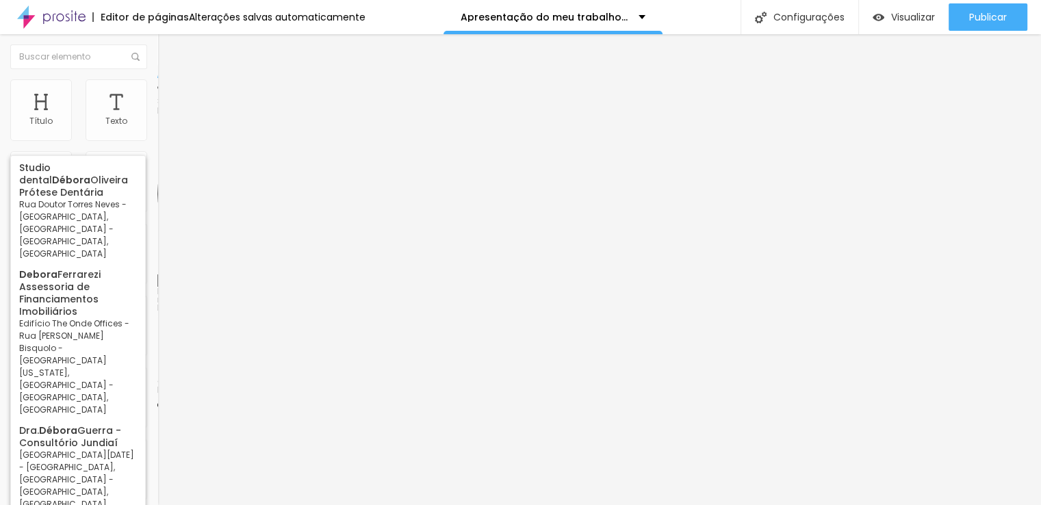
type input "Débora"
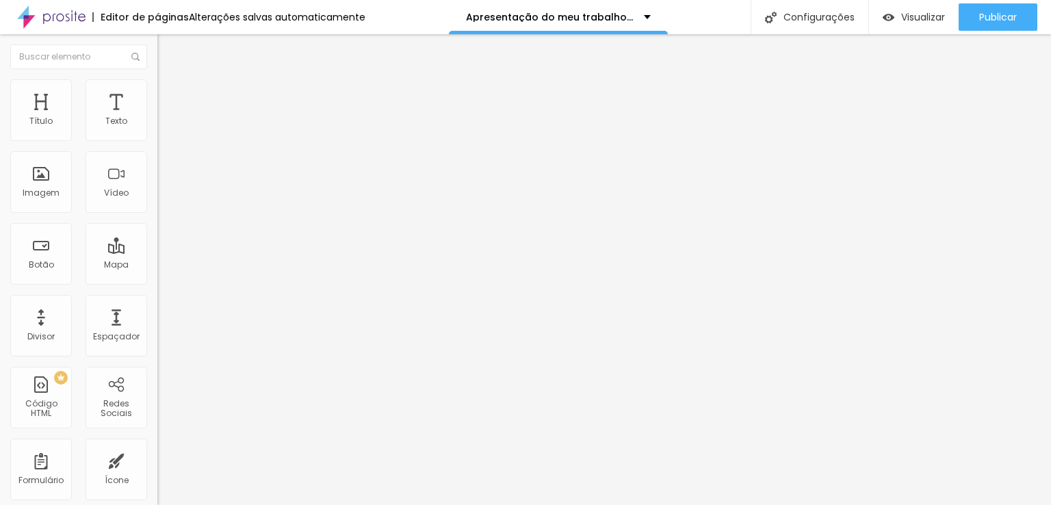
click at [157, 282] on input "https://https://www.deboracarolinefotografia.com.br" at bounding box center [239, 275] width 164 height 14
drag, startPoint x: 79, startPoint y: 285, endPoint x: 41, endPoint y: 283, distance: 37.7
click at [157, 282] on input "https://https://www.deboracarolinefotografia.com.br" at bounding box center [239, 275] width 164 height 14
type input "https://www.deboracarolinefotografia.com.br"
click at [157, 274] on input "Débora Caroline Fotógrafa - Avenida Bento do Amaral Gurgel - Vila Nambi, Jundia…" at bounding box center [250, 281] width 186 height 14
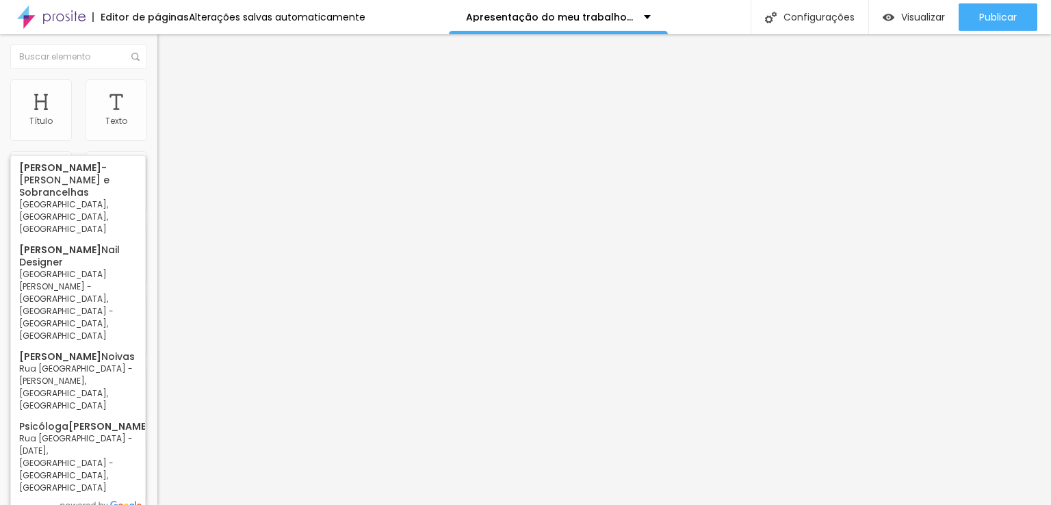
drag, startPoint x: 105, startPoint y: 148, endPoint x: 0, endPoint y: 148, distance: 105.4
click at [157, 148] on div "Encontre sua empresa Débora Caroline Procure o perfil da empresa pelo nome. Exi…" at bounding box center [235, 280] width 157 height 346
type input "Débora Caroline"
click at [170, 96] on font "Avançado" at bounding box center [192, 102] width 45 height 12
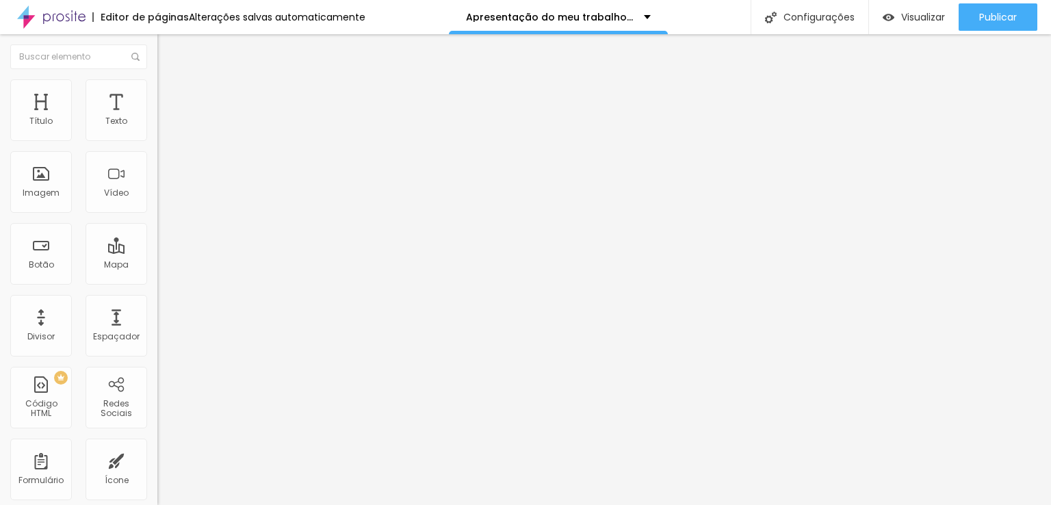
click at [157, 91] on ul "Conteúdo Estilo Avançado" at bounding box center [235, 86] width 157 height 41
click at [157, 81] on li "Estilo" at bounding box center [235, 86] width 157 height 14
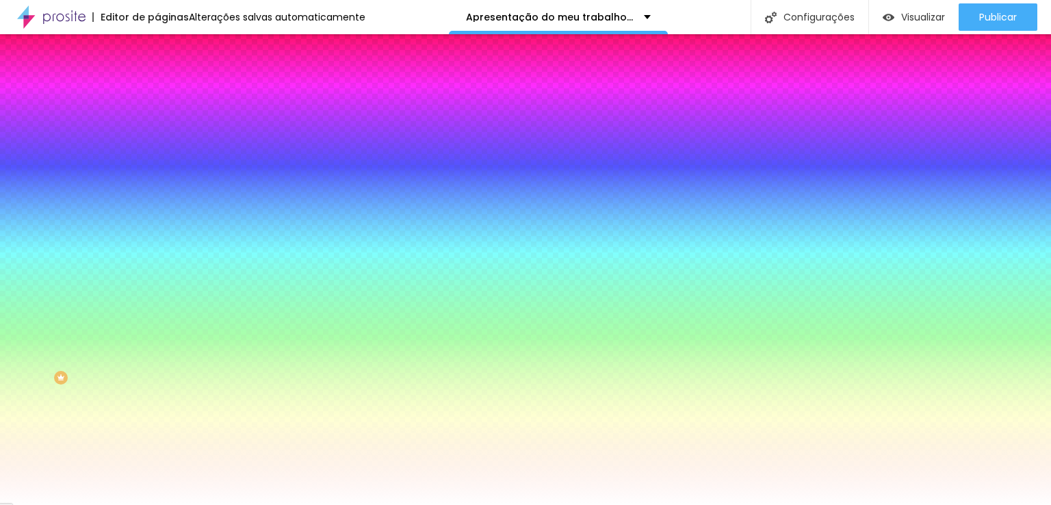
click at [157, 79] on li "Conteúdo" at bounding box center [235, 73] width 157 height 14
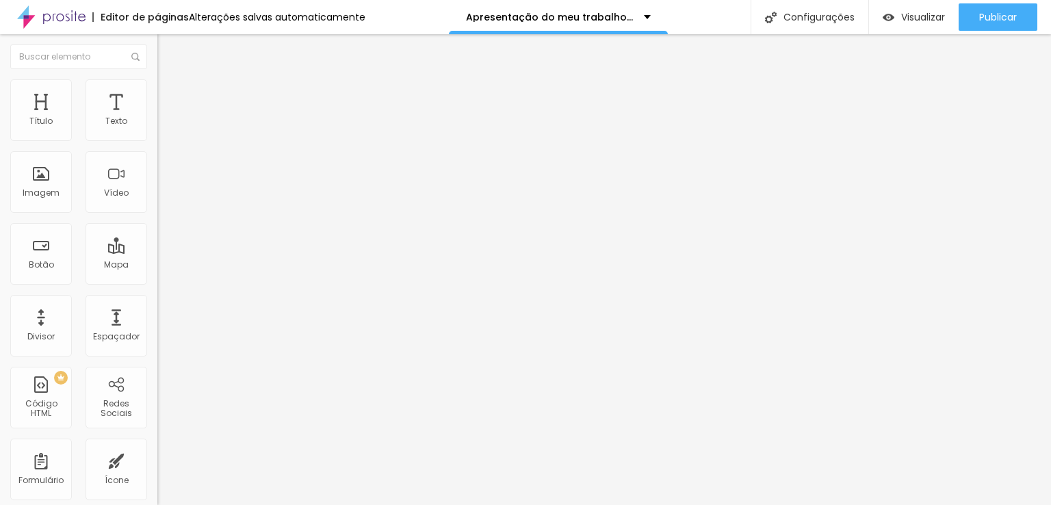
click at [157, 274] on input "Débora Caroline Fotógrafa - Avenida Bento do Amaral Gurgel - Vila Nambi, Jundia…" at bounding box center [250, 281] width 186 height 14
click at [157, 274] on input "Débora [PERSON_NAME] - [GEOGRAPHIC_DATA] - [GEOGRAPHIC_DATA], [GEOGRAPHIC_DATA]…" at bounding box center [250, 281] width 186 height 14
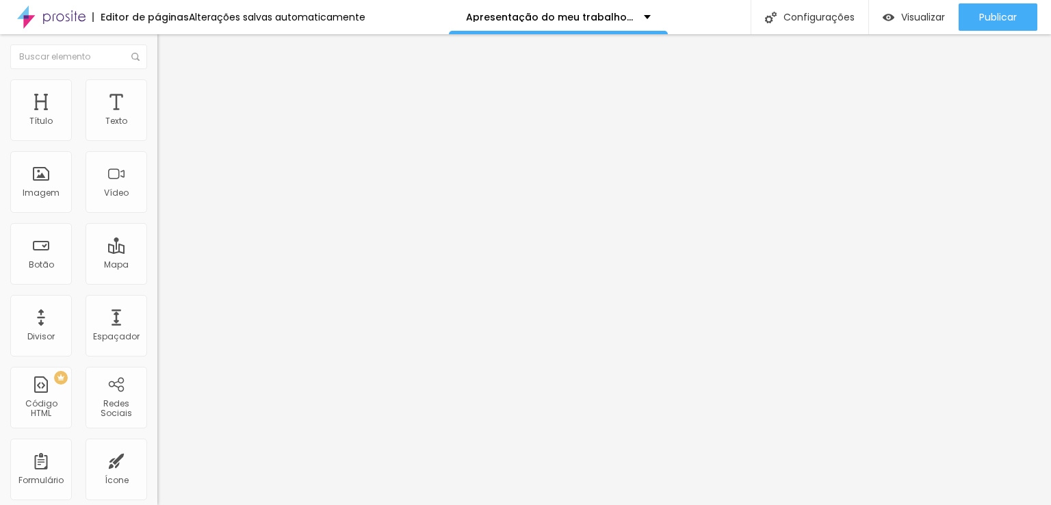
scroll to position [0, 88]
drag, startPoint x: 75, startPoint y: 142, endPoint x: 42, endPoint y: 140, distance: 32.2
click at [157, 274] on input "Débora [PERSON_NAME] - [GEOGRAPHIC_DATA] - [GEOGRAPHIC_DATA], [GEOGRAPHIC_DATA]…" at bounding box center [250, 281] width 186 height 14
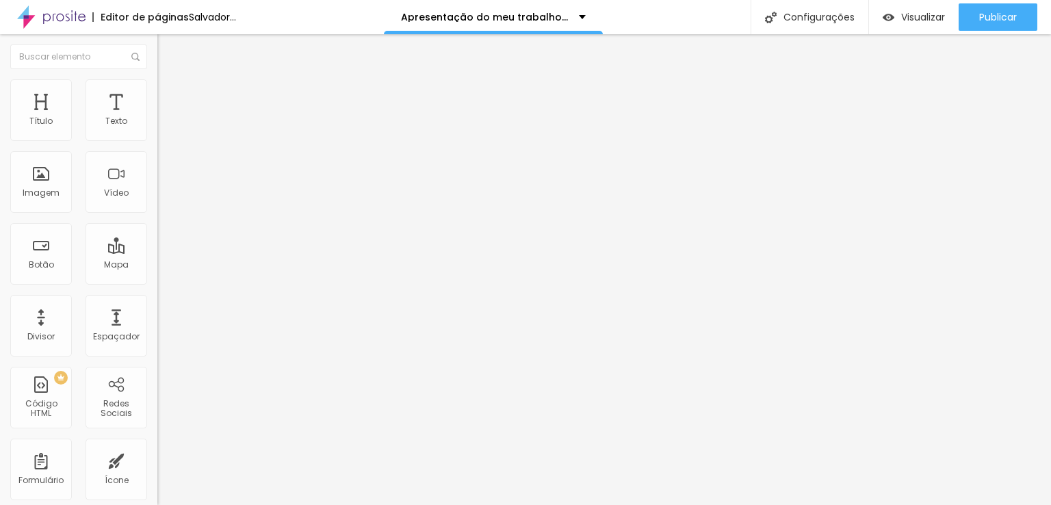
click at [157, 274] on input "Débora Caroline Fotógrafa" at bounding box center [250, 281] width 186 height 14
drag, startPoint x: 42, startPoint y: 147, endPoint x: 21, endPoint y: 146, distance: 21.3
click at [157, 146] on div "Débora Caroline Fotógrafa" at bounding box center [235, 201] width 157 height 172
click at [157, 274] on input "Débora Caroline Fotógrafa" at bounding box center [250, 281] width 186 height 14
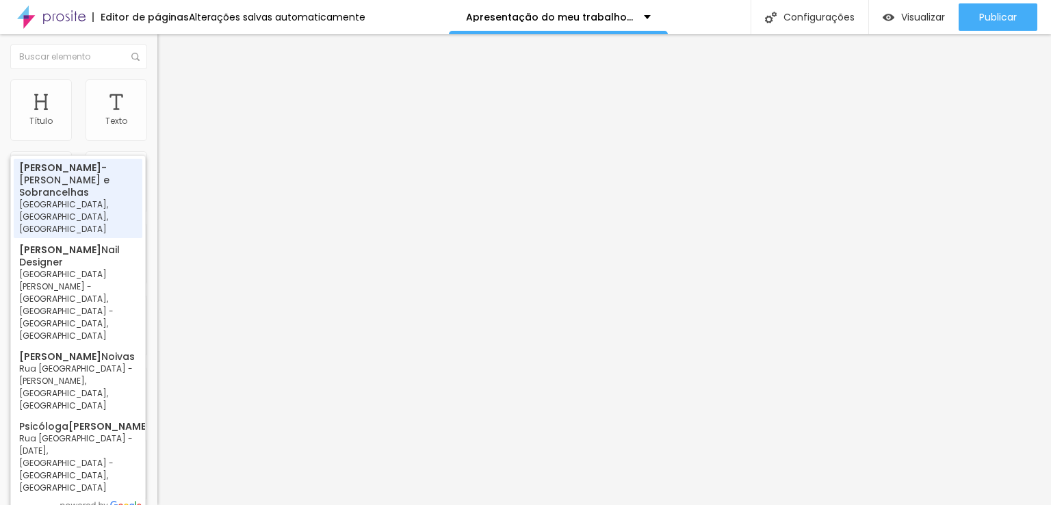
type input "Débora Caroline Noivas - Rua Belo Horizonte - Cláudio, MG, Brasil"
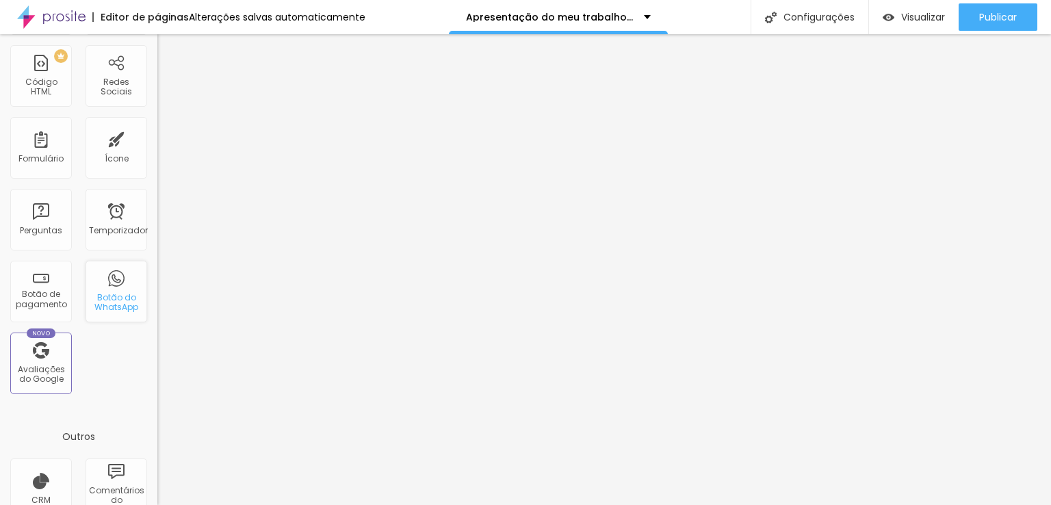
scroll to position [342, 0]
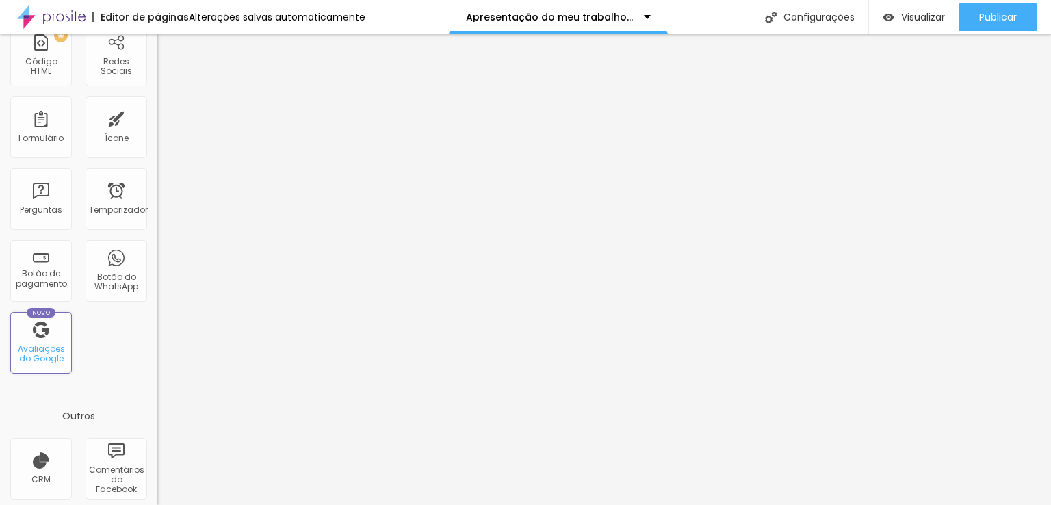
click at [68, 331] on div "Novo Avaliações do Google" at bounding box center [41, 343] width 62 height 62
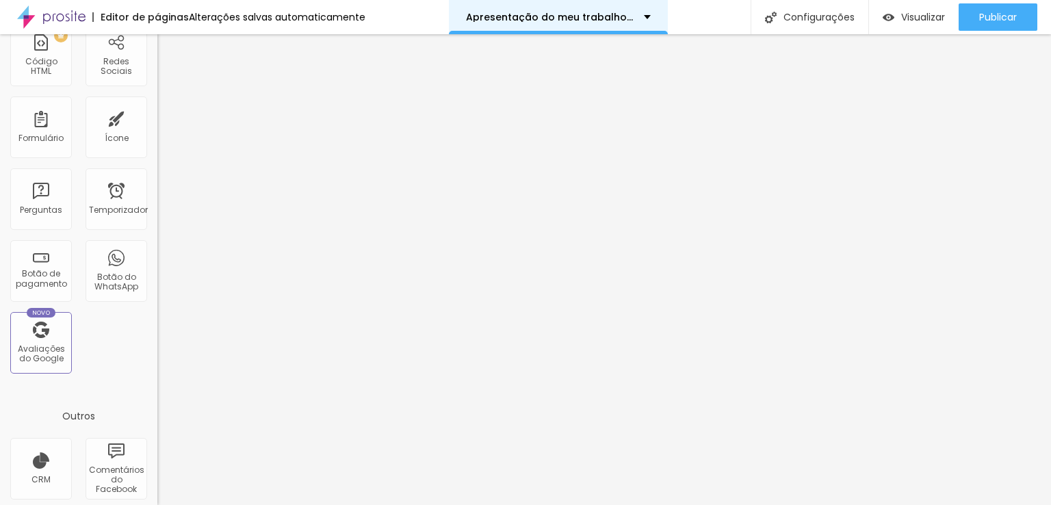
click at [561, 10] on div "Apresentação do meu trabalho no Instagram" at bounding box center [558, 17] width 219 height 34
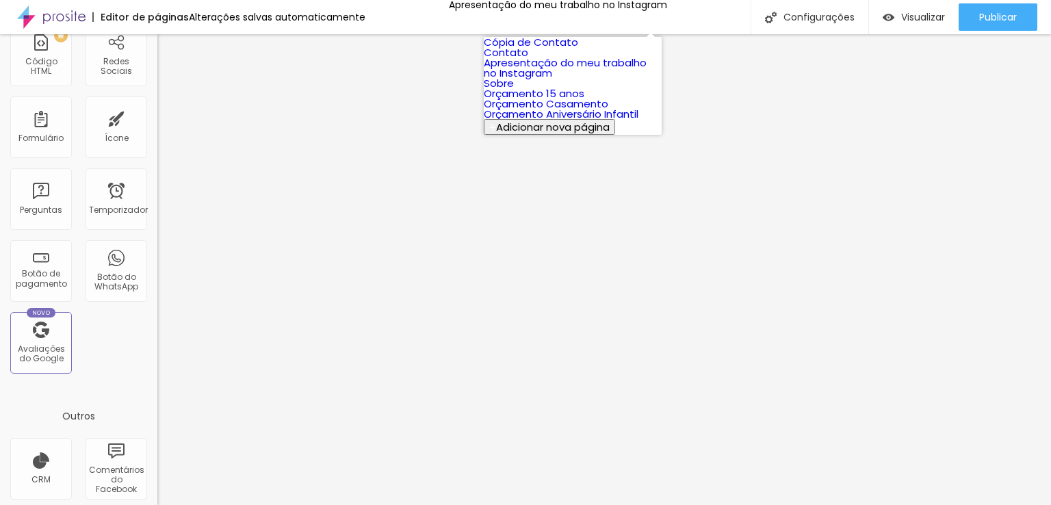
click at [564, 49] on font "Cópia de Contato" at bounding box center [531, 42] width 94 height 14
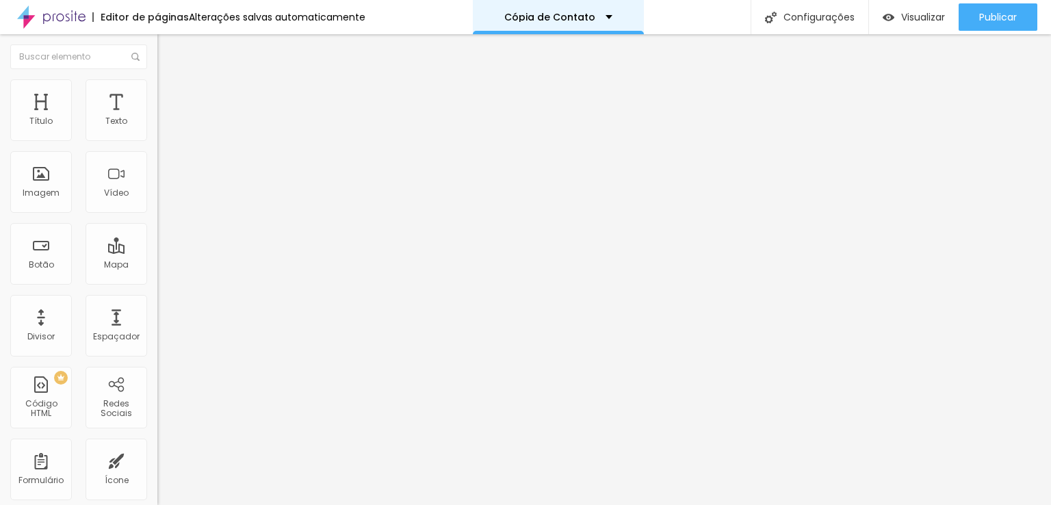
click at [507, 17] on font "Cópia de Contato" at bounding box center [549, 17] width 91 height 14
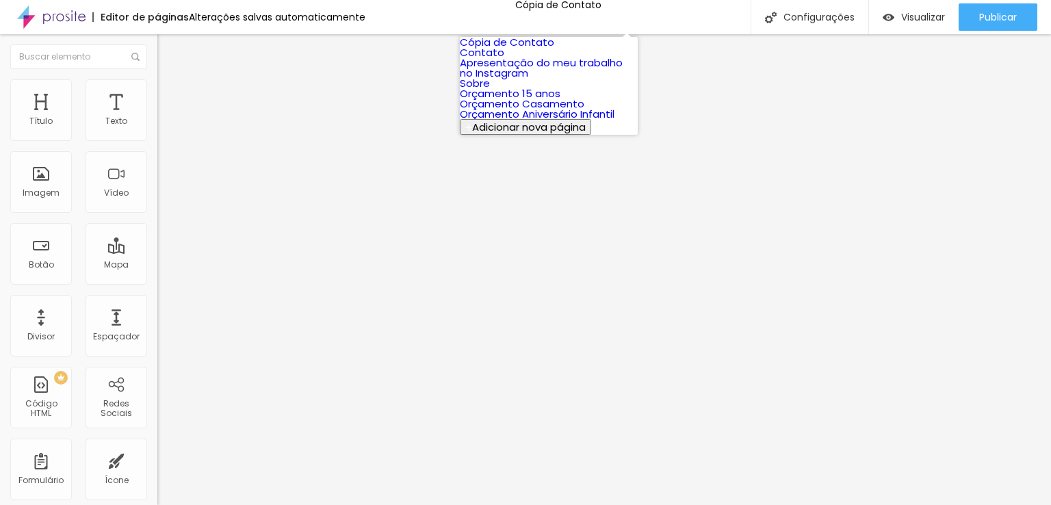
click at [500, 60] on font "Contato" at bounding box center [482, 52] width 44 height 14
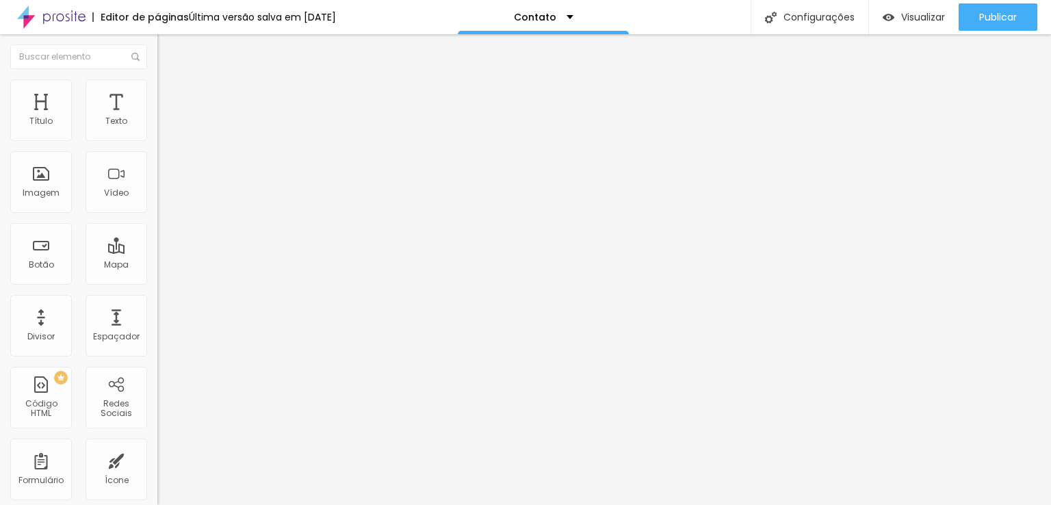
scroll to position [1, 279]
click at [157, 274] on input "Débora [PERSON_NAME] - [GEOGRAPHIC_DATA] - [GEOGRAPHIC_DATA], [GEOGRAPHIC_DATA]…" at bounding box center [250, 281] width 186 height 14
drag, startPoint x: 90, startPoint y: 142, endPoint x: 25, endPoint y: 143, distance: 65.7
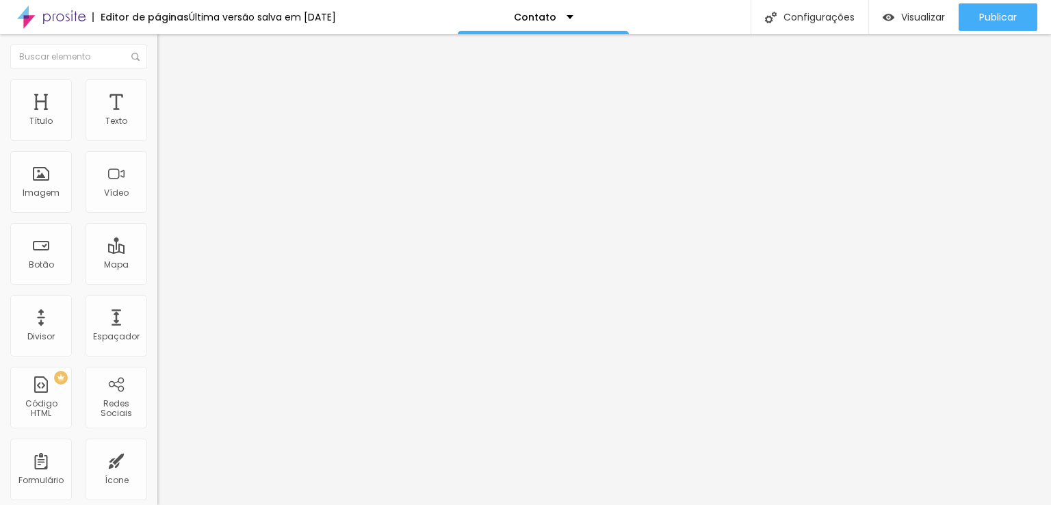
click at [157, 143] on div "Débora [PERSON_NAME] - [GEOGRAPHIC_DATA] - [GEOGRAPHIC_DATA], [GEOGRAPHIC_DATA]…" at bounding box center [235, 201] width 157 height 172
click at [157, 274] on input "Débora [PERSON_NAME] - [GEOGRAPHIC_DATA] - [GEOGRAPHIC_DATA], [GEOGRAPHIC_DATA]…" at bounding box center [250, 281] width 186 height 14
click at [516, 22] on div "Contato" at bounding box center [543, 17] width 171 height 34
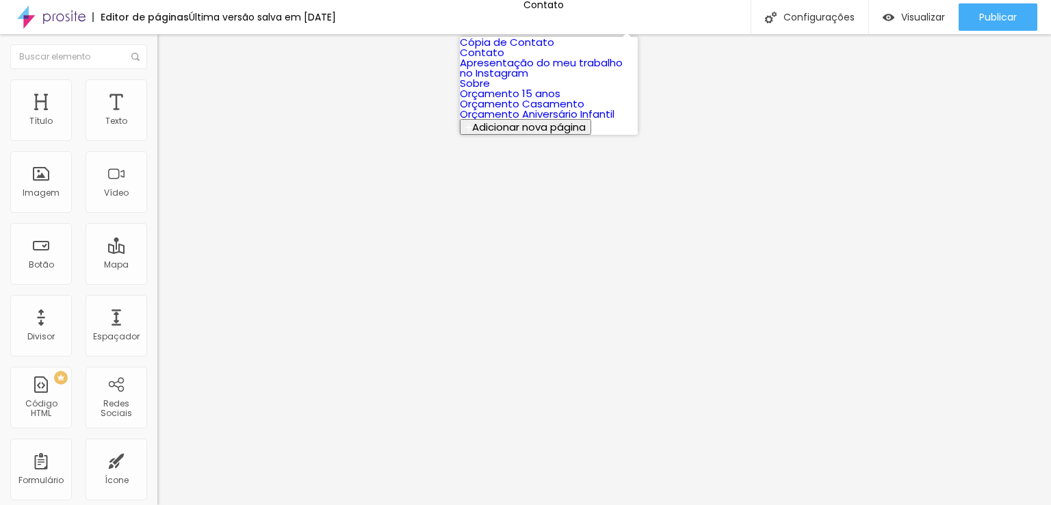
click at [512, 80] on font "Apresentação do meu trabalho no Instagram" at bounding box center [541, 67] width 163 height 25
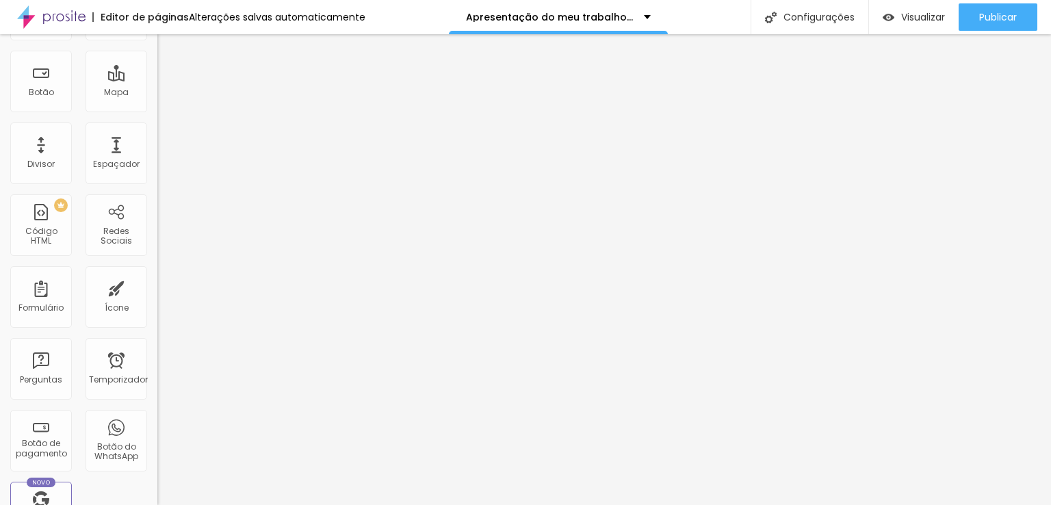
scroll to position [205, 0]
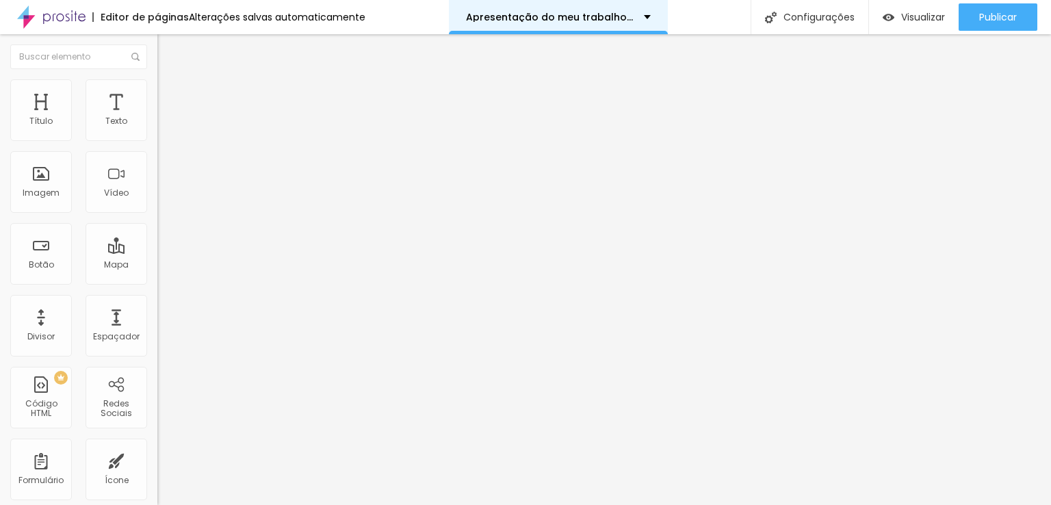
click at [616, 10] on div "Apresentação do meu trabalho no Instagram" at bounding box center [558, 17] width 219 height 34
click at [485, 17] on font "Apresentação do meu trabalho no Instagram" at bounding box center [582, 17] width 232 height 14
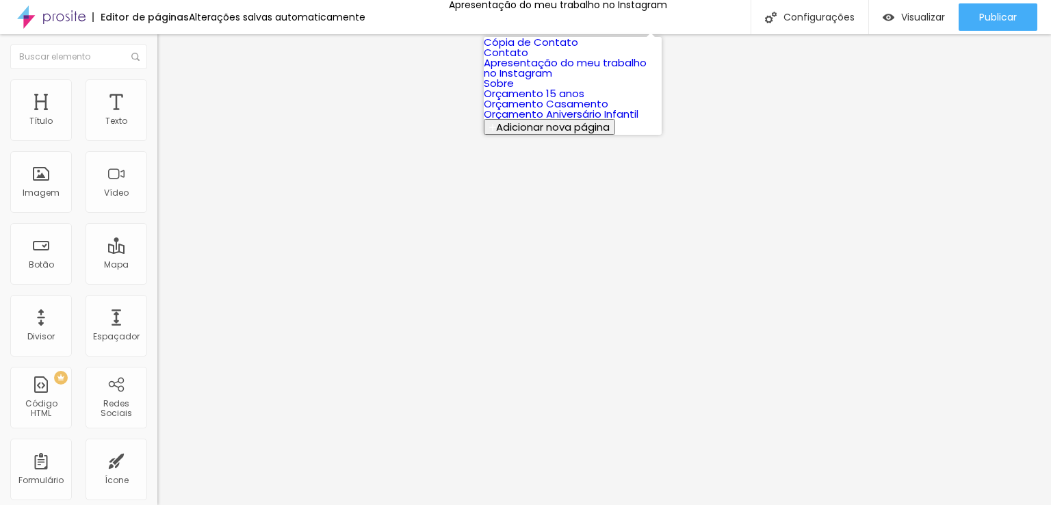
click at [560, 80] on font "Apresentação do meu trabalho no Instagram" at bounding box center [565, 67] width 163 height 25
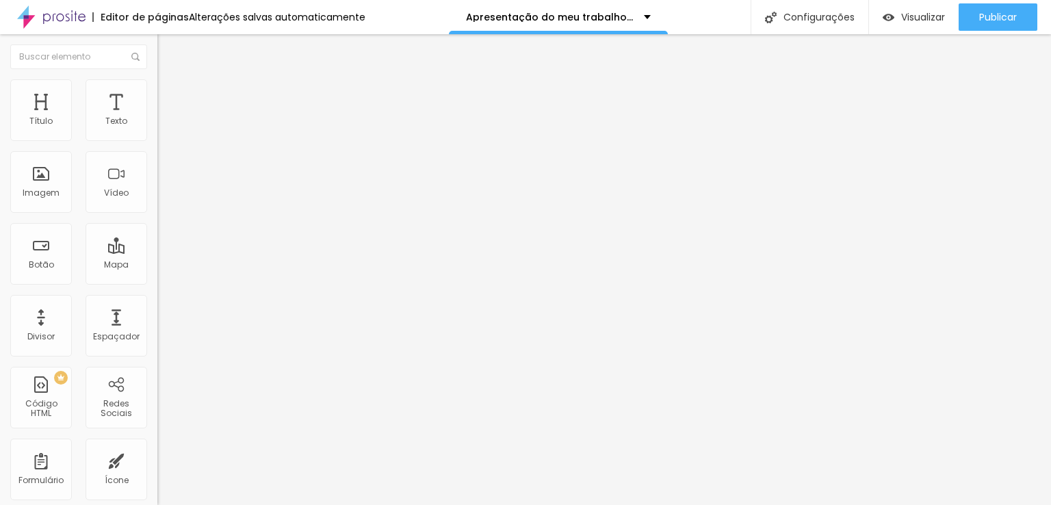
click at [157, 274] on input "Débora [PERSON_NAME] - [GEOGRAPHIC_DATA] - [GEOGRAPHIC_DATA], [GEOGRAPHIC_DATA]…" at bounding box center [250, 281] width 186 height 14
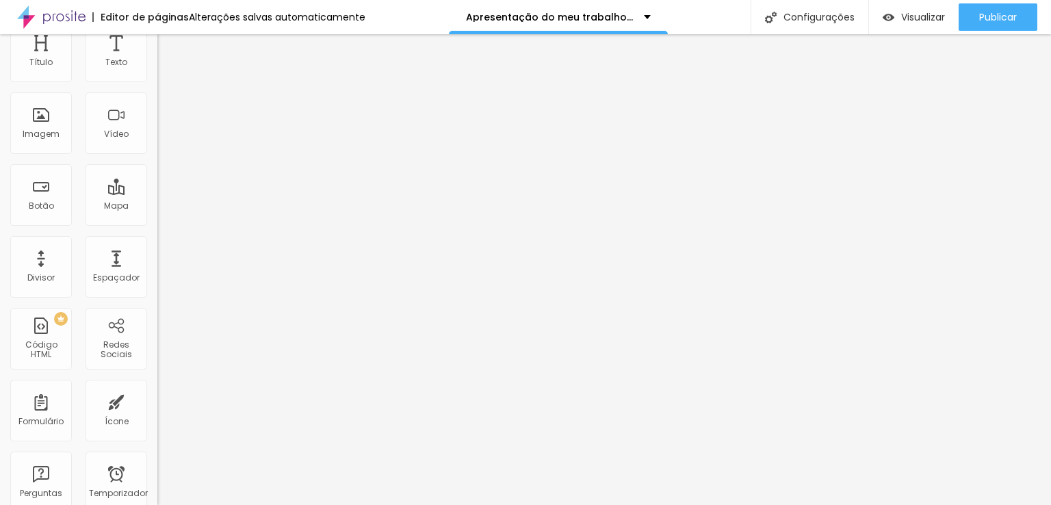
scroll to position [0, 0]
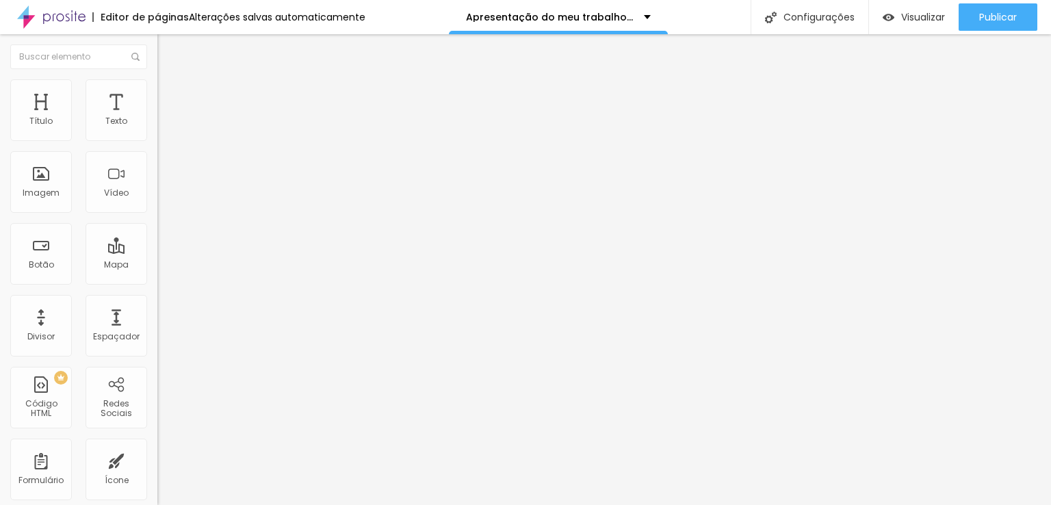
click at [157, 274] on input at bounding box center [250, 281] width 186 height 14
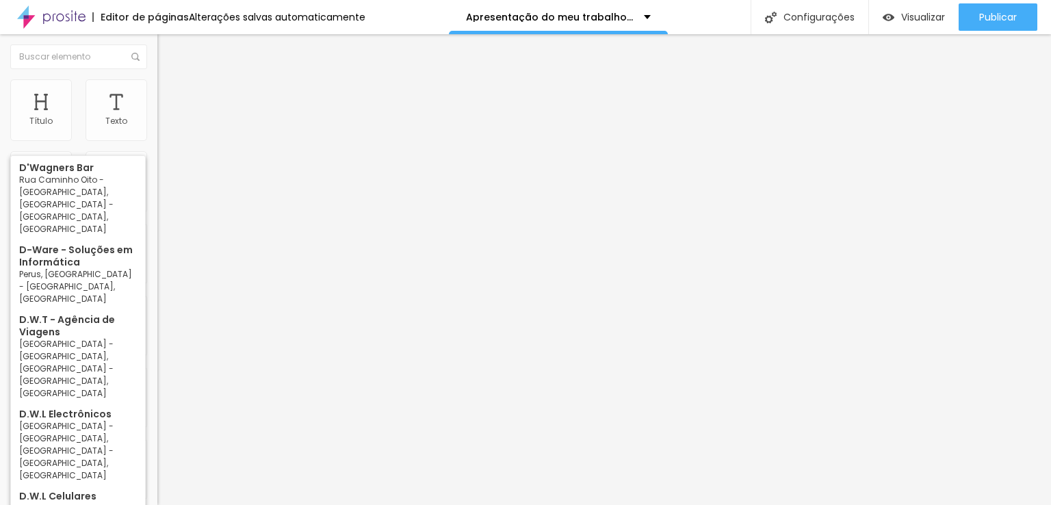
type input "D"
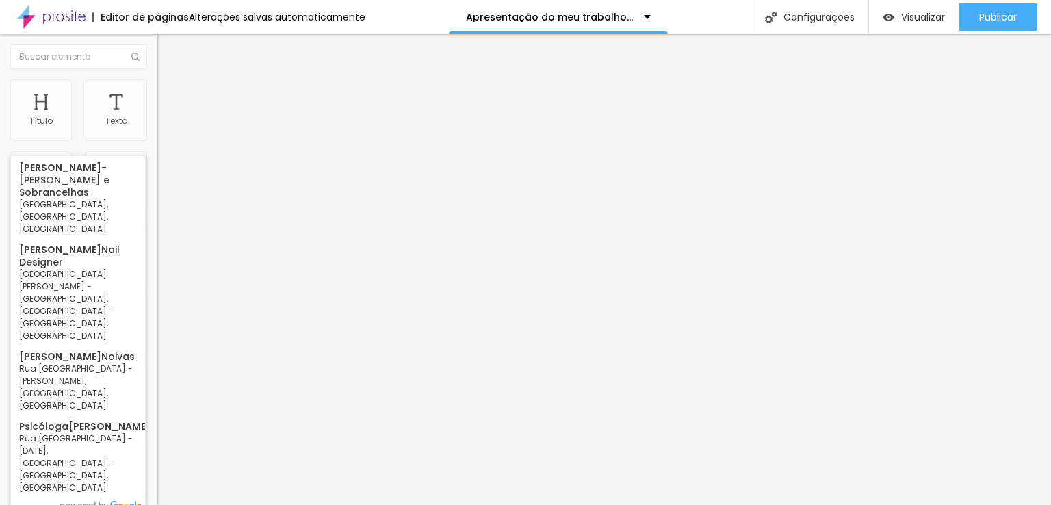
type input "d"
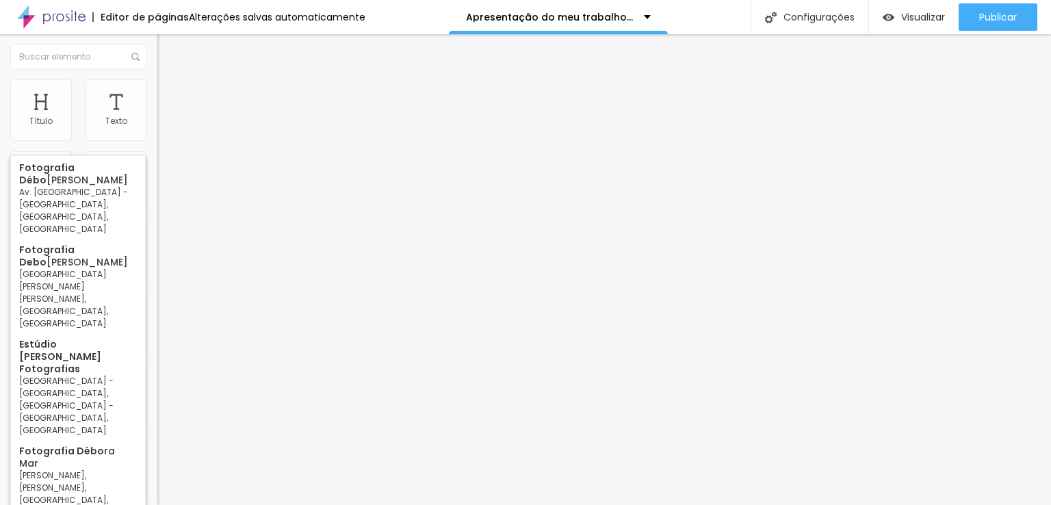
click at [157, 274] on input "fotografia débo" at bounding box center [250, 281] width 186 height 14
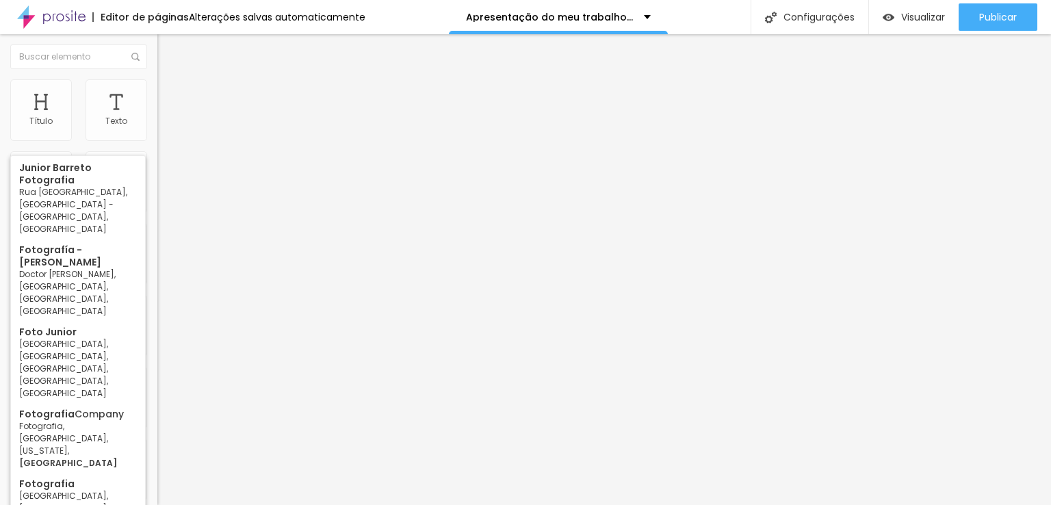
type input "fotografia jundiai"
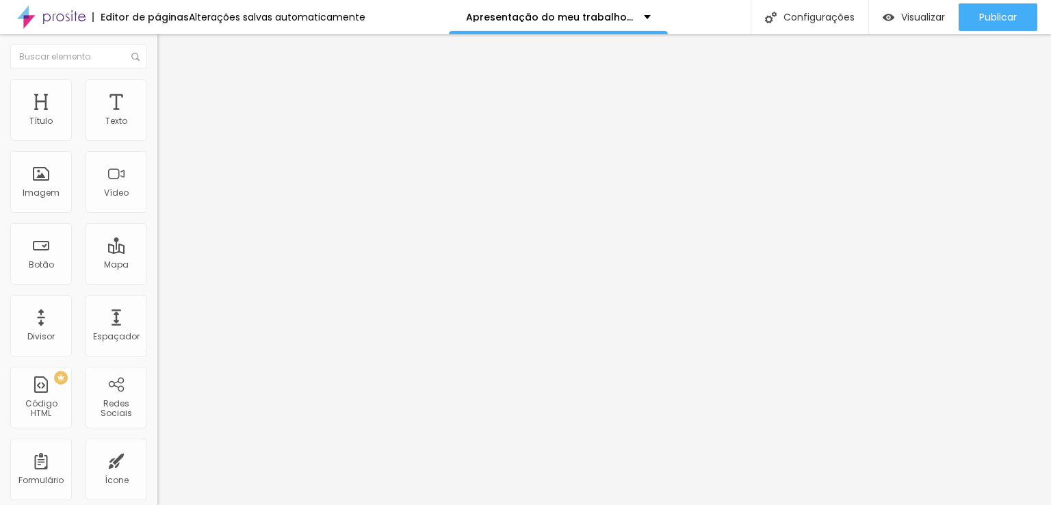
click at [157, 138] on div "Encontre sua empresa fotografia jundiai Procure o perfil da empresa pelo nome. …" at bounding box center [235, 280] width 157 height 346
click at [157, 274] on input at bounding box center [250, 281] width 186 height 14
paste input "Débora [PERSON_NAME]"
click at [157, 274] on input "Débora [PERSON_NAME]" at bounding box center [250, 281] width 186 height 14
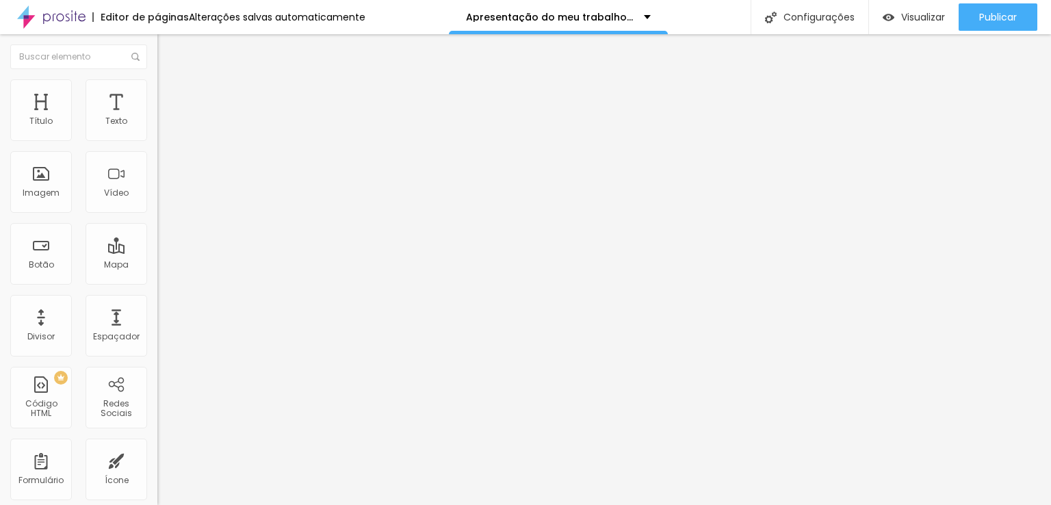
click at [157, 274] on input "Débora [PERSON_NAME]" at bounding box center [250, 281] width 186 height 14
drag, startPoint x: 101, startPoint y: 146, endPoint x: 157, endPoint y: 145, distance: 55.4
click at [157, 145] on div "Encontre sua empresa Débora [PERSON_NAME] Fotog Procure o perfil da empresa pel…" at bounding box center [235, 280] width 157 height 346
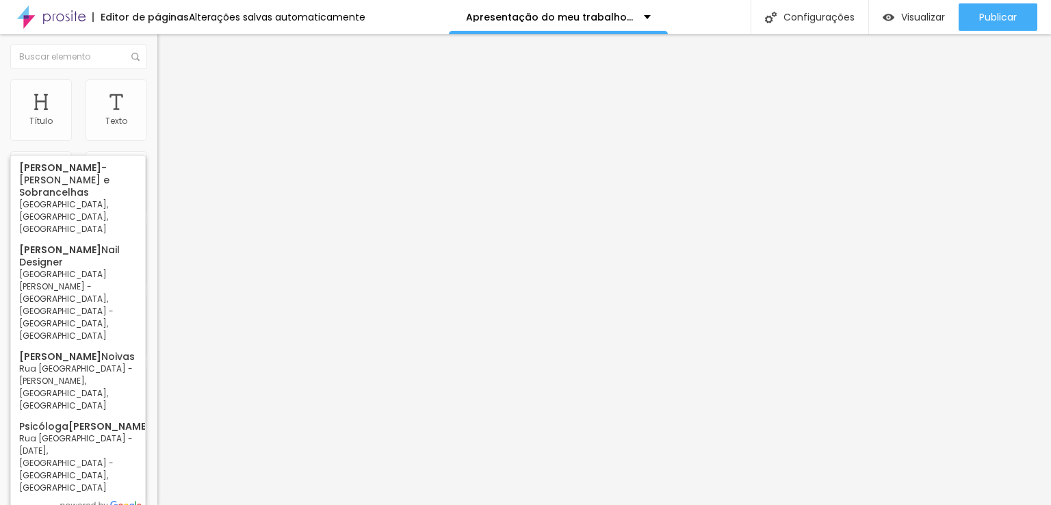
type input "[PERSON_NAME]"
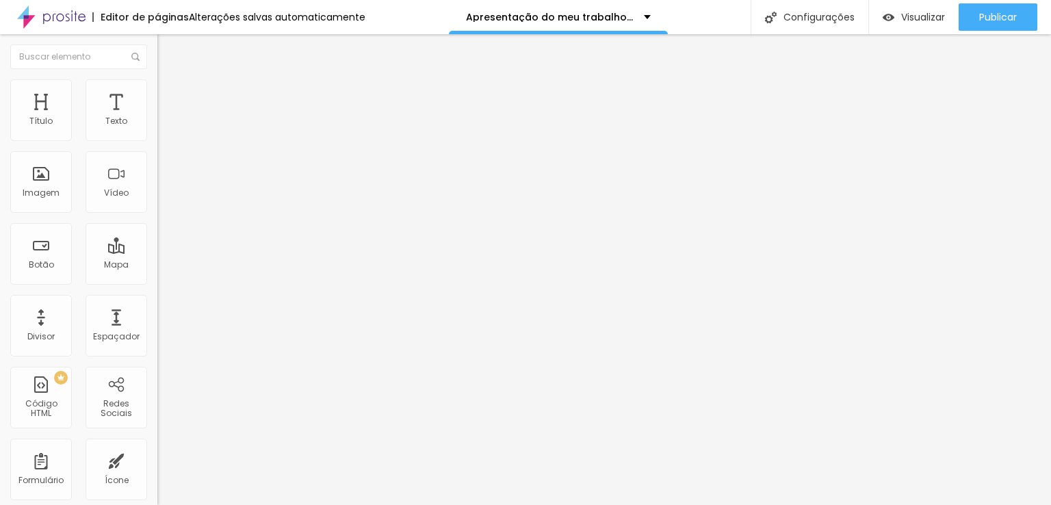
click at [157, 274] on input at bounding box center [250, 281] width 186 height 14
paste input "[PERSON_NAME] Fotografia"
click at [157, 145] on img at bounding box center [235, 193] width 157 height 157
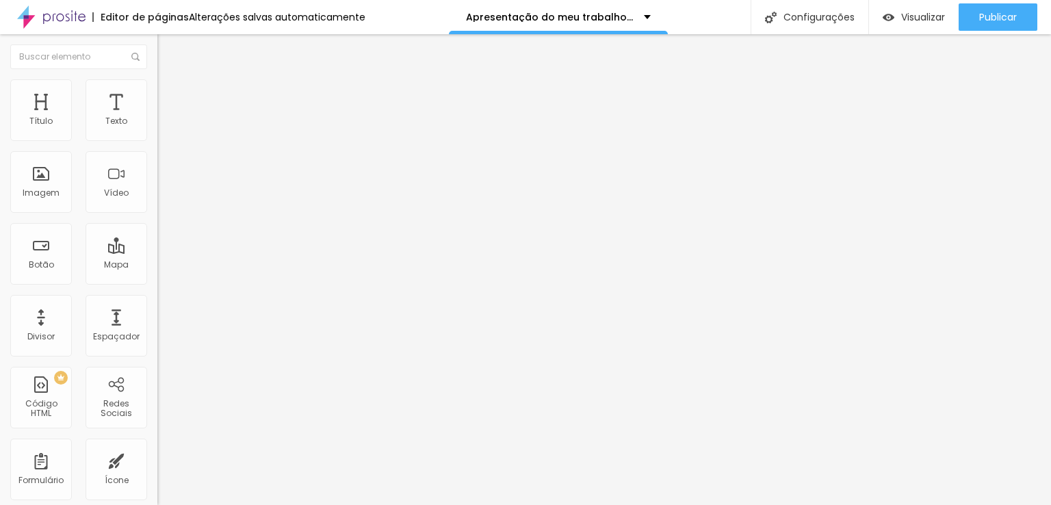
click at [157, 145] on img at bounding box center [235, 193] width 157 height 157
click at [157, 274] on input "[PERSON_NAME] Fotografia" at bounding box center [250, 281] width 186 height 14
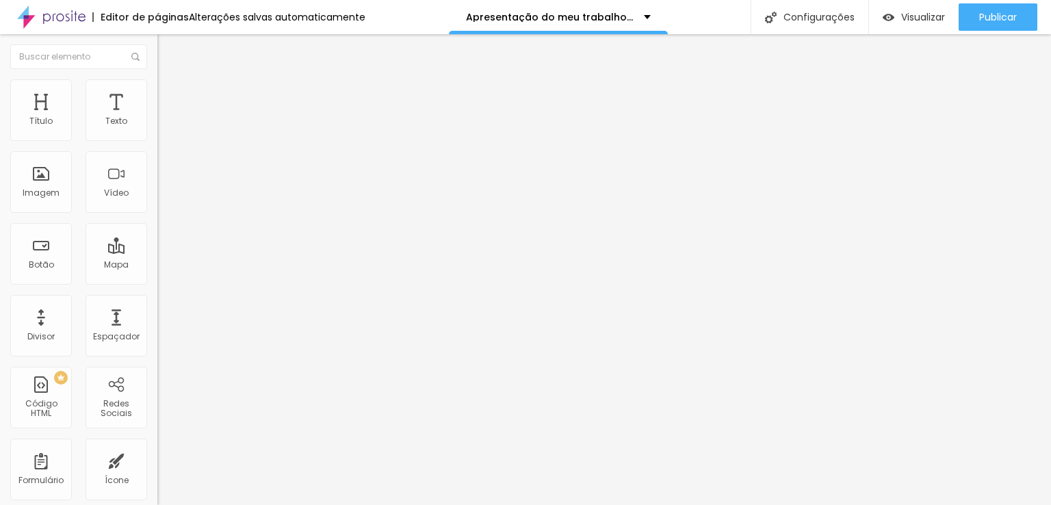
click at [157, 312] on img at bounding box center [160, 315] width 7 height 7
click at [157, 312] on div at bounding box center [235, 312] width 157 height 0
click at [157, 274] on input "Débora [PERSON_NAME]" at bounding box center [250, 281] width 186 height 14
type input "Débora [PERSON_NAME]"
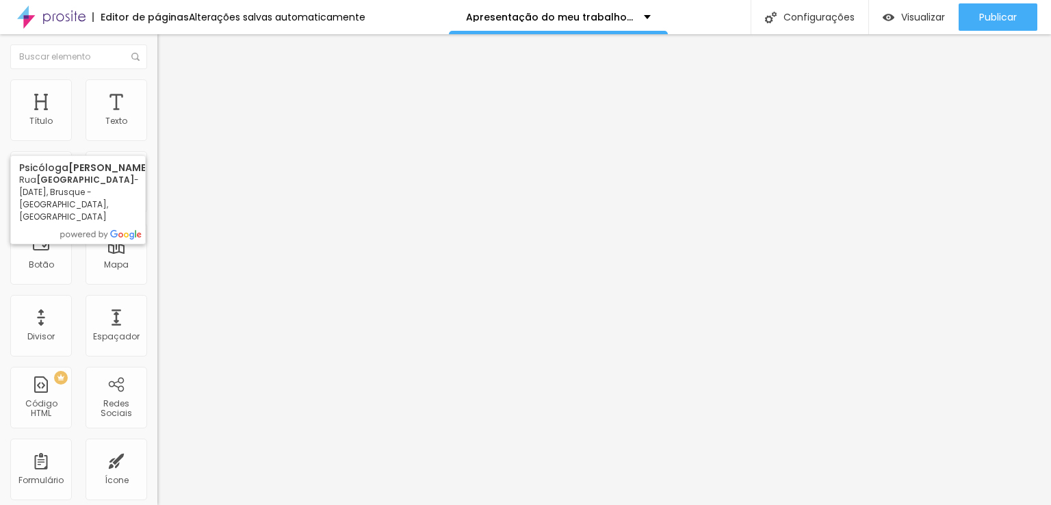
drag, startPoint x: 108, startPoint y: 144, endPoint x: 16, endPoint y: 145, distance: 92.4
click at [157, 274] on input "Débora [PERSON_NAME]" at bounding box center [250, 281] width 186 height 14
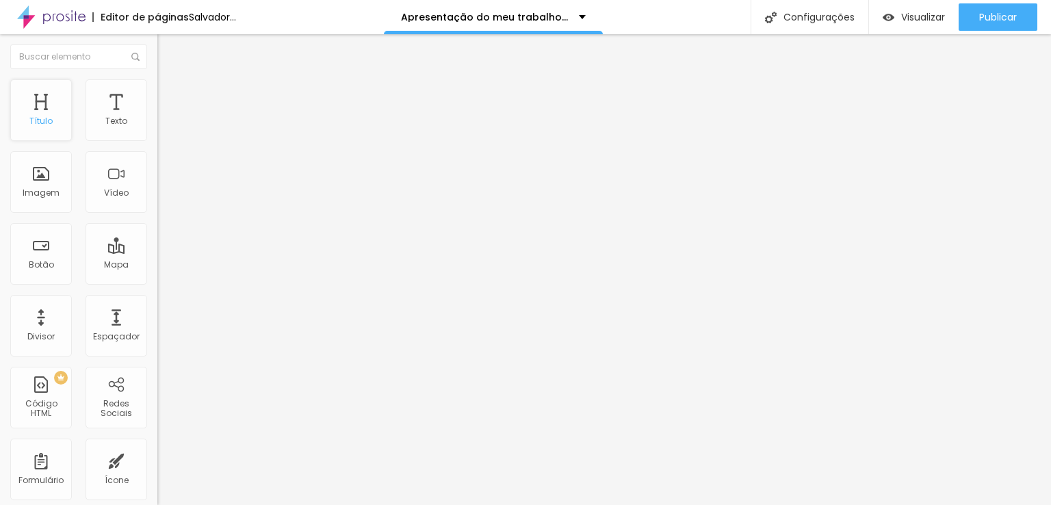
click at [47, 118] on font "Título" at bounding box center [40, 121] width 23 height 12
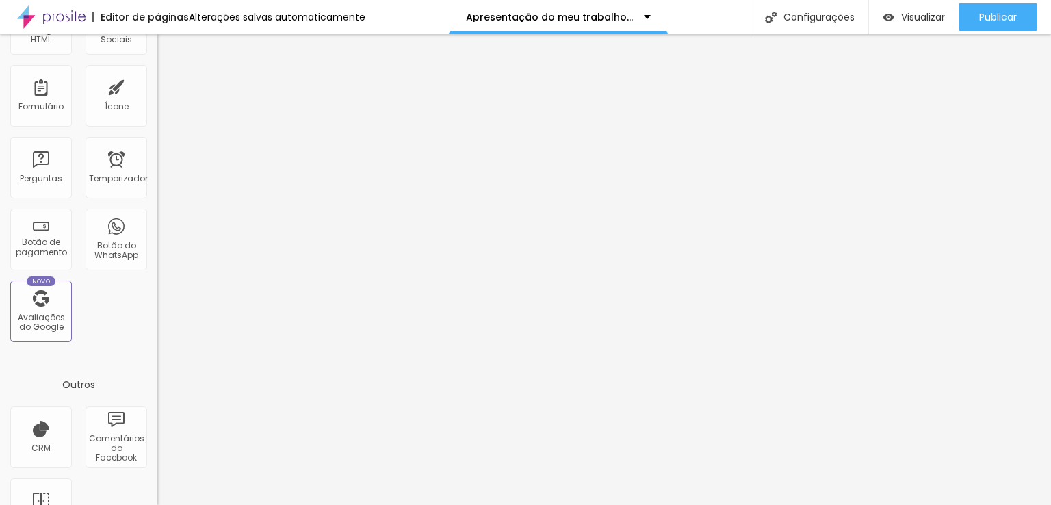
scroll to position [350, 0]
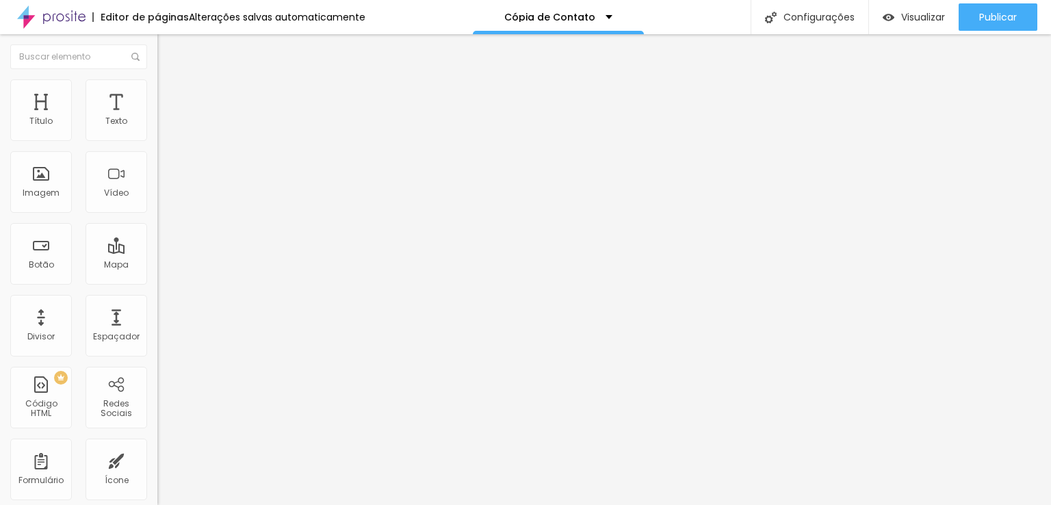
click at [157, 274] on input "Débora [PERSON_NAME] - [GEOGRAPHIC_DATA] - [GEOGRAPHIC_DATA], [GEOGRAPHIC_DATA]…" at bounding box center [250, 281] width 186 height 14
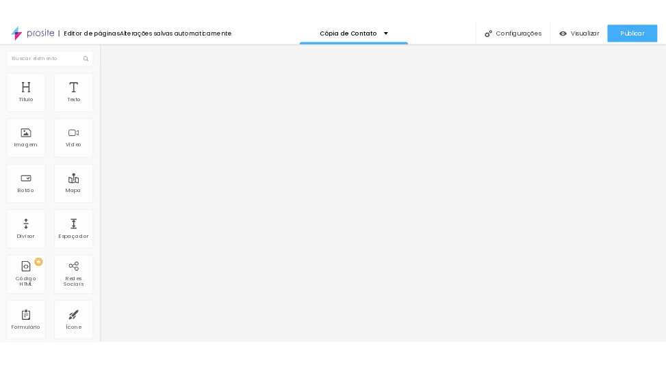
scroll to position [0, 0]
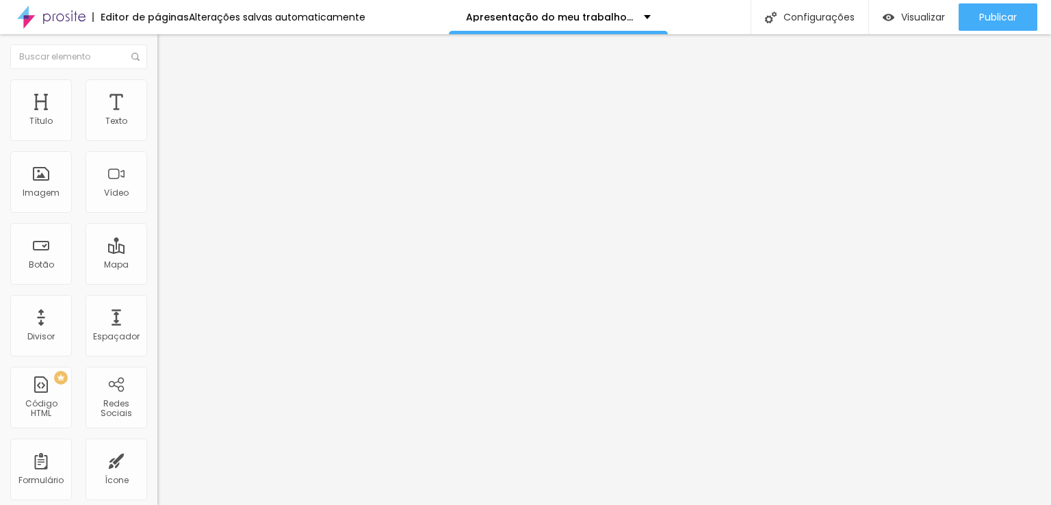
scroll to position [1, 0]
type input "Pre wedding"
drag, startPoint x: 74, startPoint y: 154, endPoint x: 0, endPoint y: 154, distance: 73.9
click at [157, 154] on div "Texto Pre wedding | Casamento | bodas Alinhamento [GEOGRAPHIC_DATA] Link URL [U…" at bounding box center [235, 206] width 157 height 199
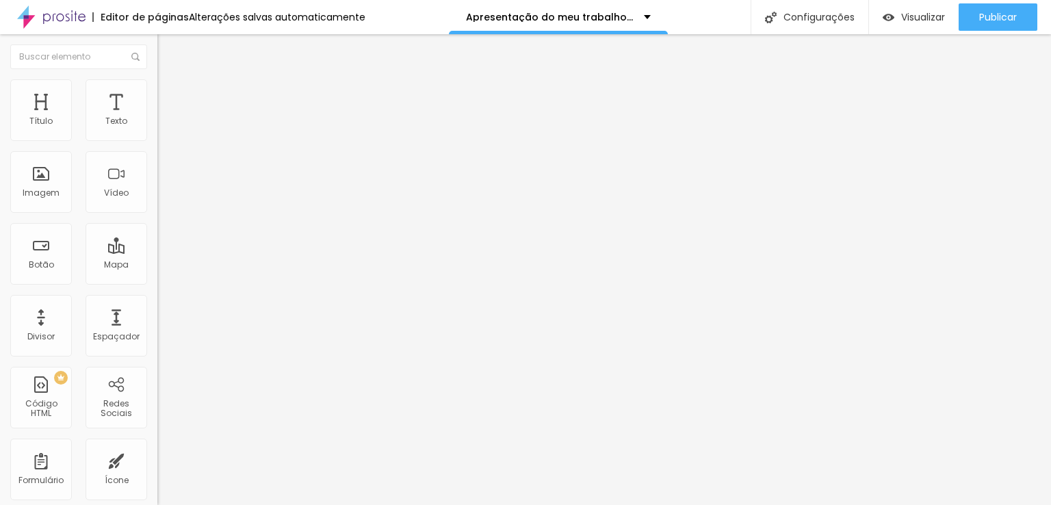
type input "Casamento"
drag, startPoint x: 131, startPoint y: 153, endPoint x: 1, endPoint y: 139, distance: 131.5
click at [157, 142] on div "Texto Pre wedding | Casamento | bodas Alinhamento [GEOGRAPHIC_DATA] Link URL [U…" at bounding box center [235, 206] width 157 height 199
type input "bodas"
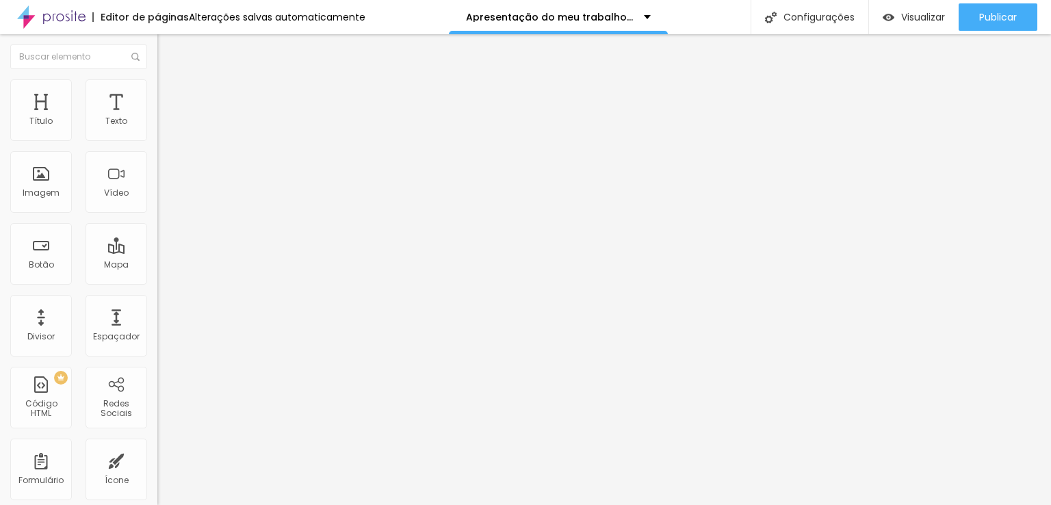
type input "Aniversário infantil"
drag, startPoint x: 107, startPoint y: 154, endPoint x: 0, endPoint y: 148, distance: 106.9
click at [157, 148] on div "Texto Aniversário infantil Alinhamento [GEOGRAPHIC_DATA] Link URL [URL][DOMAIN_…" at bounding box center [235, 206] width 157 height 199
paste input "| Ensaio infantil"
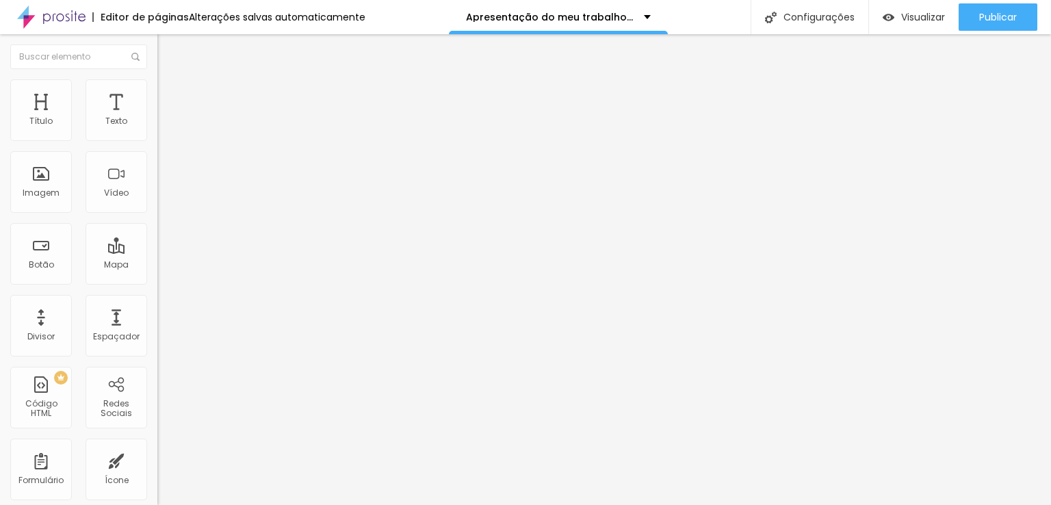
drag, startPoint x: 24, startPoint y: 151, endPoint x: 0, endPoint y: 152, distance: 24.0
click at [157, 152] on div "Texto | Ensaio infantil Alinhamento [GEOGRAPHIC_DATA] Link URL [URL][DOMAIN_NAM…" at bounding box center [235, 206] width 157 height 199
type input "Ensaio infantil"
drag, startPoint x: 77, startPoint y: 153, endPoint x: 0, endPoint y: 147, distance: 77.6
click at [157, 147] on div "Texto 15 anos Alinhamento [GEOGRAPHIC_DATA] Link URL [URL][DOMAIN_NAME] Abrir e…" at bounding box center [235, 206] width 157 height 199
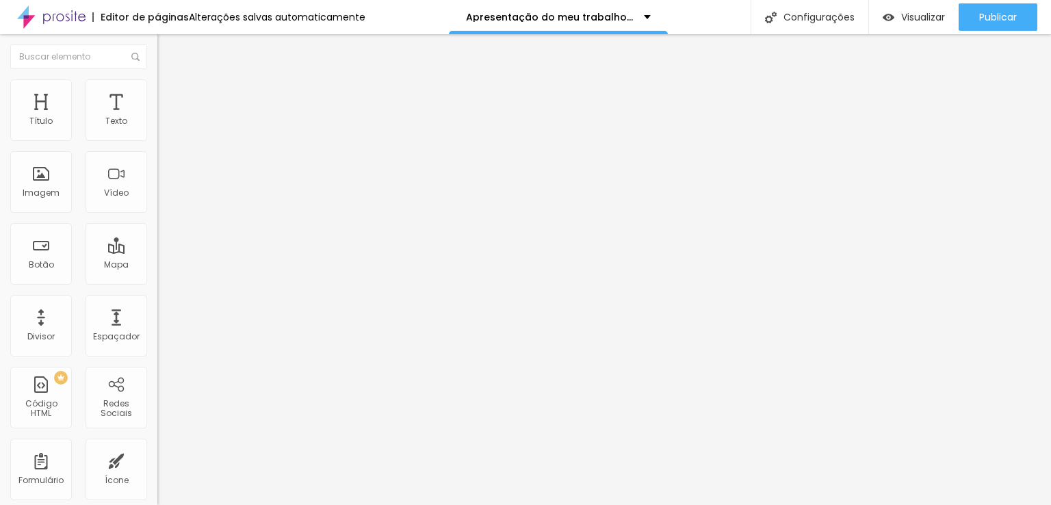
paste input "| ensaio teen"
drag, startPoint x: 22, startPoint y: 153, endPoint x: 0, endPoint y: 155, distance: 21.9
click at [157, 155] on div "Texto | ensaio teen Alinhamento Tamanho Grande Pequeno Normal Grande Link URL h…" at bounding box center [235, 206] width 157 height 199
type input "ensaio teen"
type input "15 anos"
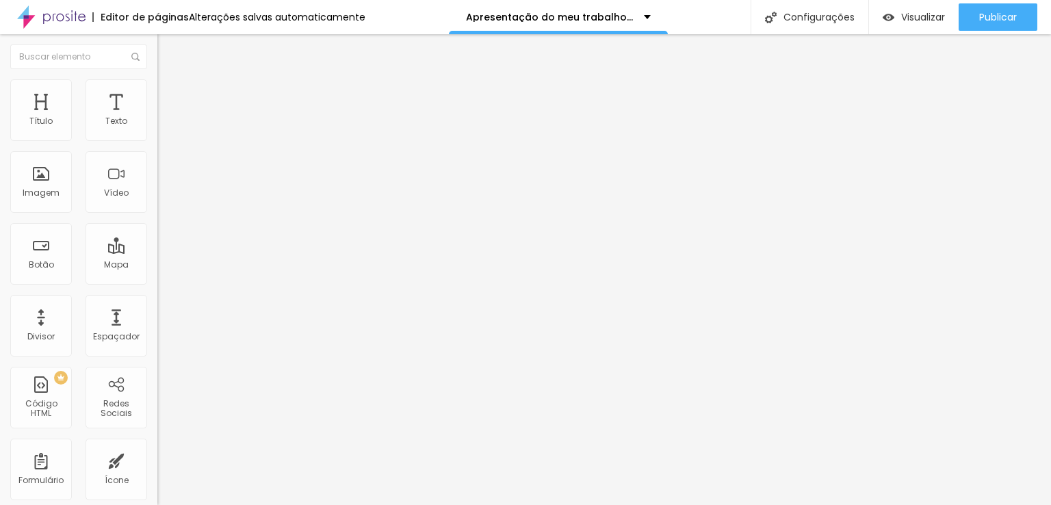
click at [157, 129] on input "Ensaio infantil" at bounding box center [239, 122] width 164 height 14
drag, startPoint x: 14, startPoint y: 154, endPoint x: 0, endPoint y: 155, distance: 14.4
click at [157, 155] on div "Texto Ensaio infantil Alinhamento Tamanho Grande Pequeno Normal Grande Link URL…" at bounding box center [235, 206] width 157 height 199
click at [157, 129] on input "bodas" at bounding box center [239, 122] width 164 height 14
type input "bodas"
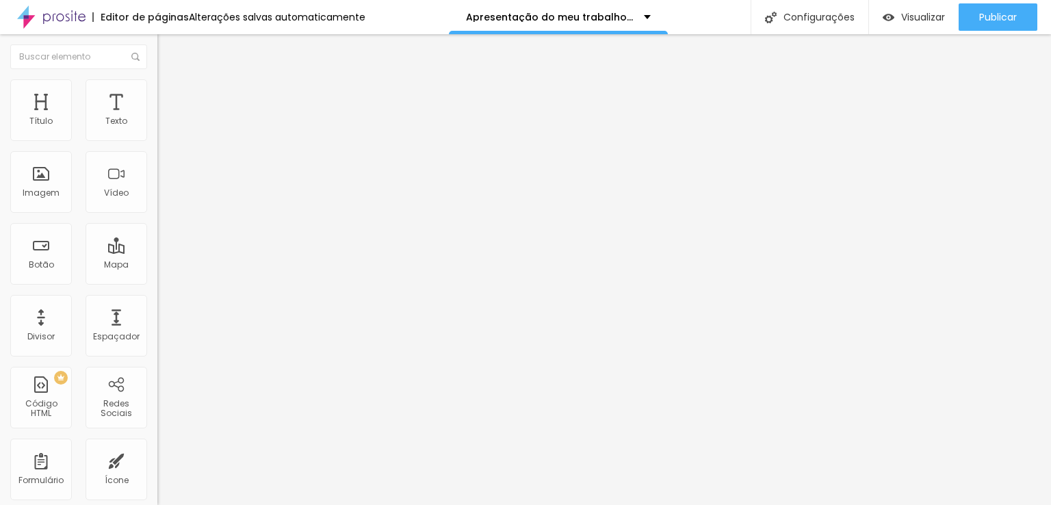
click at [157, 282] on input "https://www.deboracarolinefotografia.com.br/portfolio/casamento" at bounding box center [239, 275] width 164 height 14
paste input "bodas-de-our"
click at [157, 282] on input "https://www.deboracarolinefotografia.com.br/portfolio/bodas-de-ouro" at bounding box center [239, 275] width 164 height 14
paste input "text"
drag, startPoint x: 107, startPoint y: 283, endPoint x: 0, endPoint y: 285, distance: 106.8
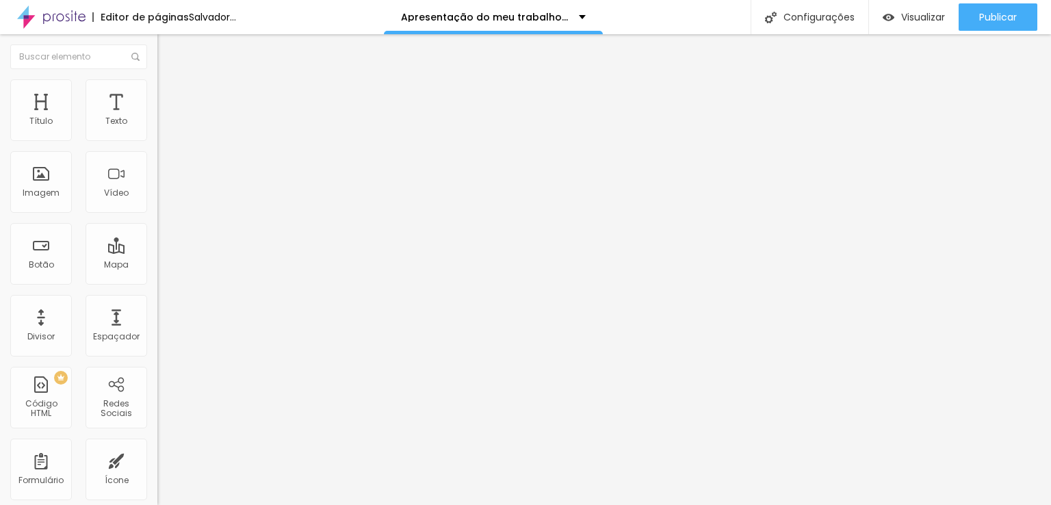
click at [157, 285] on div "Texto bodas Alinhamento Tamanho Grande Pequeno Normal Grande Link URL https://w…" at bounding box center [235, 206] width 157 height 199
type input "https://www.deboracarolinefotografia.com.br/portfolio/bodas"
click at [157, 282] on input "https://www.deboracarolinefotografia.com.br/portfolio/gestante" at bounding box center [239, 275] width 164 height 14
drag, startPoint x: 51, startPoint y: 154, endPoint x: 0, endPoint y: 155, distance: 50.7
click at [157, 155] on div "Texto ENSAIO GESTANTE Alinhamento Tamanho Grande Pequeno Normal Grande Link URL…" at bounding box center [235, 206] width 157 height 199
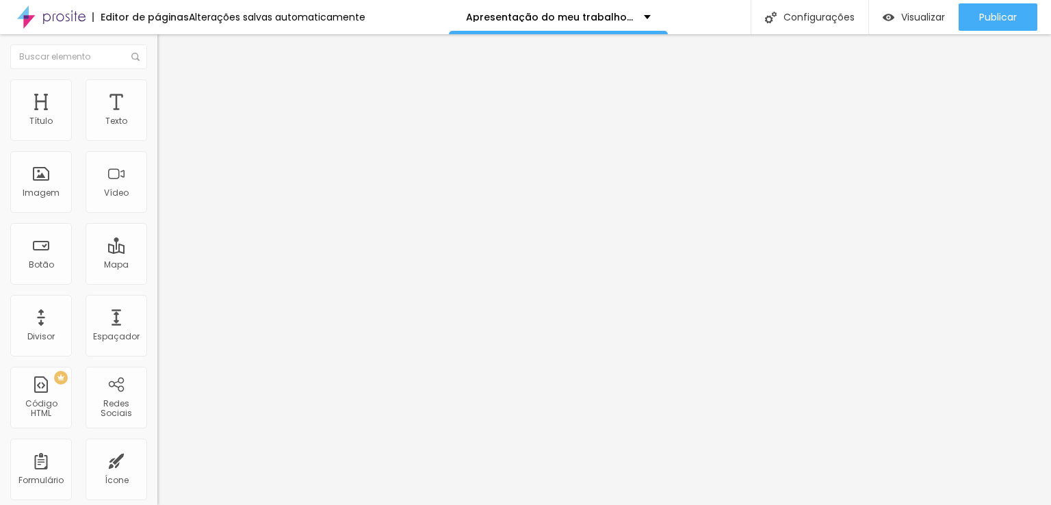
type input "GESTANTE"
click at [157, 282] on input "https://www.deboracarolinefotografia.com.br/portfolio/casamento" at bounding box center [239, 275] width 164 height 14
paste input "pre-wedding"
type input "https://www.deboracarolinefotografia.com.br/portfolio/pre-wedding"
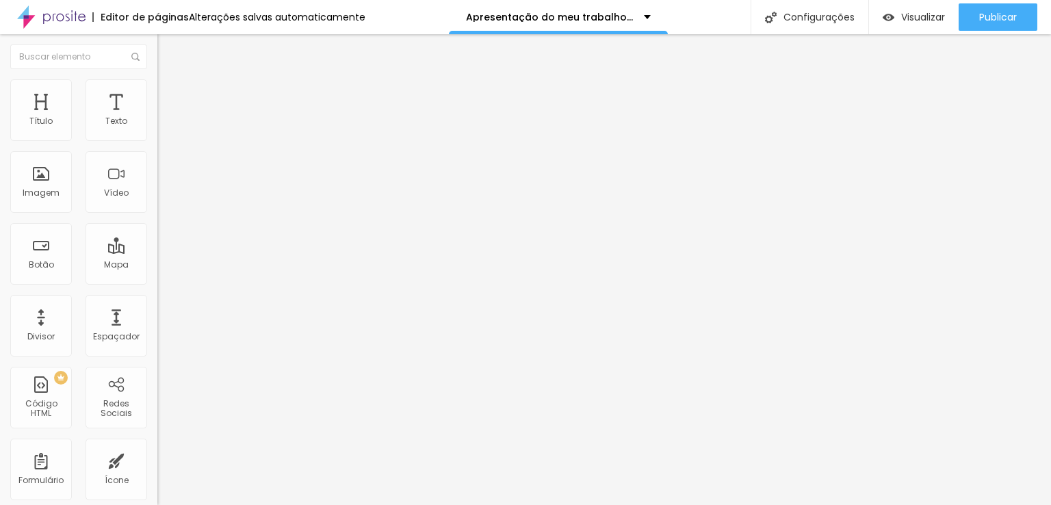
click at [157, 282] on input "https://www.deboracarolinefotografia.com.br/portfolio/casamento" at bounding box center [239, 275] width 164 height 14
click at [157, 282] on input "https://www.deboracarolinefotografia.com.br/portfolio/aniversario-infantil" at bounding box center [239, 275] width 164 height 14
click at [157, 282] on input "https://www.deboracarolinefotografia.com.br/portfolio/15-anos" at bounding box center [239, 275] width 164 height 14
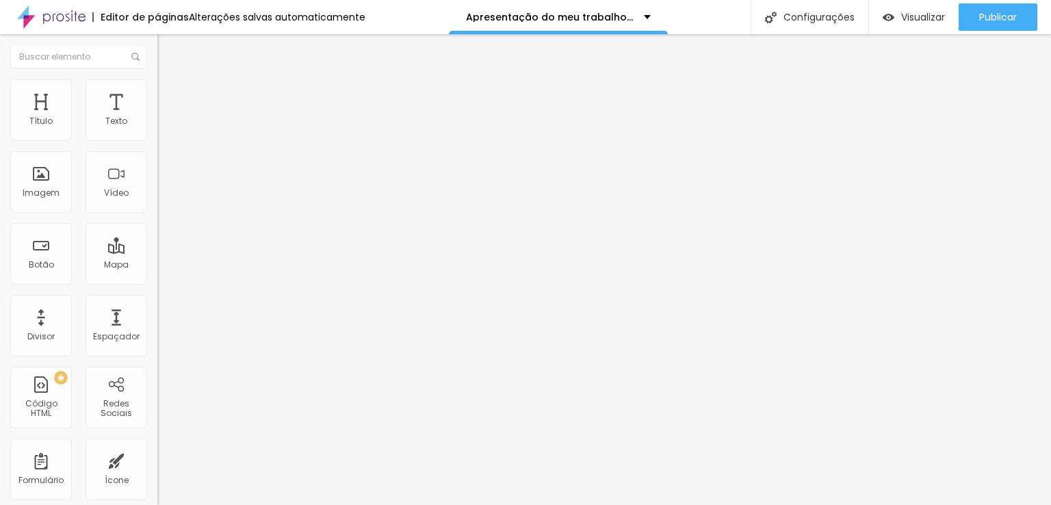
click at [157, 282] on input "https://" at bounding box center [239, 275] width 164 height 14
drag, startPoint x: 94, startPoint y: 285, endPoint x: 0, endPoint y: 269, distance: 95.9
click at [157, 270] on div "Texto aniversarios Alinhamento Tamanho Grande Pequeno Normal Grande Link URL ht…" at bounding box center [235, 206] width 157 height 199
paste input "www.deboracarolinefotografia.com.br/portfolio/aniversarios"
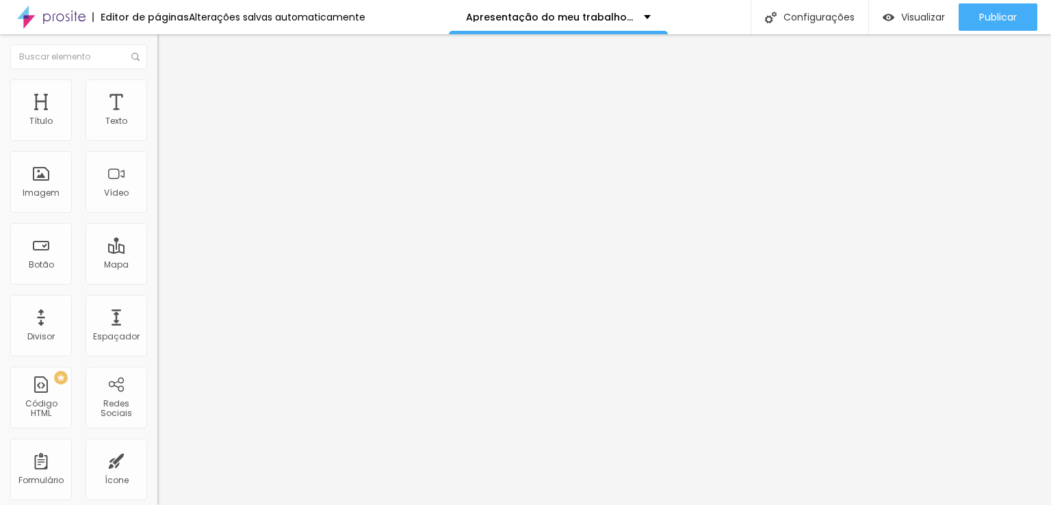
type input "https://www.deboracarolinefotografia.com.br/portfolio/aniversarios"
click at [157, 129] on input "aniversarios" at bounding box center [239, 122] width 164 height 14
type input "aniversário"
click at [47, 471] on div "Formulário" at bounding box center [41, 470] width 62 height 62
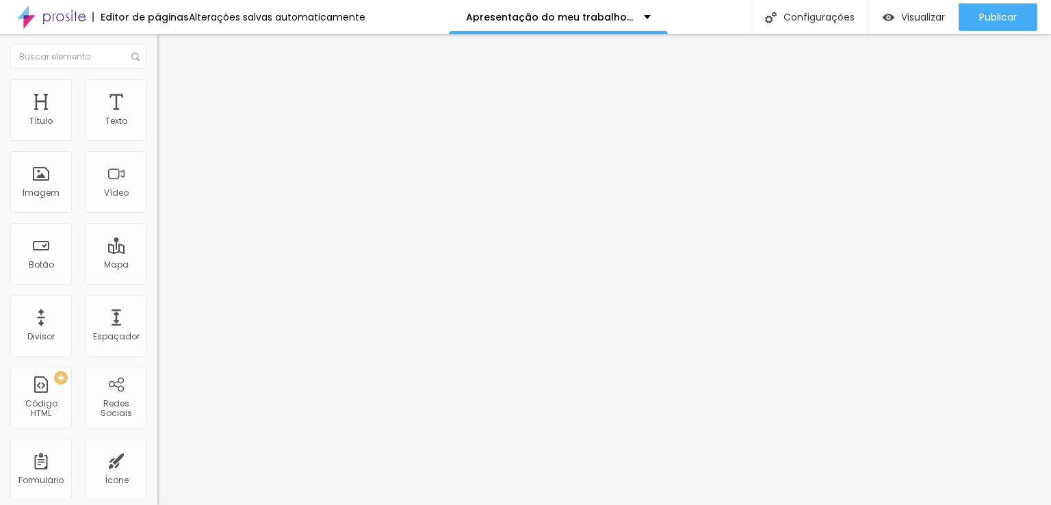
click at [157, 274] on input at bounding box center [250, 281] width 186 height 14
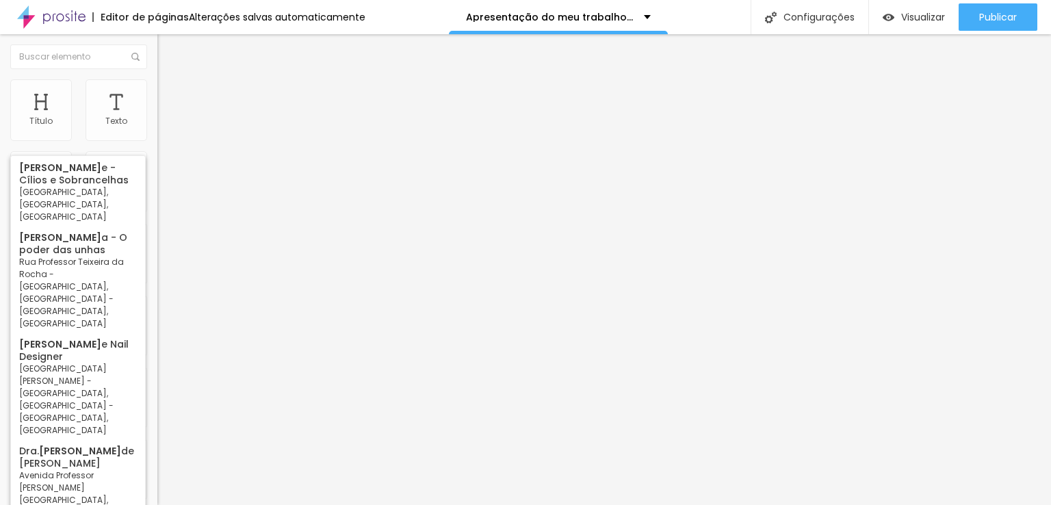
type input "D"
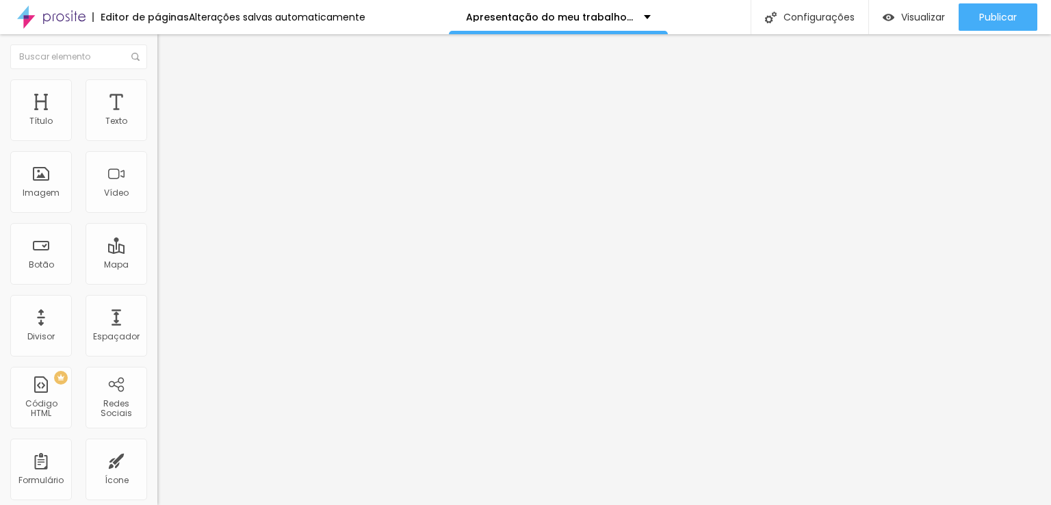
click at [157, 394] on div at bounding box center [235, 394] width 157 height 0
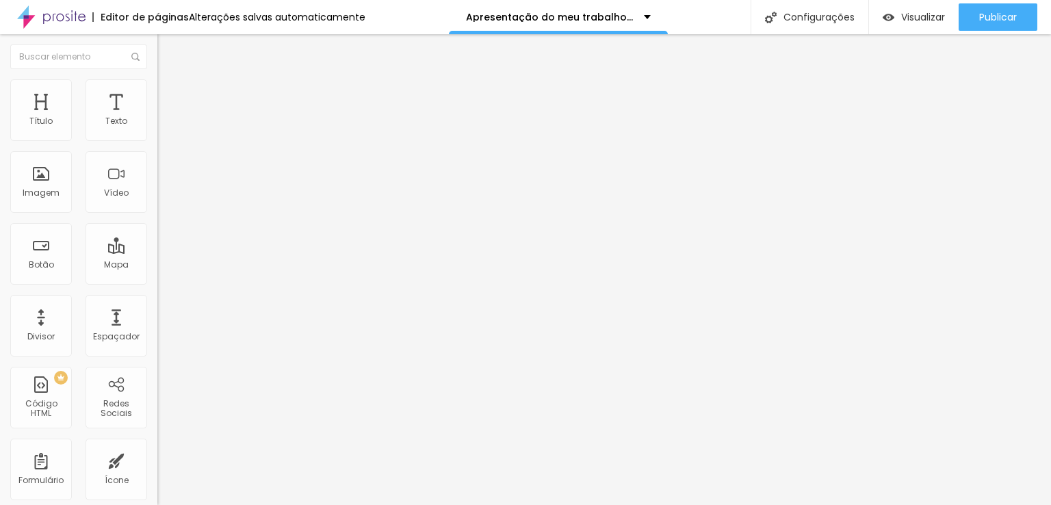
click at [157, 132] on div "TikTok" at bounding box center [235, 134] width 157 height 8
click at [165, 165] on div "TikTok" at bounding box center [236, 159] width 142 height 12
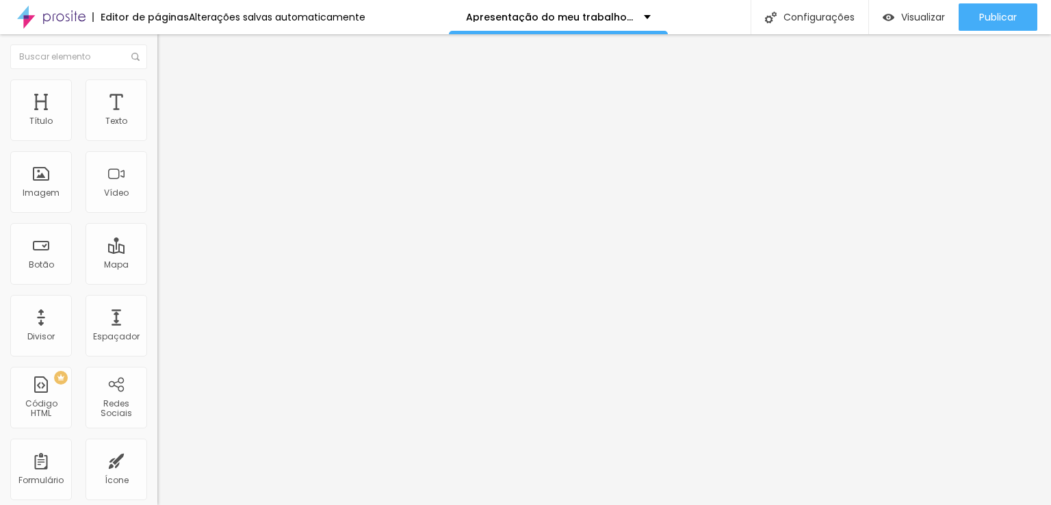
click at [157, 465] on input "text" at bounding box center [239, 472] width 164 height 14
paste input "https://www.facebook.com/deboracaroline.foto"
type input "https://www.facebook.com/deboracaroline.foto"
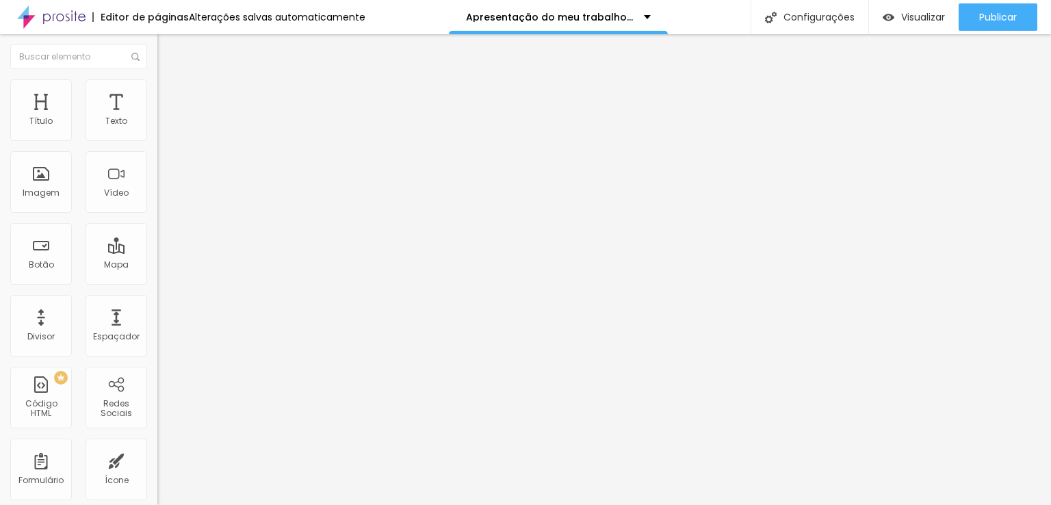
drag, startPoint x: 36, startPoint y: 253, endPoint x: 0, endPoint y: 235, distance: 39.5
paste input "www.instagram.com/deboracarolinefotografia/"
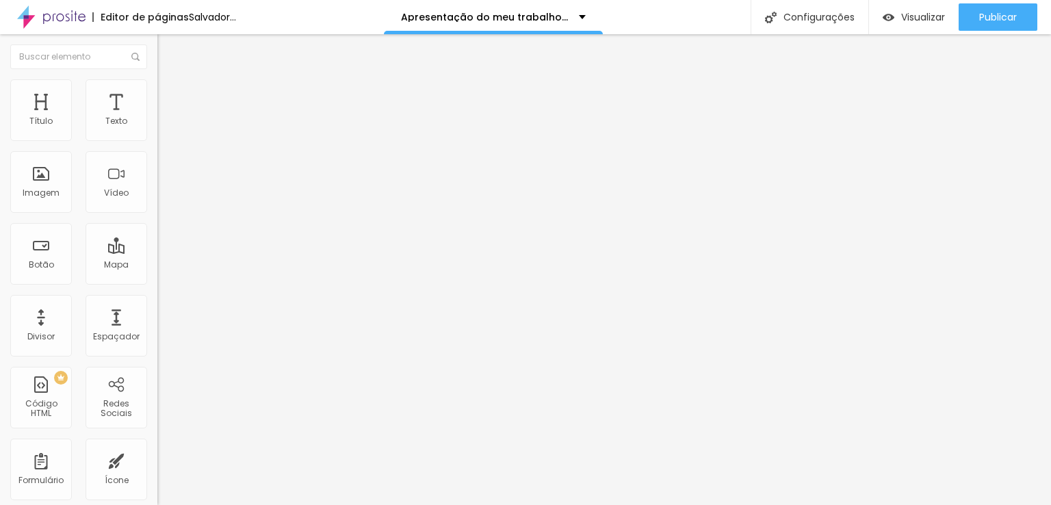
scroll to position [0, 116]
type input "https://www.instagram.com/deboracarolinefotografia"
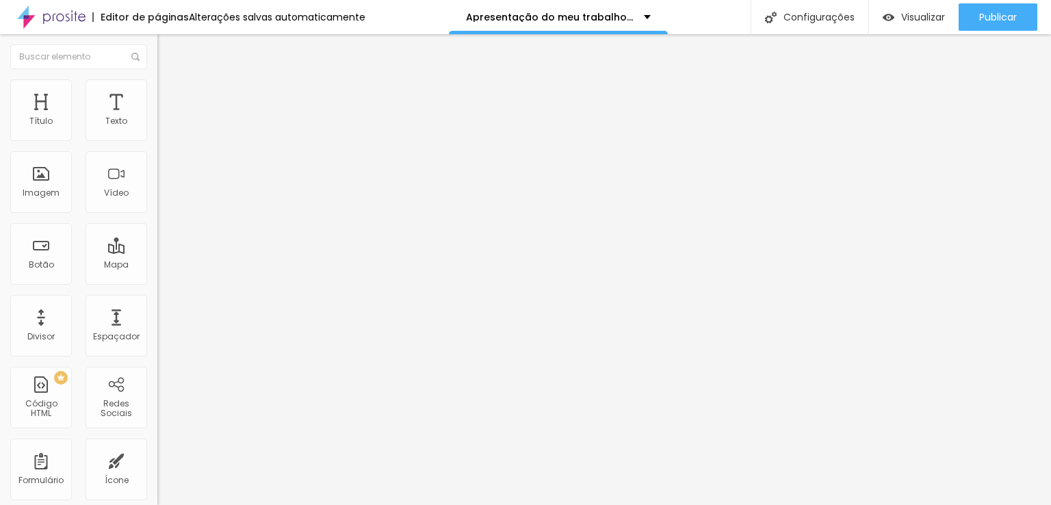
drag, startPoint x: 35, startPoint y: 280, endPoint x: 0, endPoint y: 280, distance: 34.9
paste input "wa.me/message/F2PYJJSYPM3KI1"
type input "https://wa.me/message/F2PYJJSYPM3KI1"
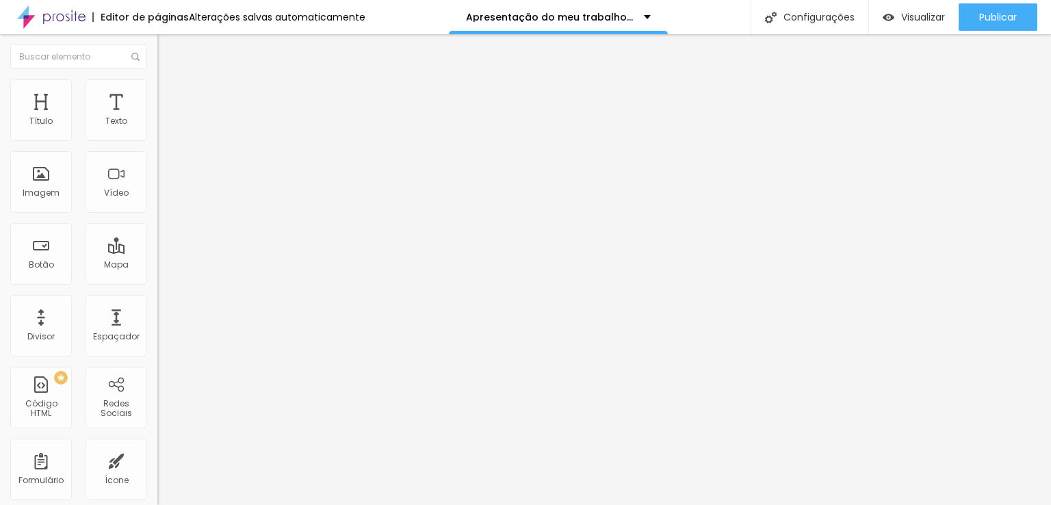
scroll to position [0, 0]
click at [101, 469] on div "Ícone" at bounding box center [117, 470] width 62 height 62
click at [40, 266] on font "Botão" at bounding box center [41, 265] width 25 height 12
click at [108, 329] on div "Espaçador" at bounding box center [117, 326] width 62 height 62
click at [157, 125] on font "Encaixotado" at bounding box center [183, 119] width 53 height 12
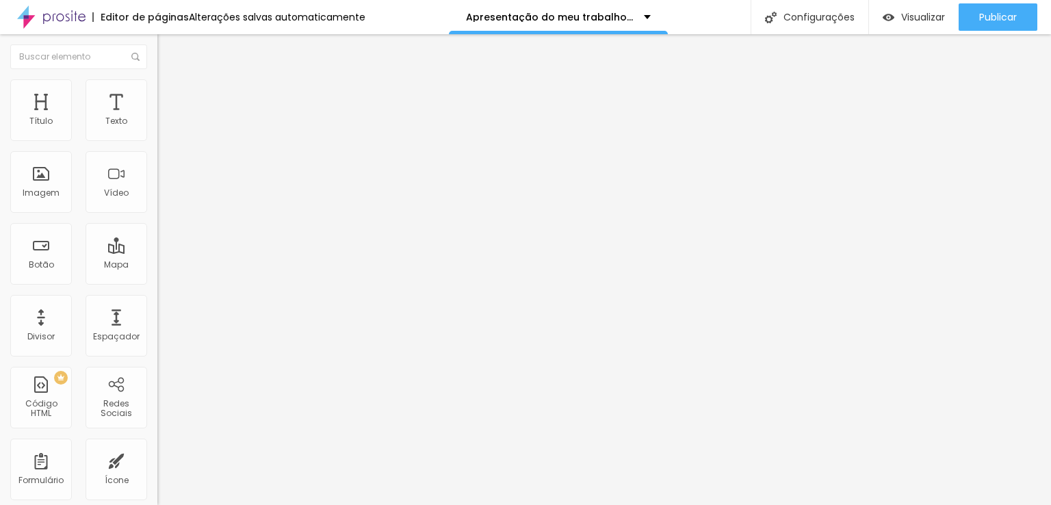
click at [168, 50] on img "button" at bounding box center [173, 49] width 11 height 11
click at [108, 331] on font "Espaçador" at bounding box center [116, 337] width 47 height 12
click at [909, 20] on font "Visualizar" at bounding box center [923, 17] width 44 height 14
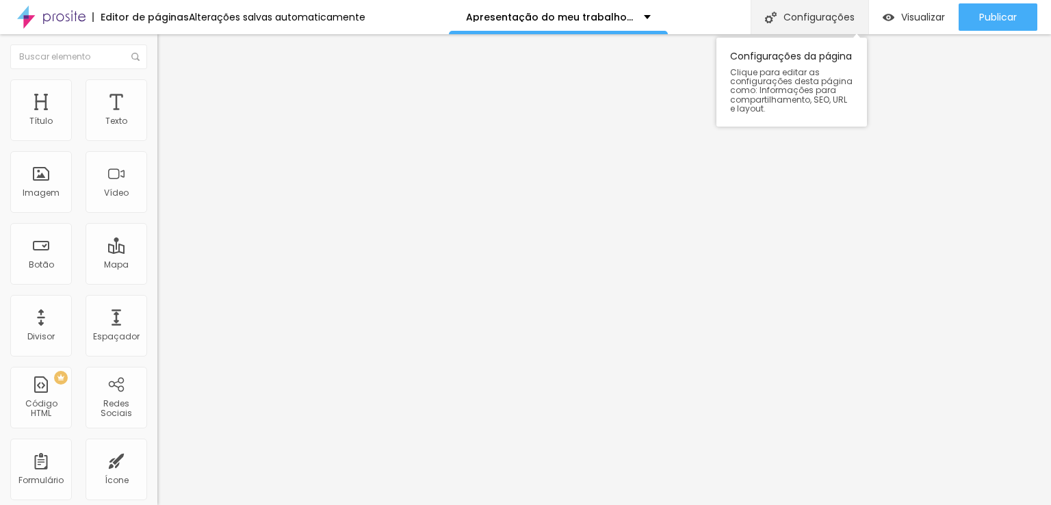
click at [815, 14] on font "Configurações" at bounding box center [819, 17] width 71 height 14
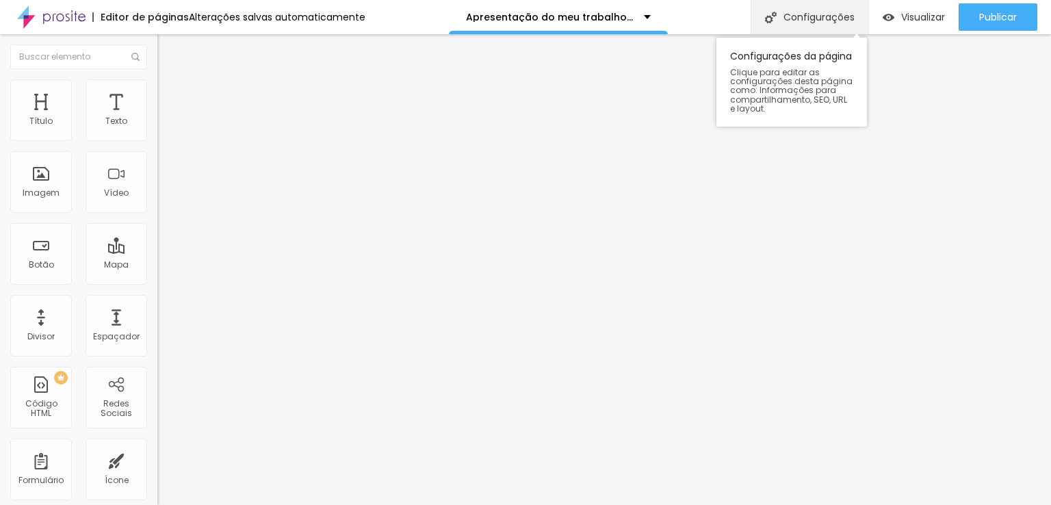
click at [816, 12] on font "Configurações" at bounding box center [819, 17] width 71 height 14
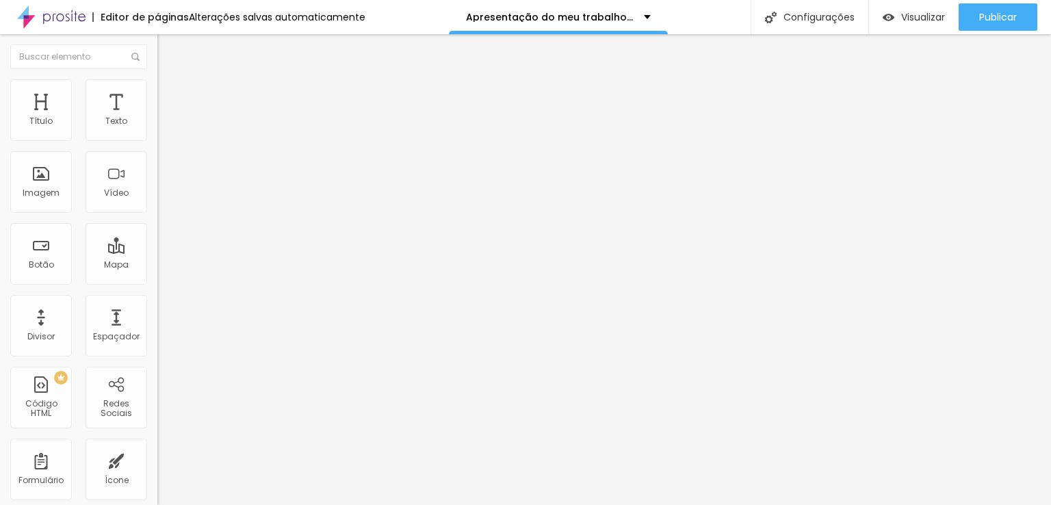
drag, startPoint x: 717, startPoint y: 54, endPoint x: 827, endPoint y: 158, distance: 151.5
click at [157, 205] on div "Texto Pre wedding Alinhamento Tamanho Grande Pequeno Normal Grande Link URL htt…" at bounding box center [235, 206] width 157 height 199
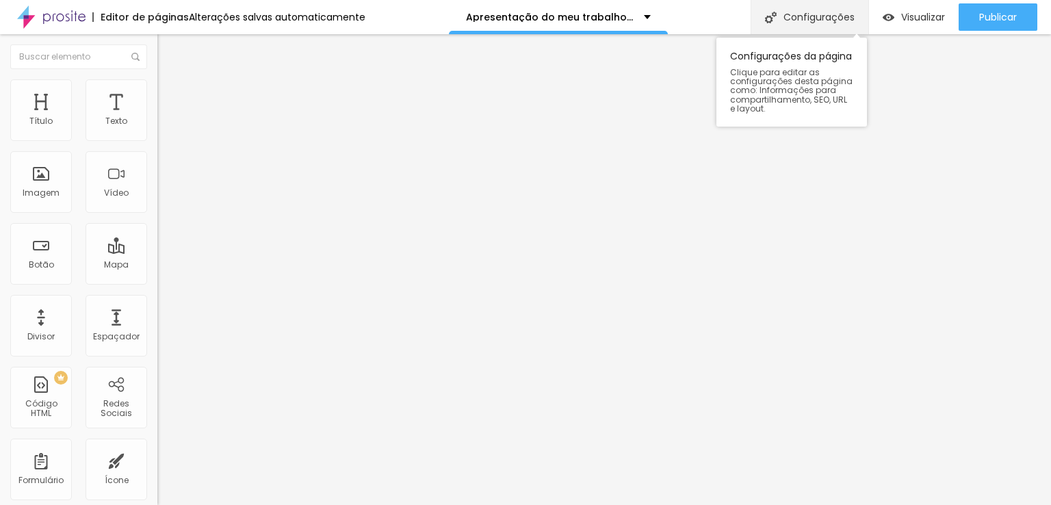
click at [821, 18] on font "Configurações" at bounding box center [819, 17] width 71 height 14
